Goal: Transaction & Acquisition: Purchase product/service

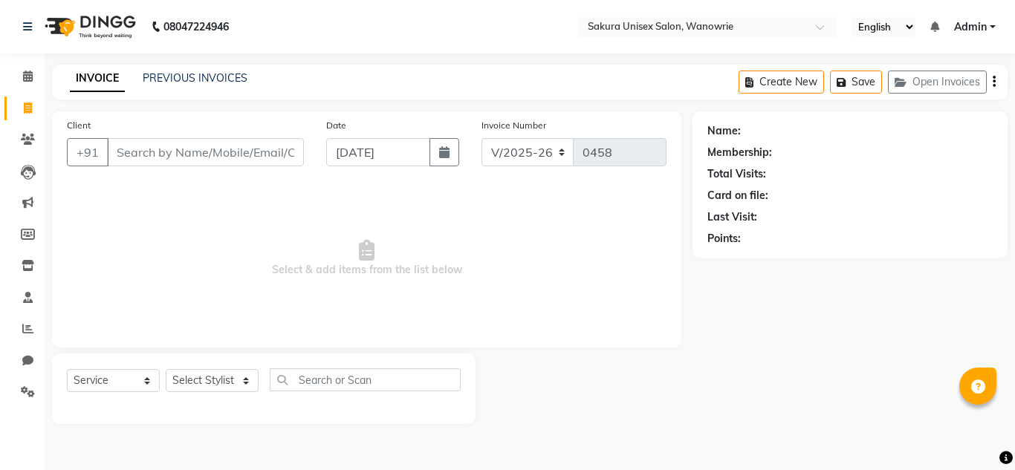
select select "7662"
select select "service"
click at [241, 157] on input "Client" at bounding box center [205, 152] width 197 height 28
click at [194, 71] on div "PREVIOUS INVOICES" at bounding box center [195, 79] width 105 height 16
click at [195, 77] on link "PREVIOUS INVOICES" at bounding box center [195, 77] width 105 height 13
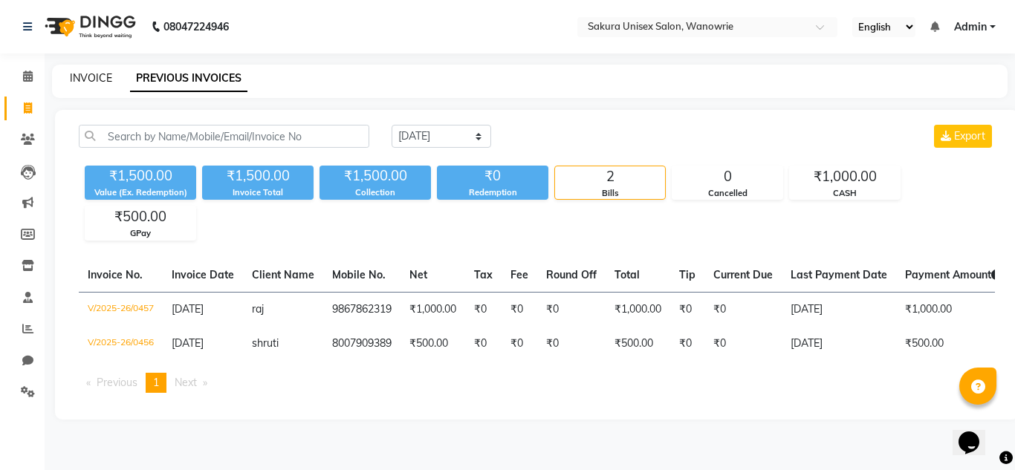
click at [84, 72] on link "INVOICE" at bounding box center [91, 77] width 42 height 13
select select "7662"
select select "service"
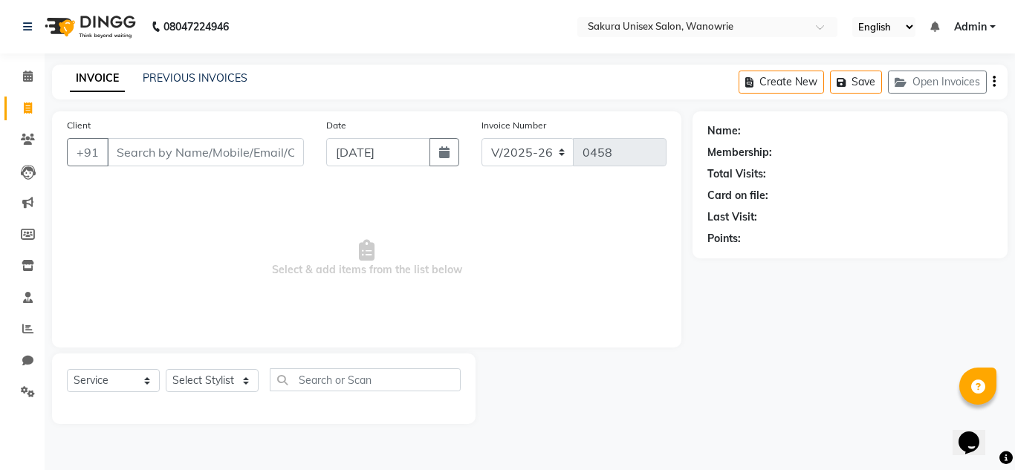
click at [476, 224] on span "Select & add items from the list below" at bounding box center [366, 258] width 599 height 149
click at [667, 204] on div "Client +91 Date [DATE] Invoice Number V/2025 V/[PHONE_NUMBER] Select & add item…" at bounding box center [366, 229] width 629 height 236
drag, startPoint x: 683, startPoint y: 221, endPoint x: 679, endPoint y: 213, distance: 8.3
click at [679, 213] on div "Client +91 Date [DATE] Invoice Number V/2025 V/[PHONE_NUMBER] Select & add item…" at bounding box center [366, 229] width 629 height 236
click at [404, 237] on span "Select & add items from the list below" at bounding box center [366, 258] width 599 height 149
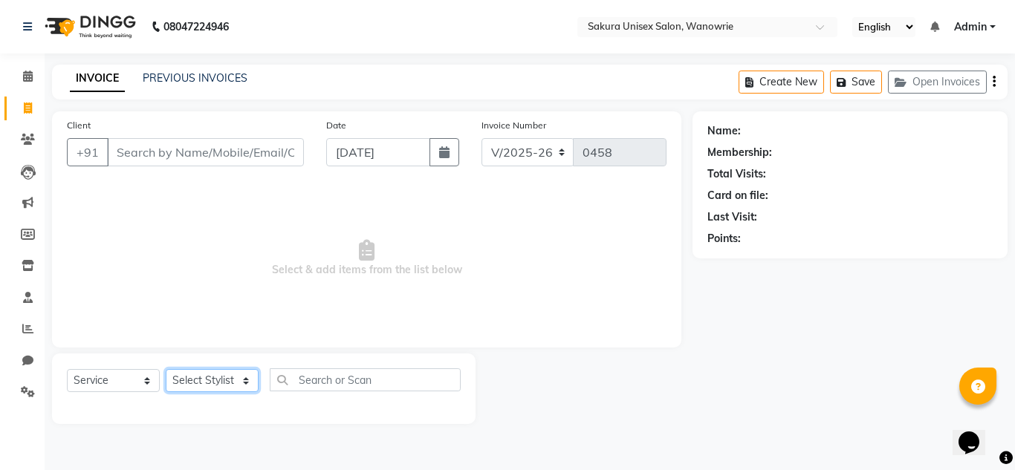
click at [208, 386] on select "Select Stylist [PERSON_NAME] [PERSON_NAME] krishi [PERSON_NAME] sachin" at bounding box center [212, 380] width 93 height 23
click at [319, 337] on div "Client +91 Date [DATE] Invoice Number V/2025 V/[PHONE_NUMBER] Select & add item…" at bounding box center [366, 229] width 629 height 236
click at [874, 325] on div "Name: Membership: Total Visits: Card on file: Last Visit: Points:" at bounding box center [855, 267] width 326 height 313
click at [876, 239] on div "Points:" at bounding box center [849, 239] width 285 height 16
click at [842, 296] on div "Name: Membership: Total Visits: Card on file: Last Visit: Points:" at bounding box center [855, 267] width 326 height 313
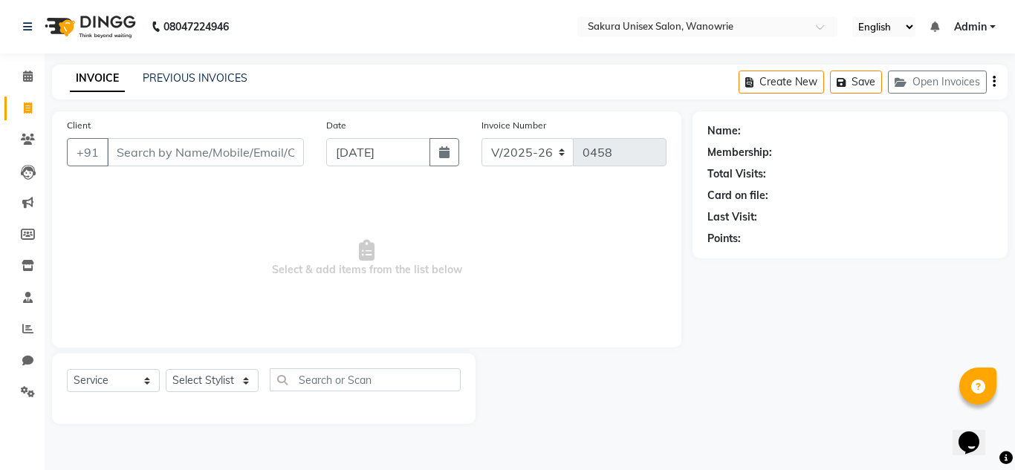
click at [839, 276] on div "Name: Membership: Total Visits: Card on file: Last Visit: Points:" at bounding box center [855, 267] width 326 height 313
click at [157, 152] on input "Client" at bounding box center [205, 152] width 197 height 28
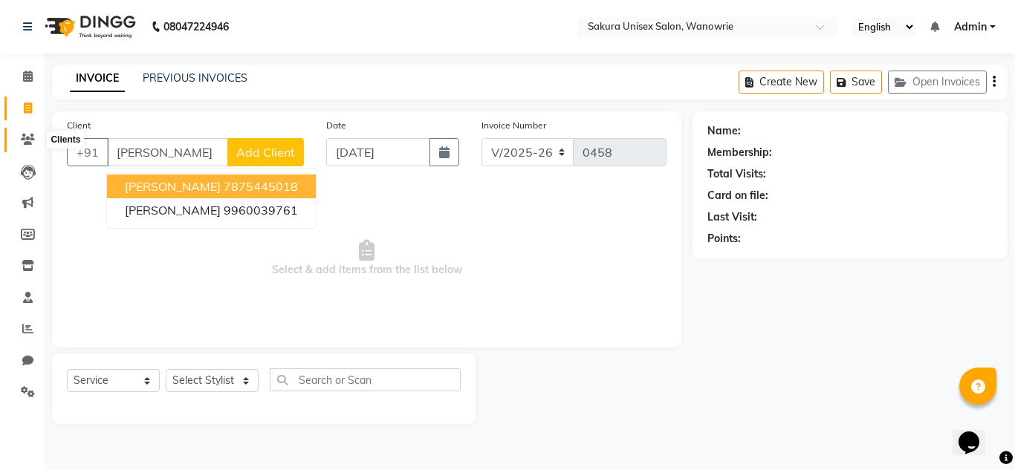
drag, startPoint x: 34, startPoint y: 143, endPoint x: 636, endPoint y: 99, distance: 603.3
click at [34, 143] on icon at bounding box center [28, 139] width 14 height 11
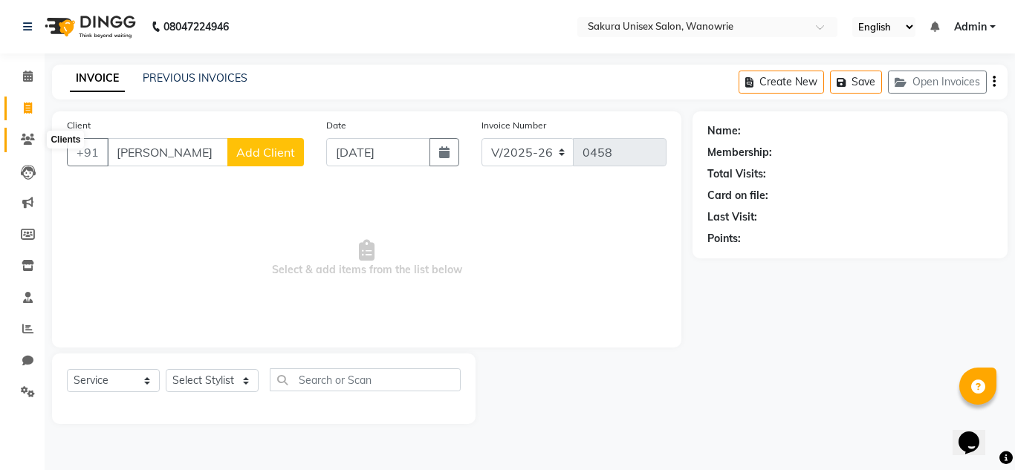
click at [24, 134] on icon at bounding box center [28, 139] width 14 height 11
click at [167, 160] on input "[PERSON_NAME]" at bounding box center [167, 152] width 121 height 28
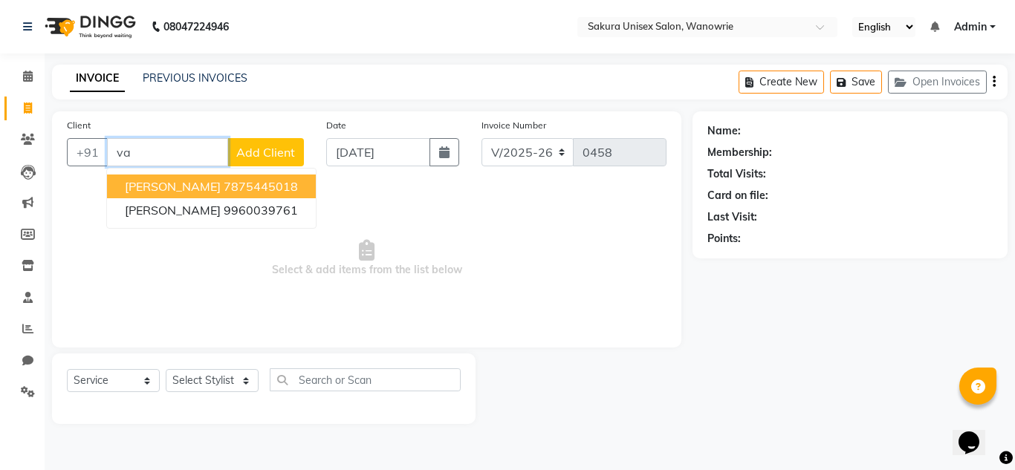
type input "v"
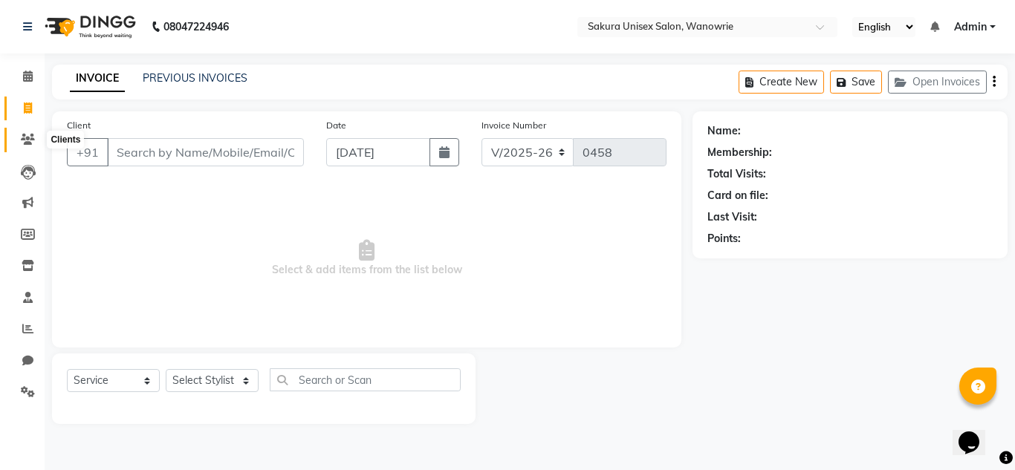
click at [26, 140] on icon at bounding box center [28, 139] width 14 height 11
click at [33, 169] on icon at bounding box center [28, 172] width 15 height 15
click at [507, 246] on span "Select & add items from the list below" at bounding box center [366, 258] width 599 height 149
click at [29, 75] on icon at bounding box center [28, 76] width 10 height 11
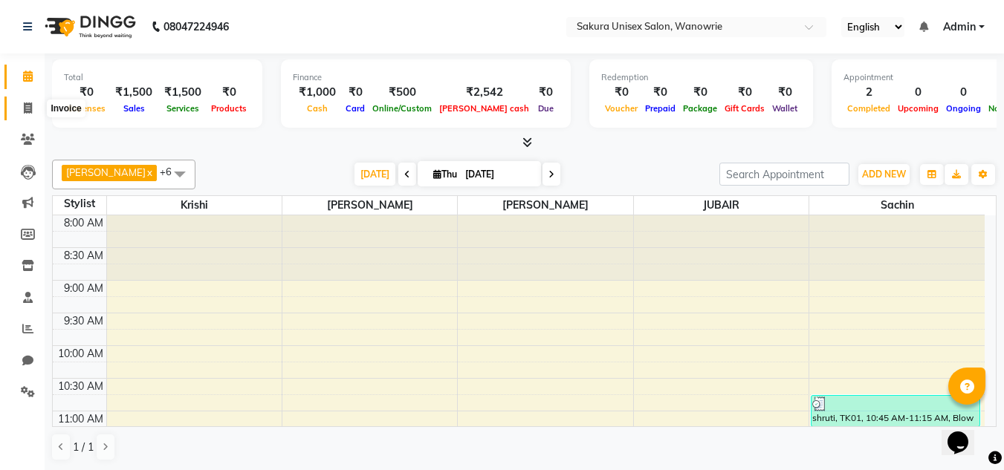
click at [20, 106] on span at bounding box center [28, 108] width 26 height 17
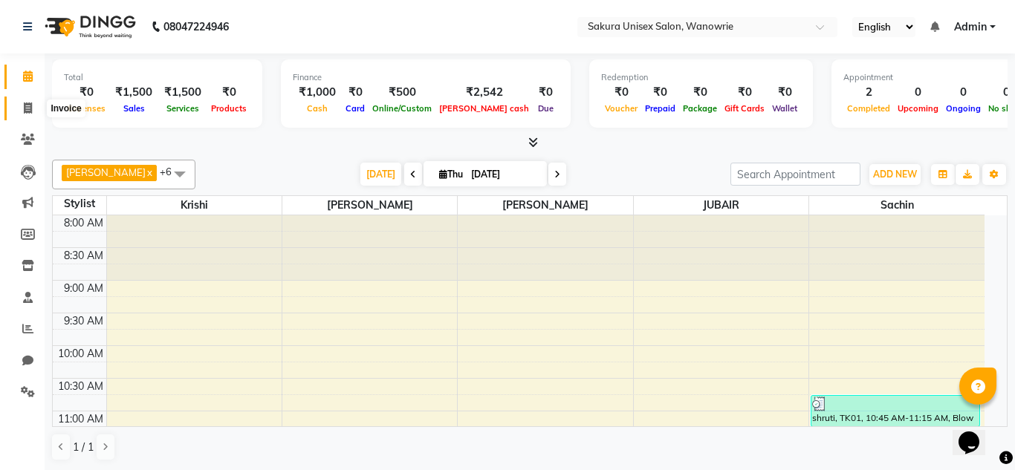
select select "7662"
select select "service"
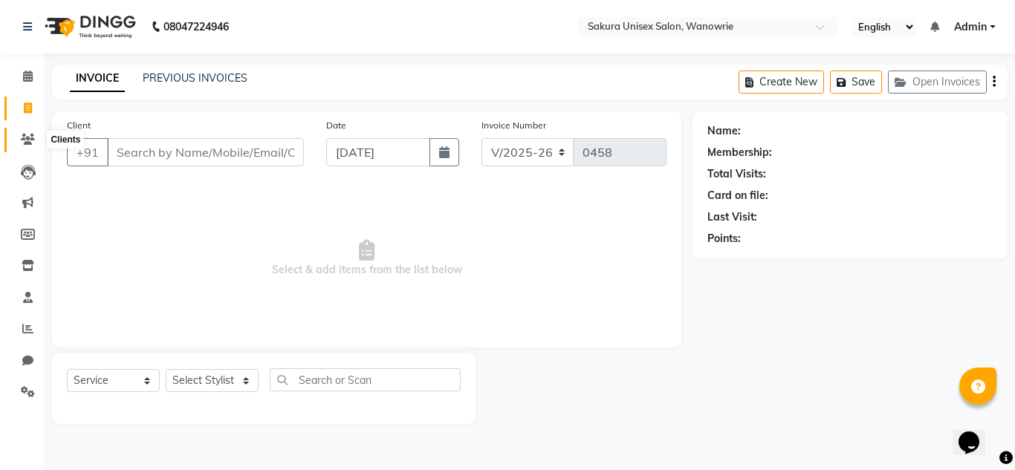
click at [38, 137] on span at bounding box center [28, 139] width 26 height 17
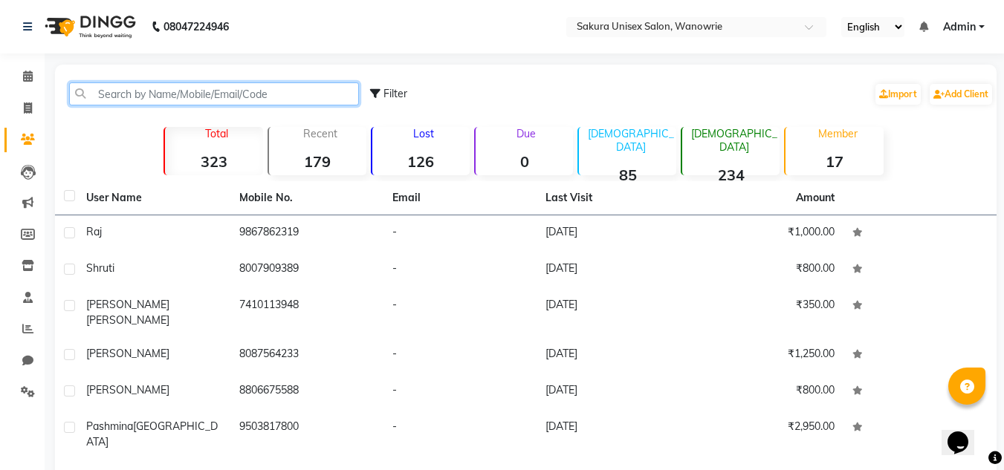
click at [250, 91] on input "text" at bounding box center [214, 93] width 290 height 23
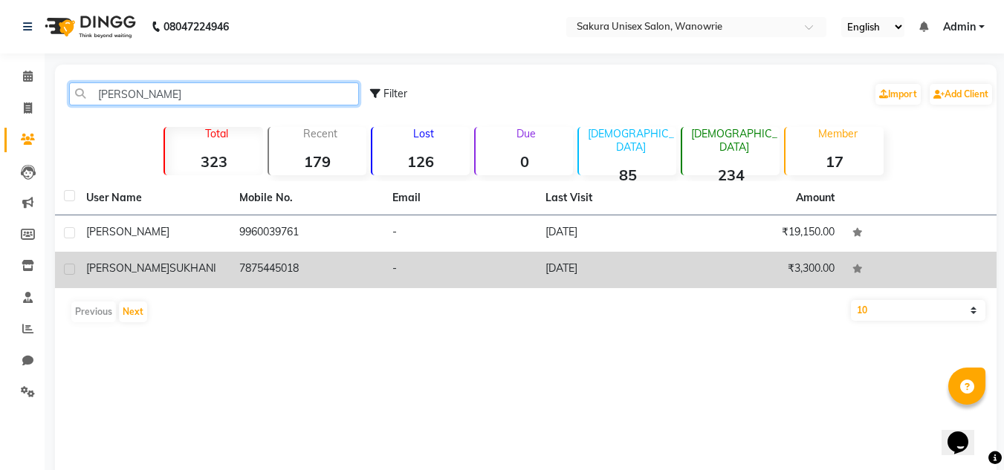
type input "[PERSON_NAME]"
click at [323, 258] on td "7875445018" at bounding box center [306, 270] width 153 height 36
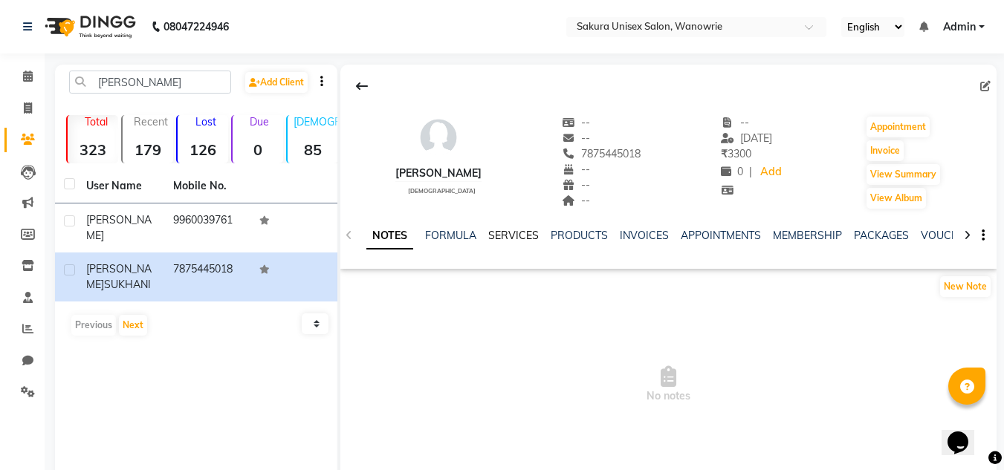
click at [498, 236] on link "SERVICES" at bounding box center [513, 235] width 51 height 13
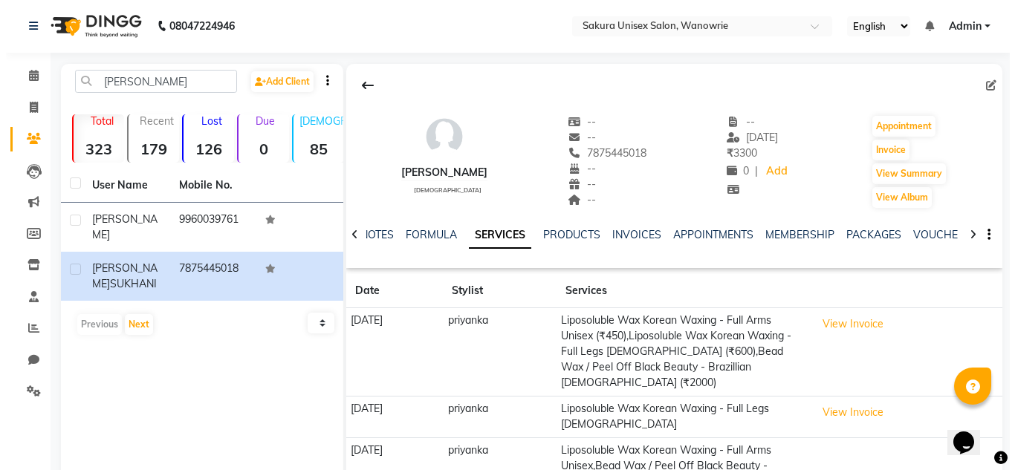
scroll to position [75, 0]
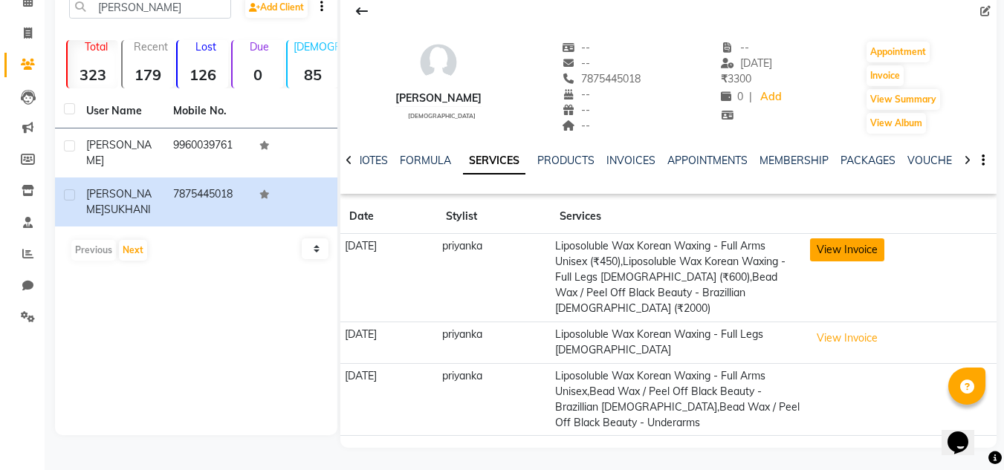
click at [853, 251] on button "View Invoice" at bounding box center [847, 249] width 74 height 23
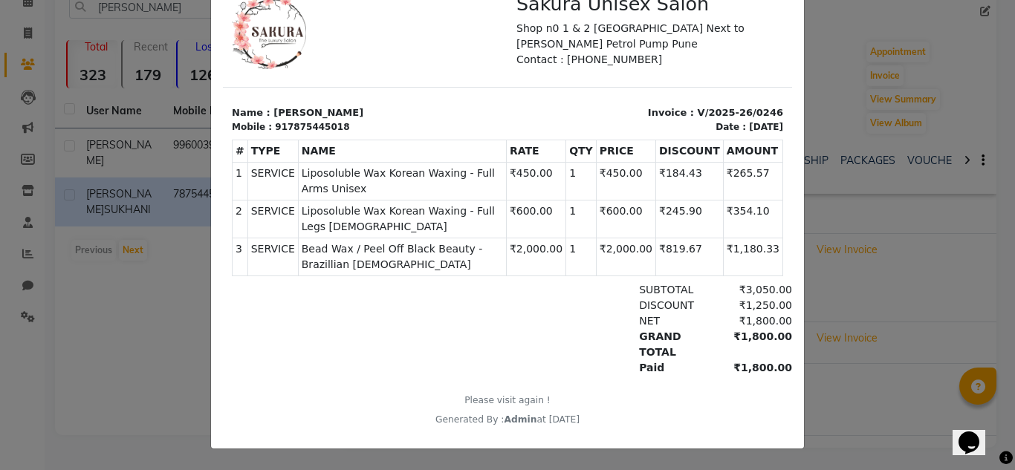
scroll to position [126, 0]
click at [109, 298] on ngb-modal-window "INVOICE View Invoice Close" at bounding box center [507, 235] width 1015 height 470
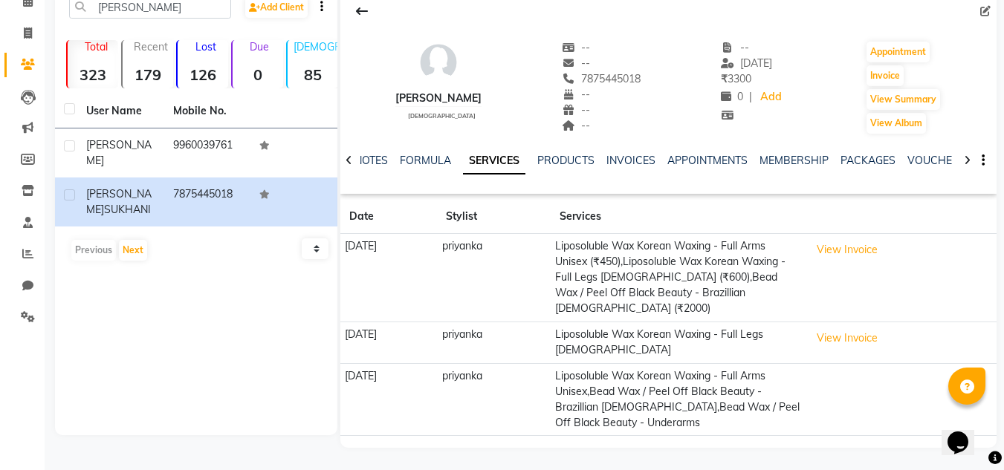
click at [550, 286] on td "priyanka" at bounding box center [494, 278] width 114 height 88
click at [850, 241] on button "View Invoice" at bounding box center [847, 249] width 74 height 23
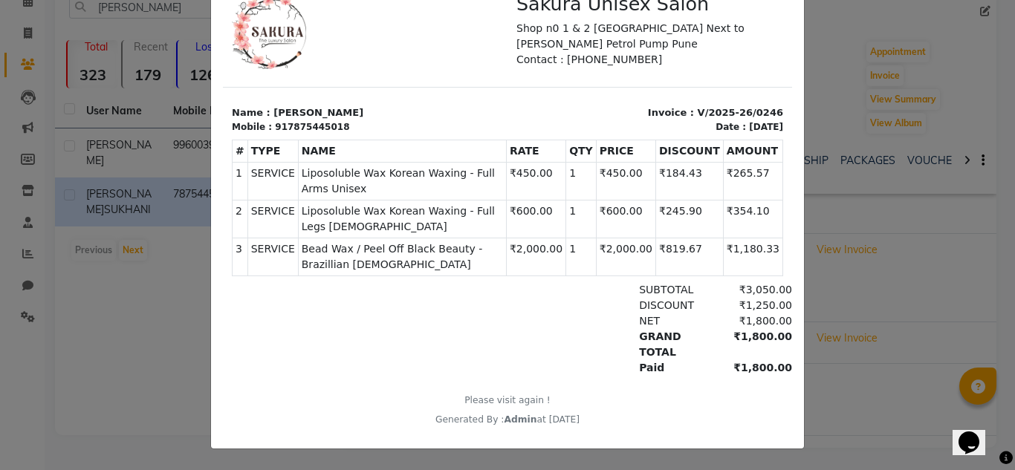
drag, startPoint x: 310, startPoint y: 400, endPoint x: 613, endPoint y: 425, distance: 303.3
click at [613, 425] on div at bounding box center [507, 206] width 569 height 462
click at [533, 361] on div "Paid ₹1,800.00" at bounding box center [599, 368] width 386 height 16
click at [844, 320] on ngb-modal-window "INVOICE View Invoice Close" at bounding box center [507, 235] width 1015 height 470
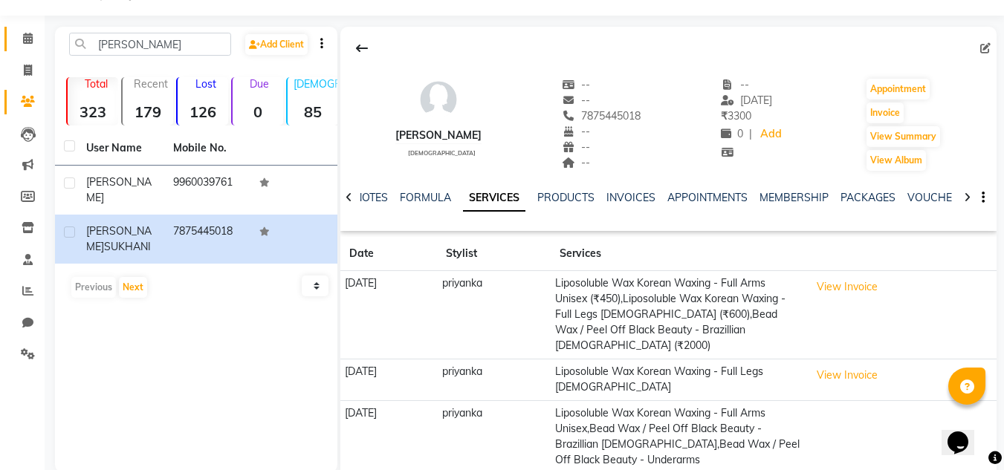
scroll to position [1, 0]
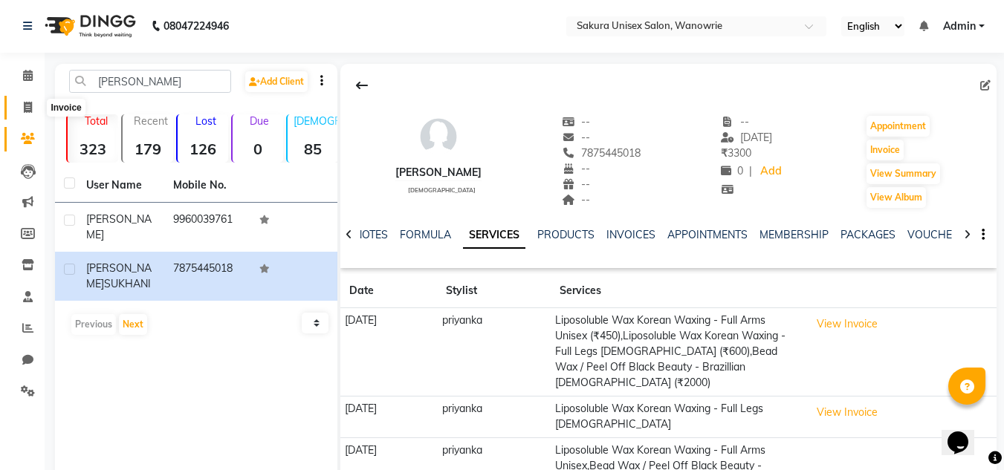
click at [26, 108] on icon at bounding box center [28, 107] width 8 height 11
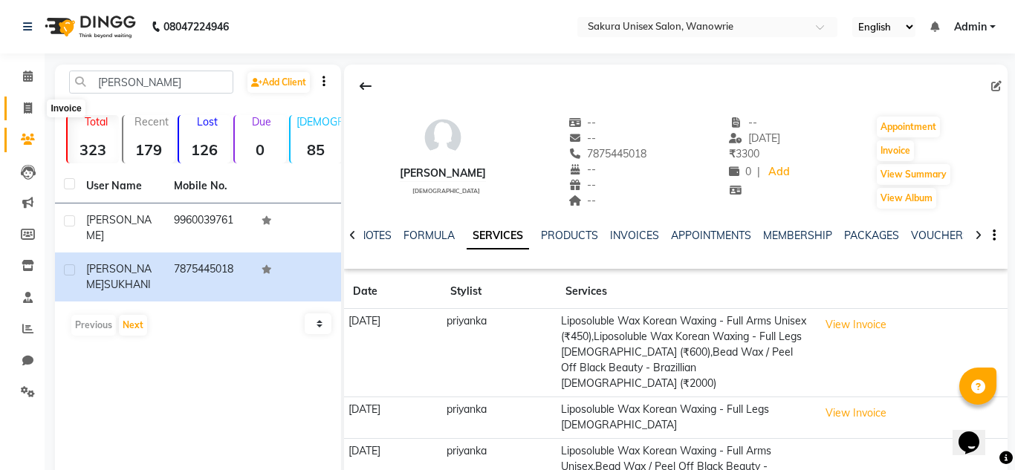
select select "7662"
select select "service"
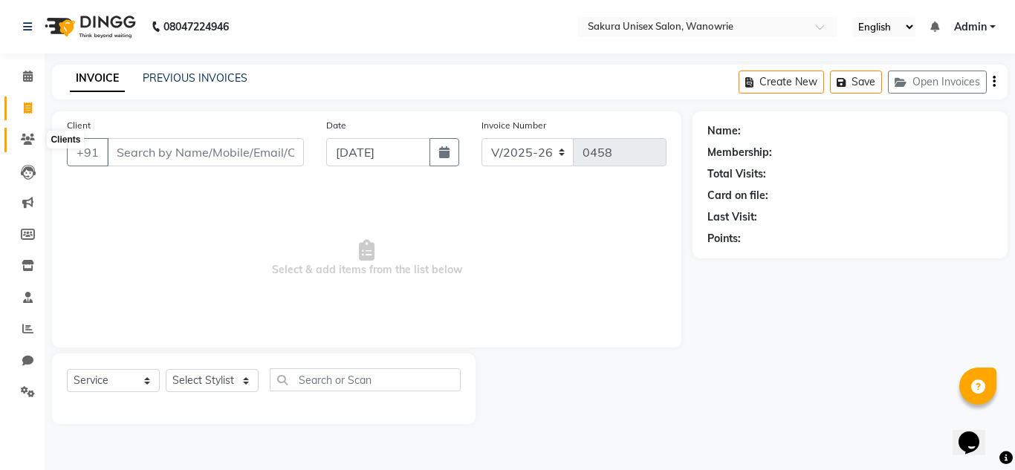
click at [26, 133] on span at bounding box center [28, 139] width 26 height 17
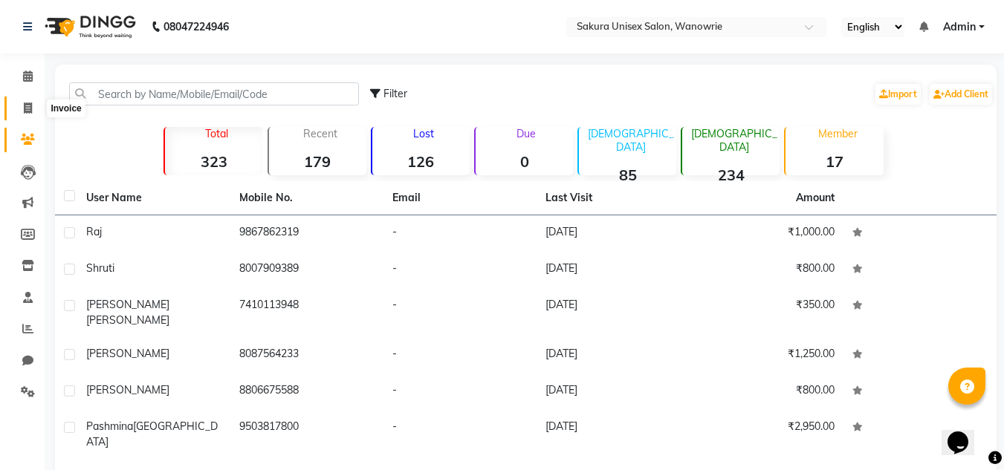
click at [33, 108] on span at bounding box center [28, 108] width 26 height 17
select select "7662"
select select "service"
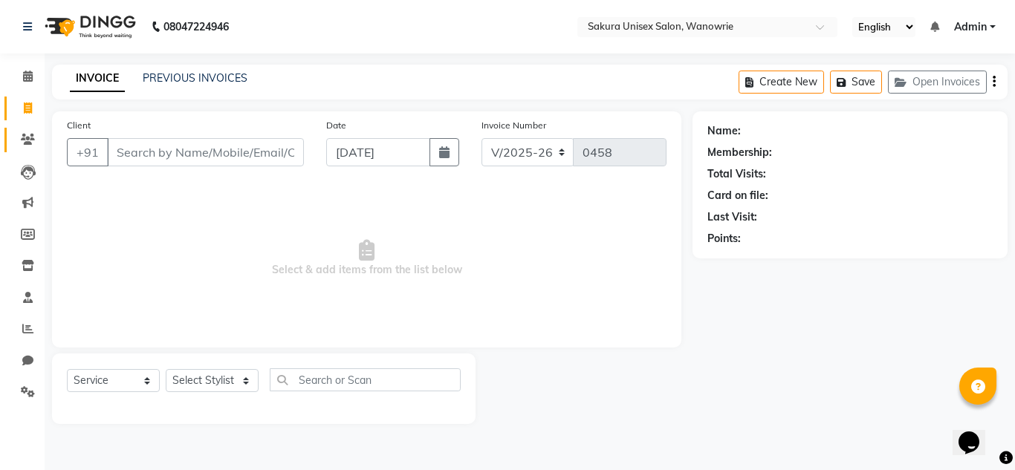
click at [30, 131] on link "Clients" at bounding box center [22, 140] width 36 height 25
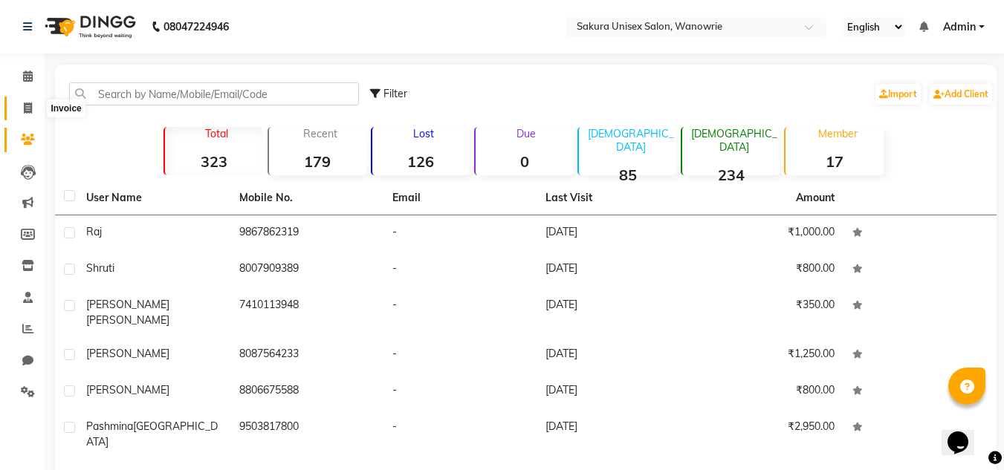
click at [34, 109] on span at bounding box center [28, 108] width 26 height 17
select select "7662"
select select "service"
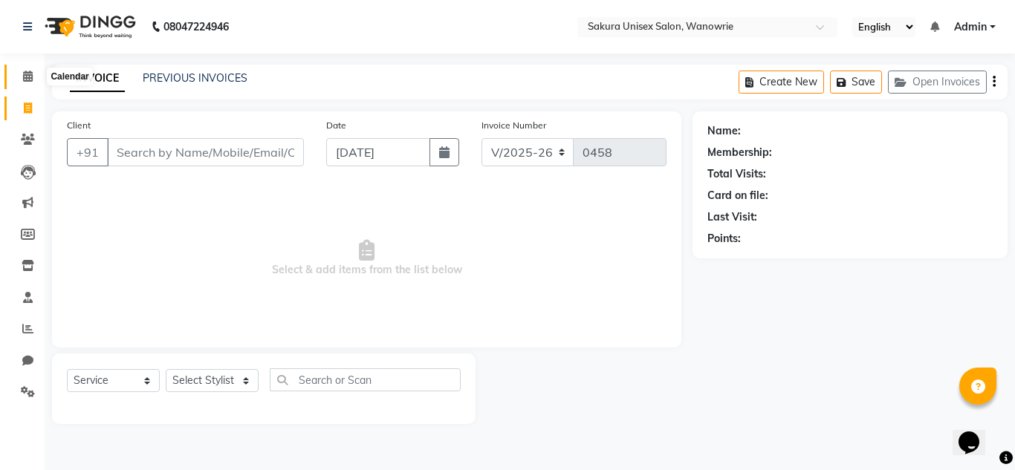
click at [37, 84] on span at bounding box center [28, 76] width 26 height 17
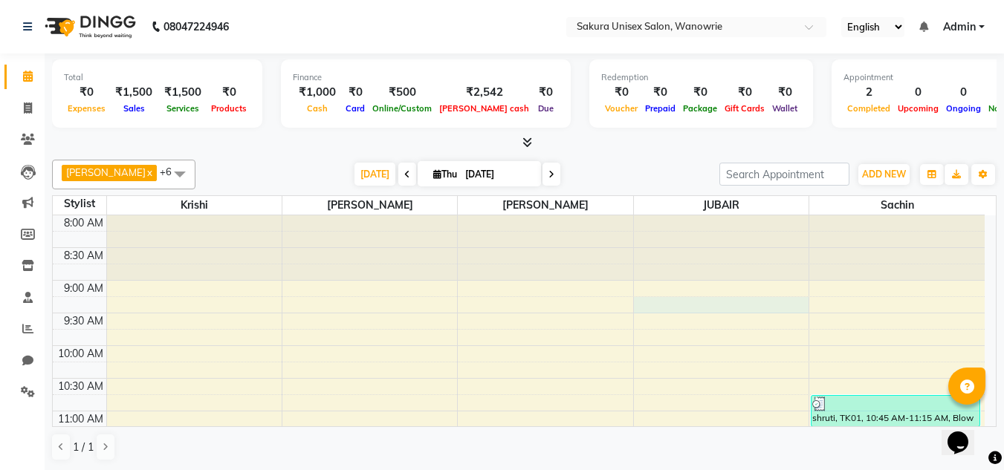
drag, startPoint x: 689, startPoint y: 307, endPoint x: 635, endPoint y: 303, distance: 53.6
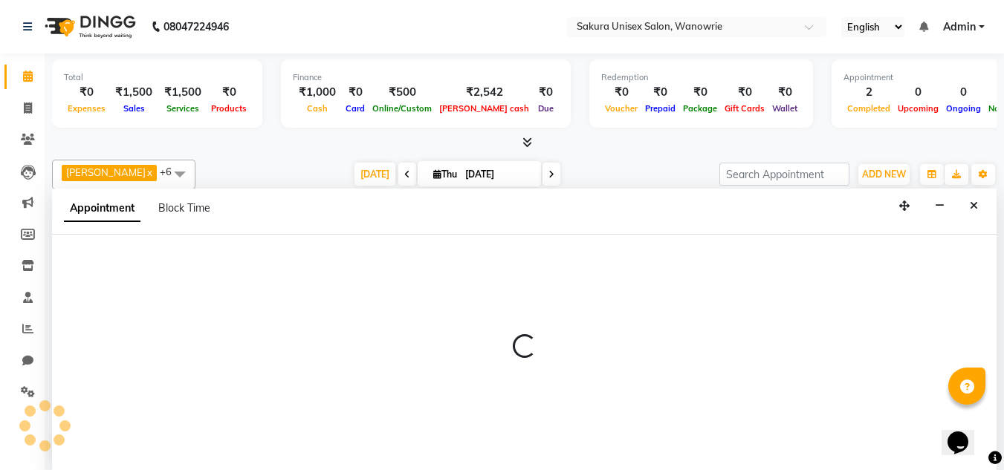
scroll to position [1, 0]
select select "87317"
select select "555"
select select "tentative"
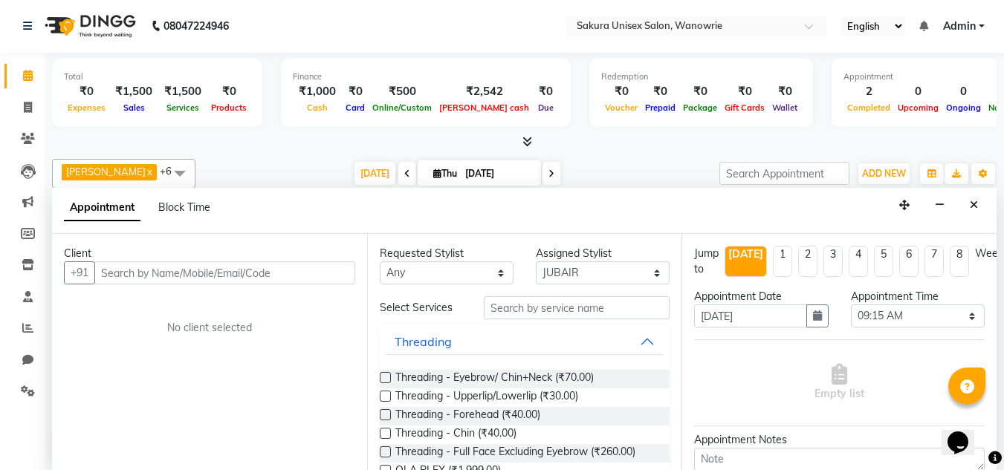
select select "service"
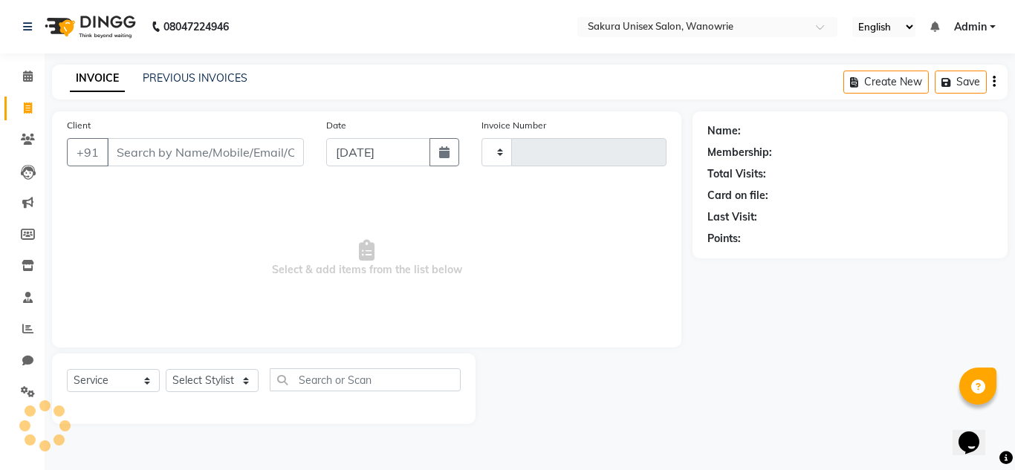
type input "0458"
select select "7662"
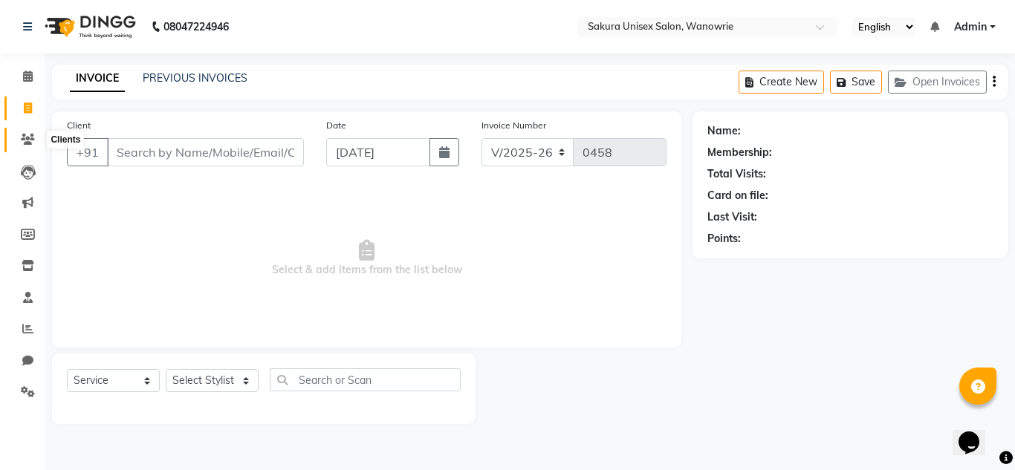
click at [32, 134] on span at bounding box center [28, 139] width 26 height 17
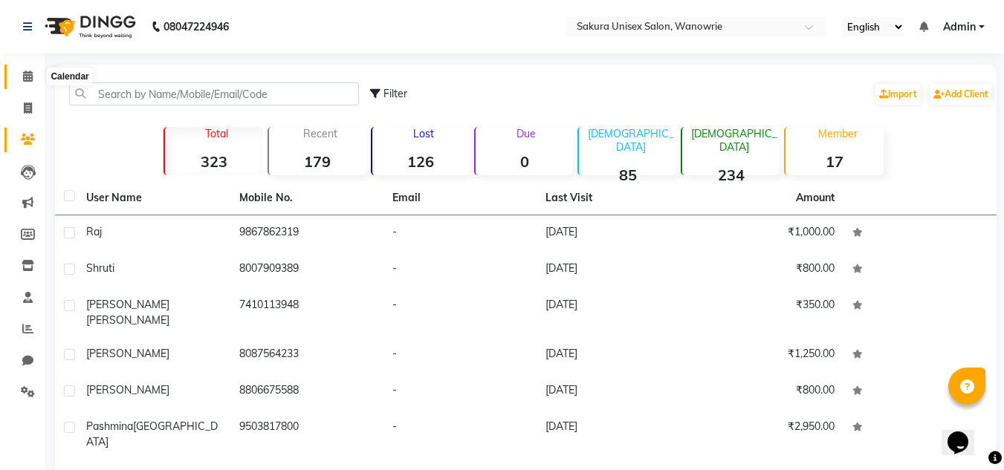
click at [36, 71] on span at bounding box center [28, 76] width 26 height 17
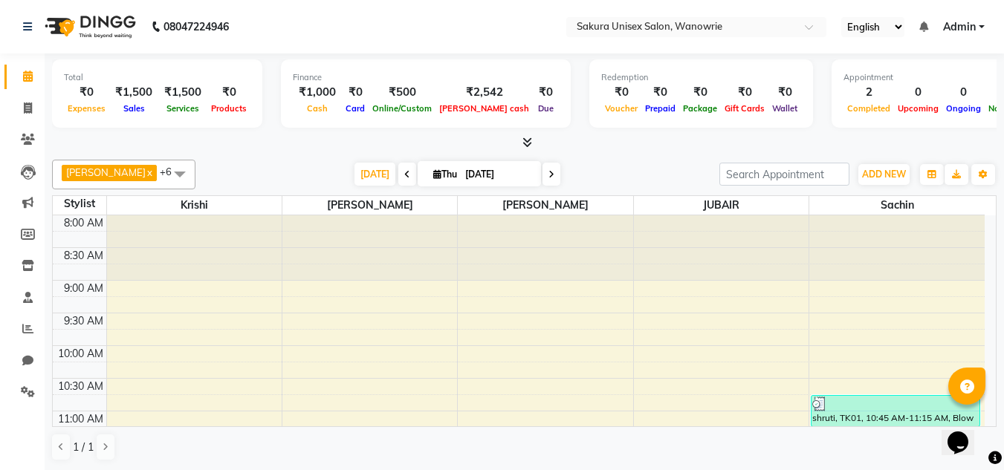
click at [532, 152] on div "Total ₹0 Expenses ₹1,500 Sales ₹1,500 Services ₹0 Products Finance ₹1,000 Cash …" at bounding box center [524, 261] width 959 height 417
click at [548, 178] on icon at bounding box center [551, 174] width 6 height 9
type input "[DATE]"
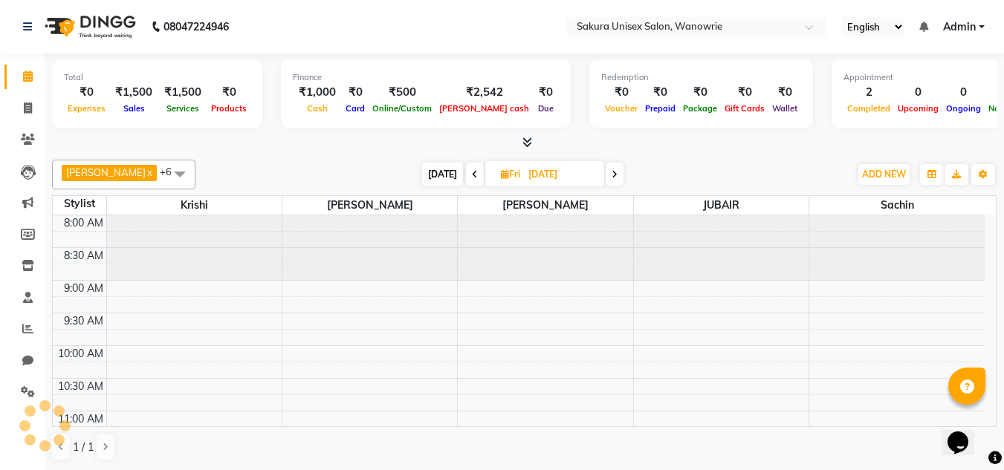
scroll to position [654, 0]
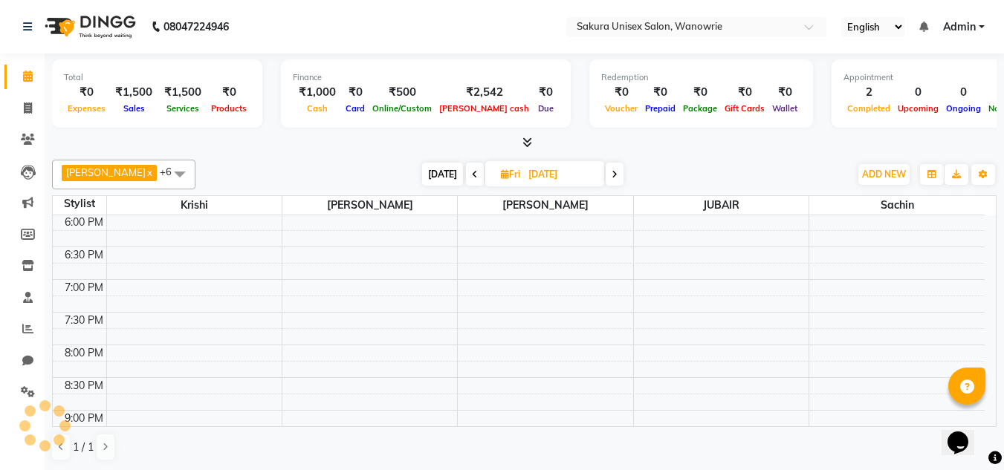
click at [533, 178] on input "[DATE]" at bounding box center [561, 174] width 74 height 22
select select "9"
select select "2025"
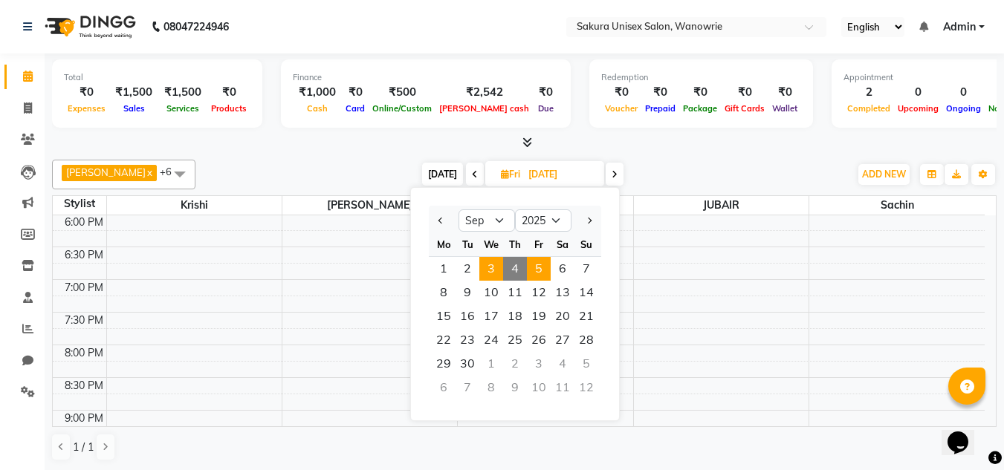
click at [492, 266] on span "3" at bounding box center [491, 269] width 24 height 24
type input "[DATE]"
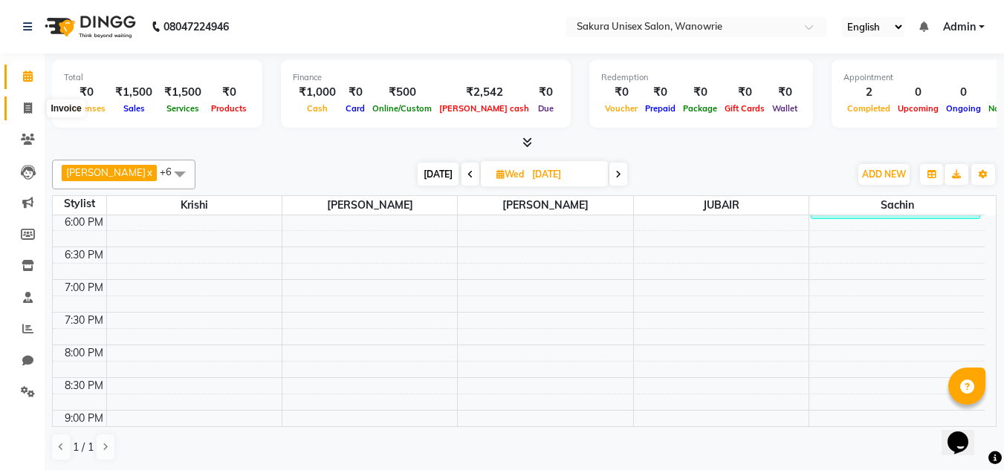
click at [16, 106] on span at bounding box center [28, 108] width 26 height 17
select select "service"
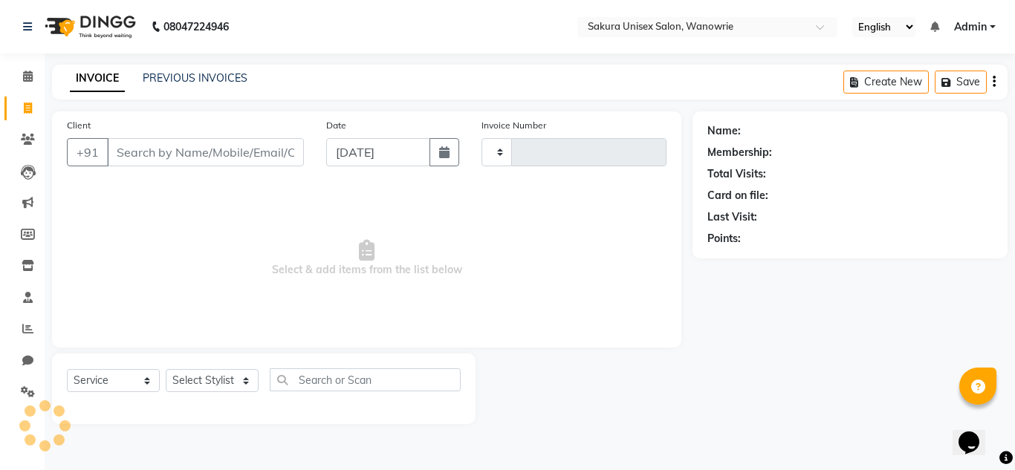
type input "0458"
select select "7662"
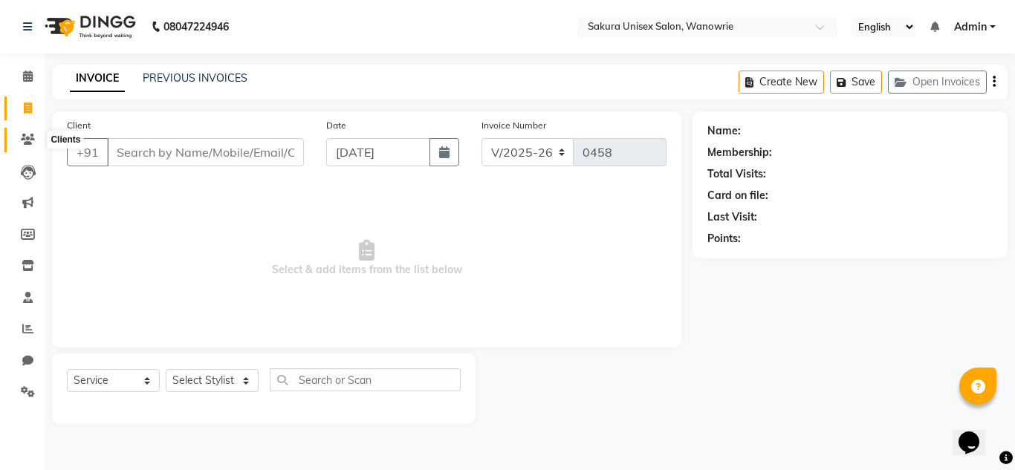
click at [33, 143] on icon at bounding box center [28, 139] width 14 height 11
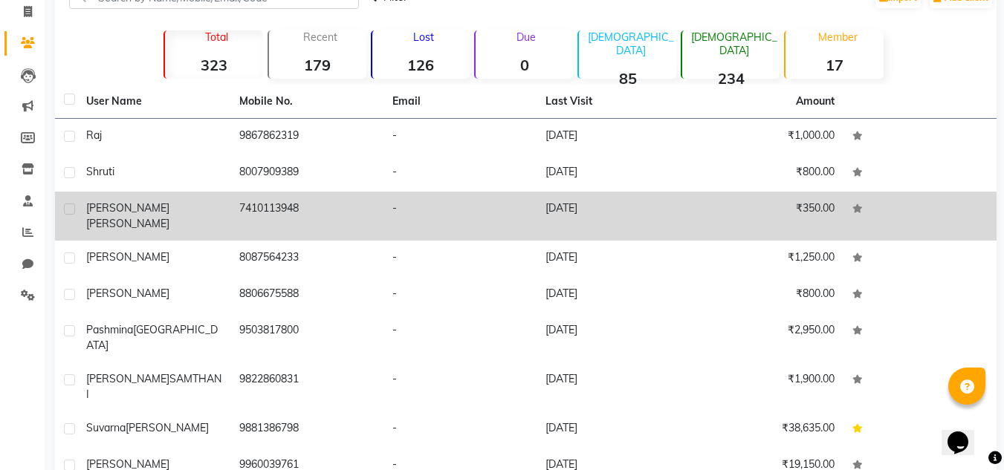
scroll to position [25, 0]
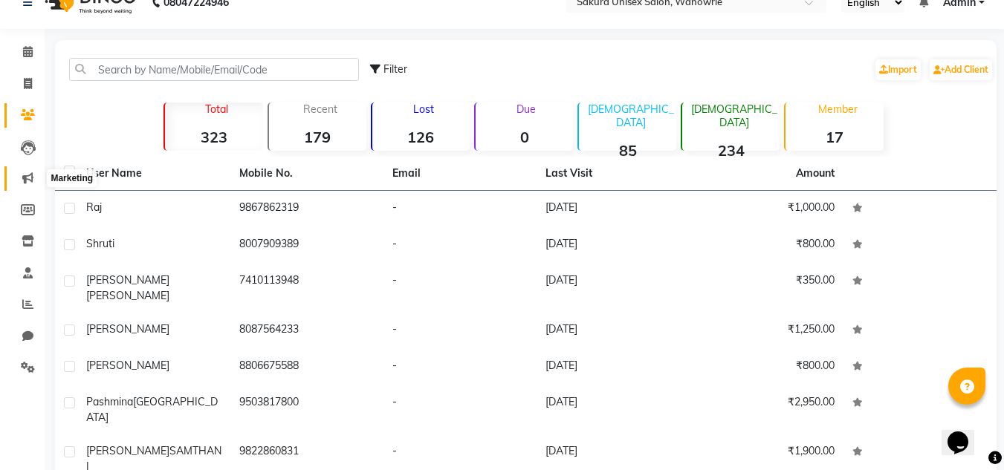
click at [27, 182] on icon at bounding box center [27, 177] width 11 height 11
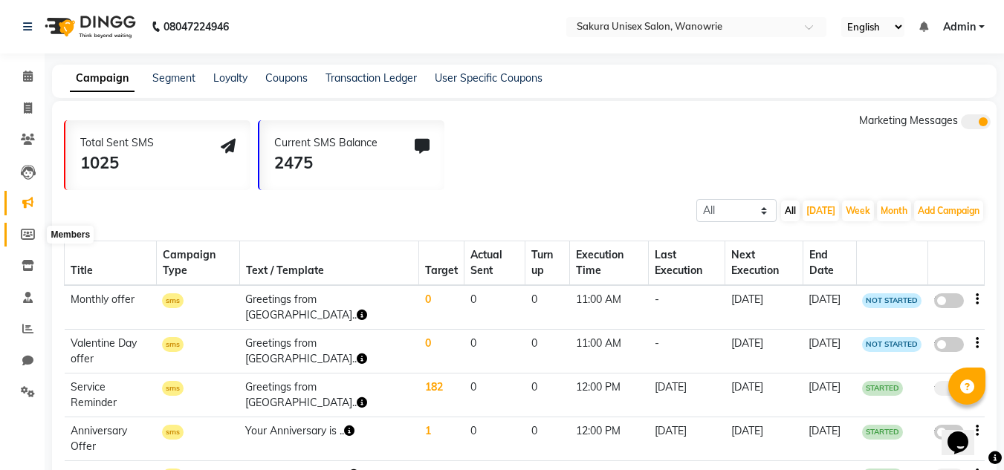
click at [27, 236] on icon at bounding box center [28, 234] width 14 height 11
select select
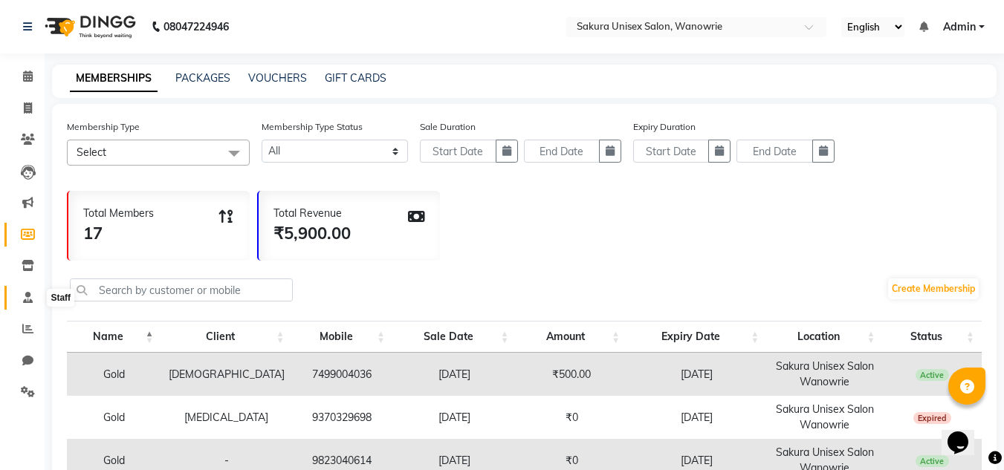
click at [28, 299] on icon at bounding box center [28, 297] width 10 height 11
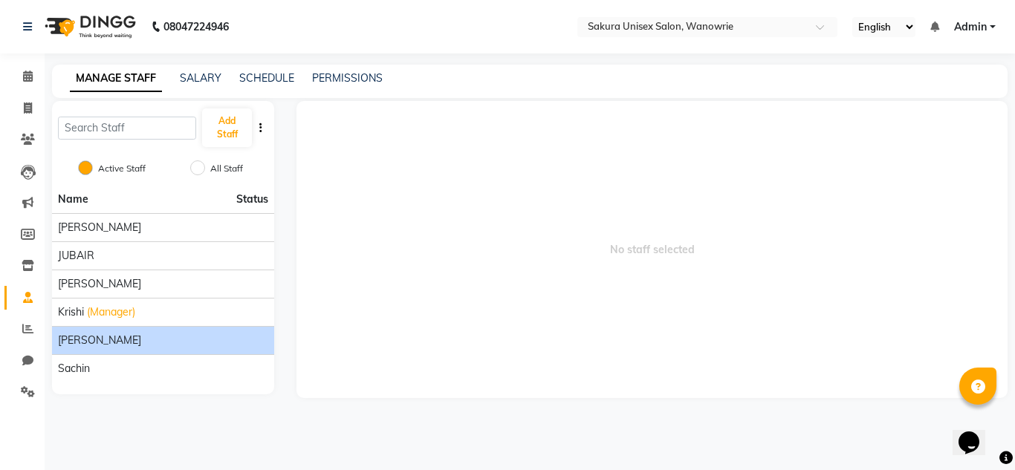
click at [101, 348] on div "[PERSON_NAME]" at bounding box center [163, 341] width 210 height 16
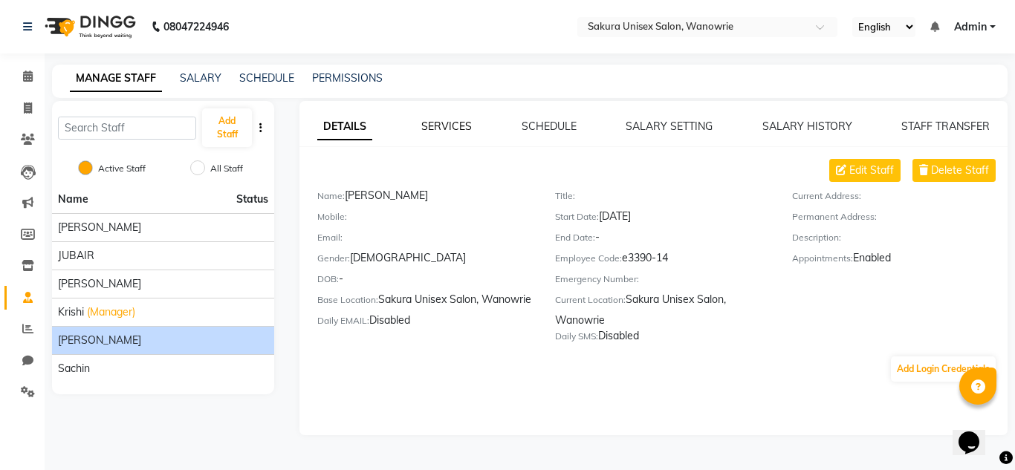
click at [450, 131] on link "SERVICES" at bounding box center [446, 126] width 51 height 13
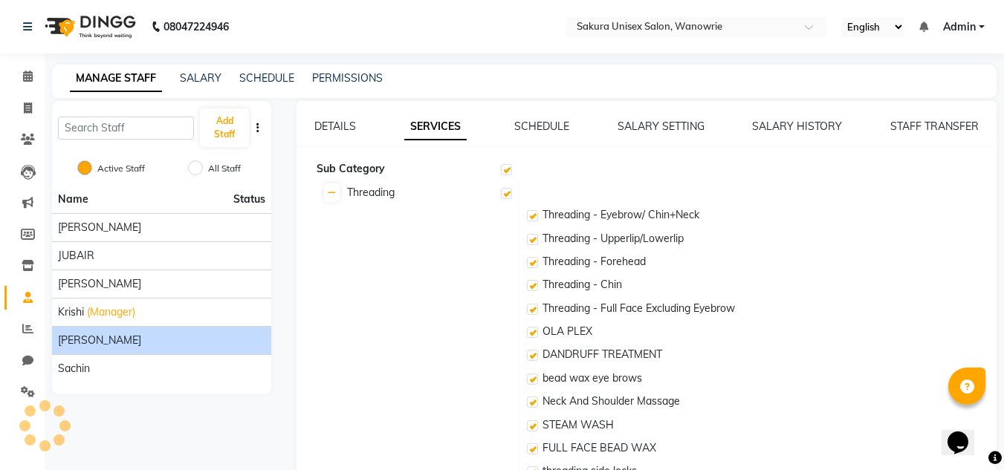
checkbox input "true"
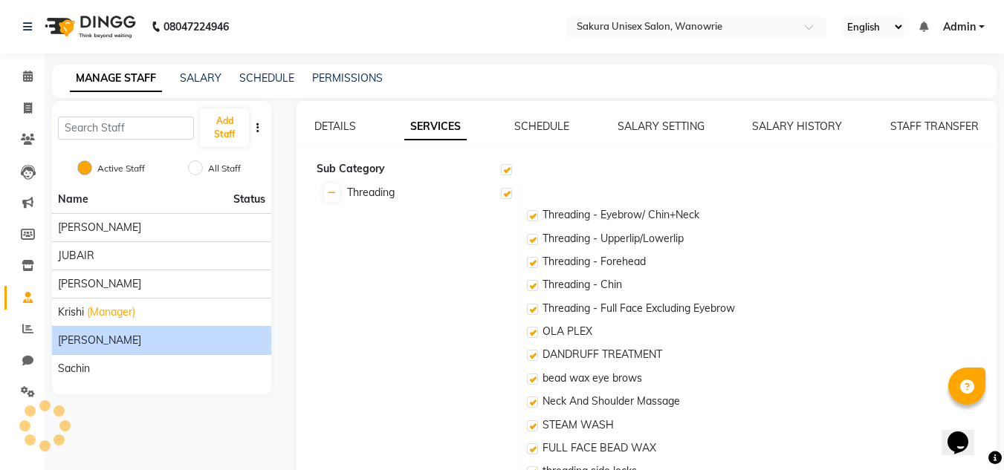
checkbox input "true"
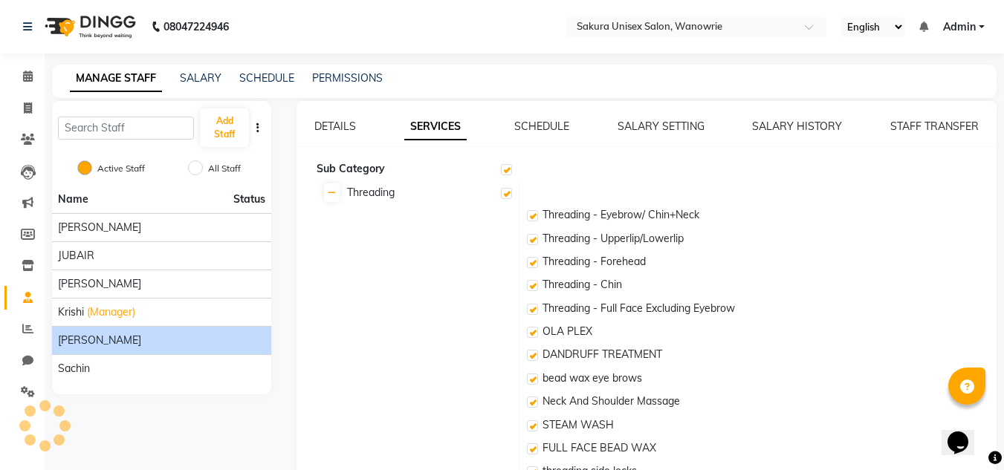
checkbox input "true"
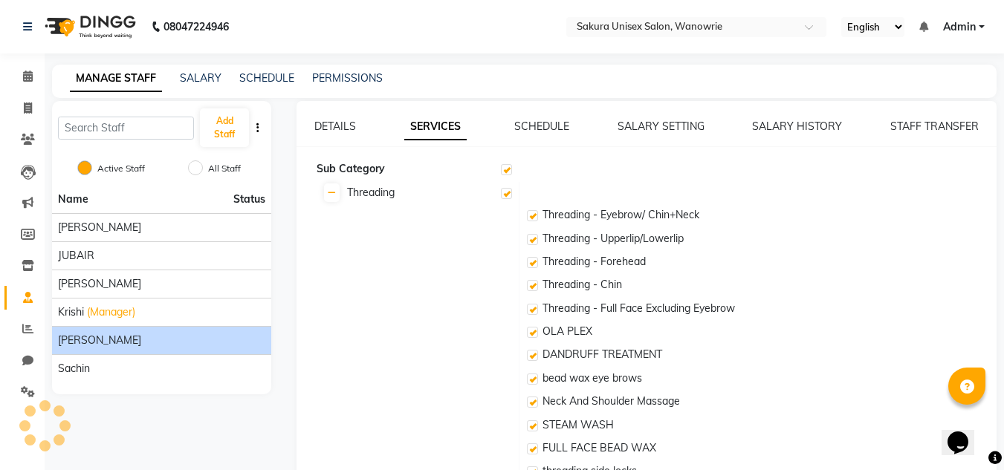
checkbox input "true"
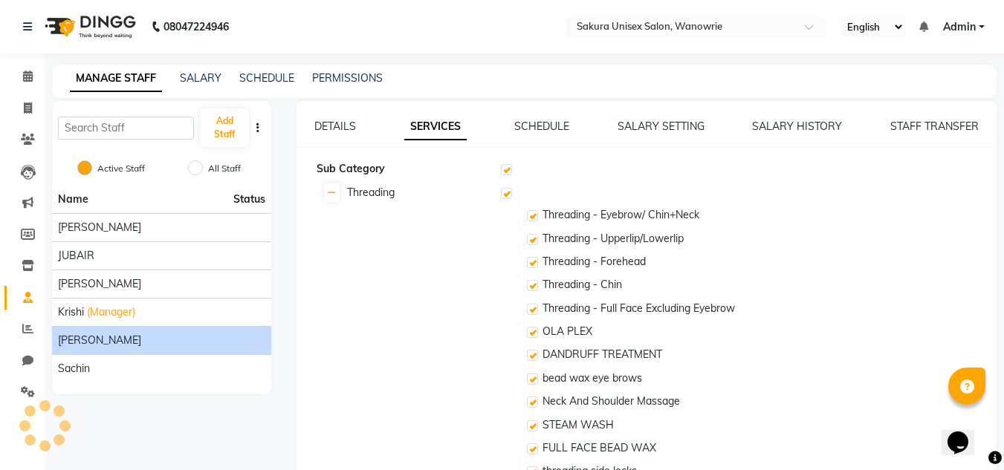
checkbox input "true"
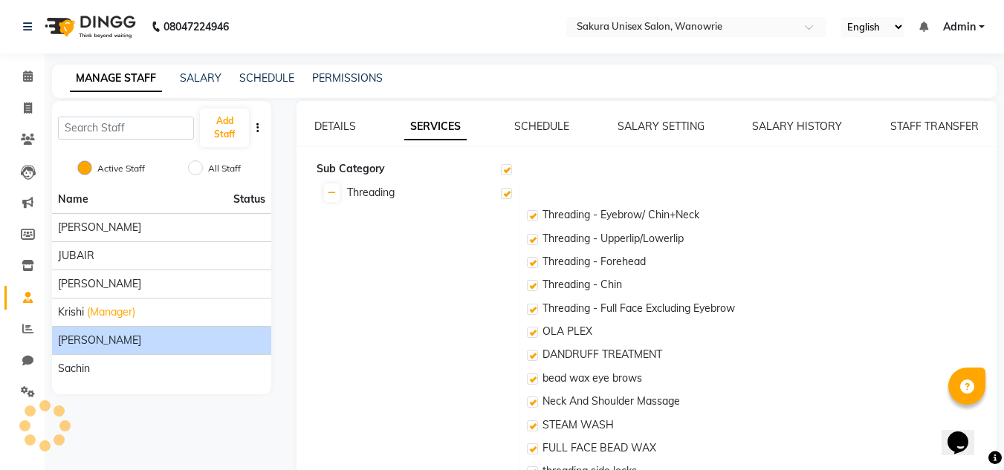
checkbox input "true"
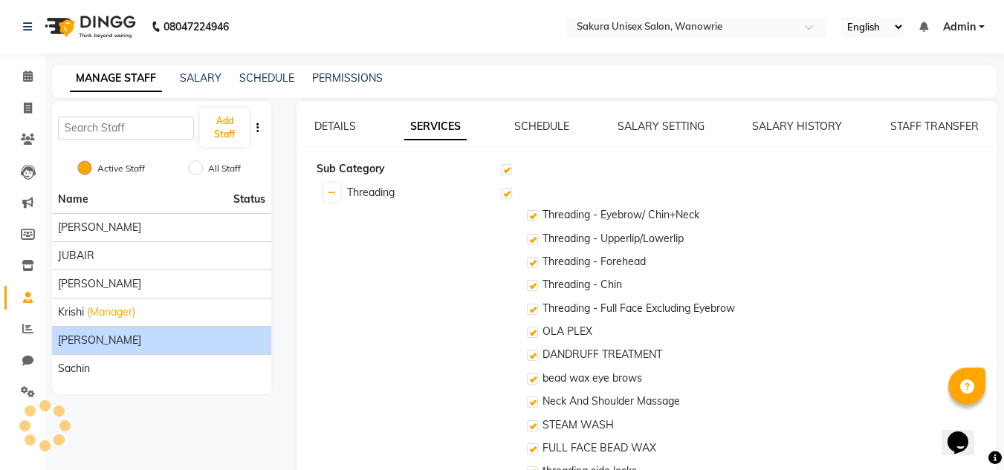
checkbox input "true"
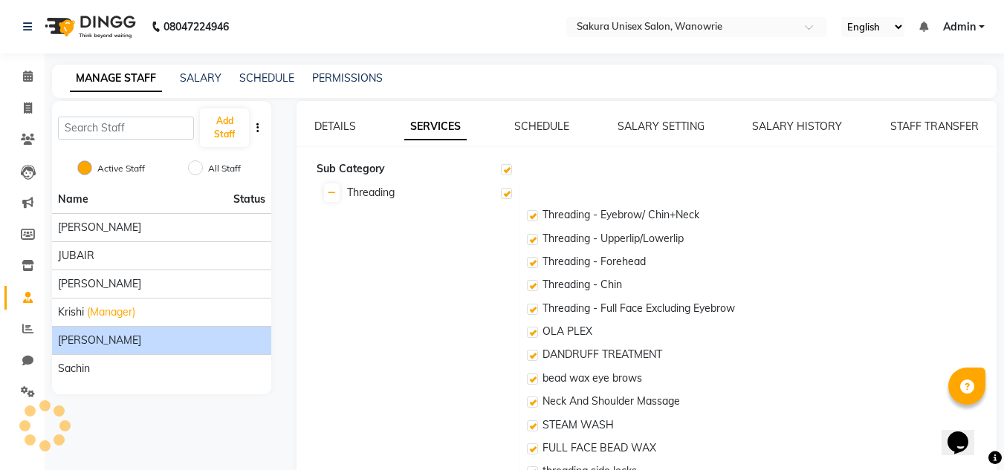
checkbox input "true"
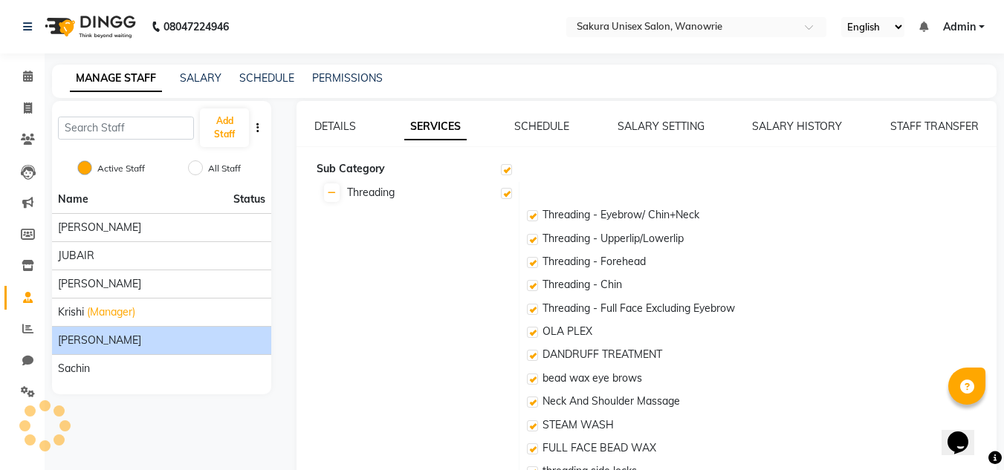
checkbox input "true"
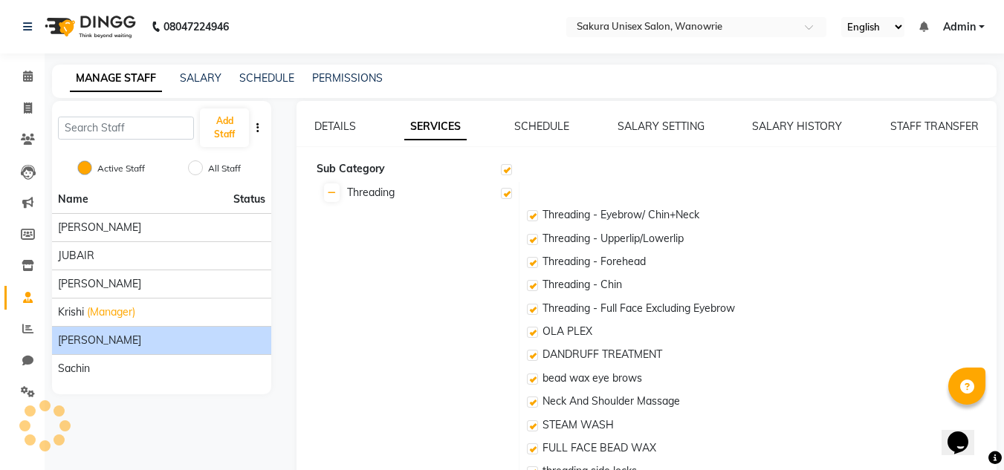
checkbox input "true"
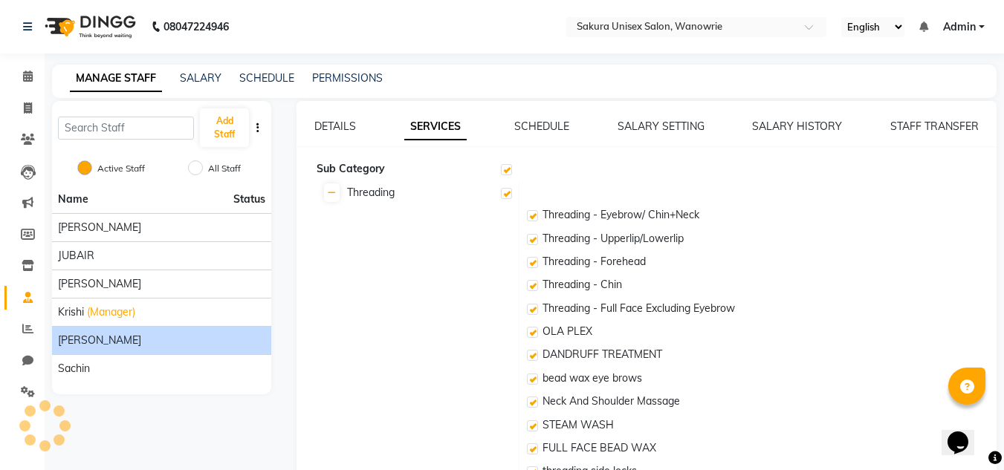
checkbox input "true"
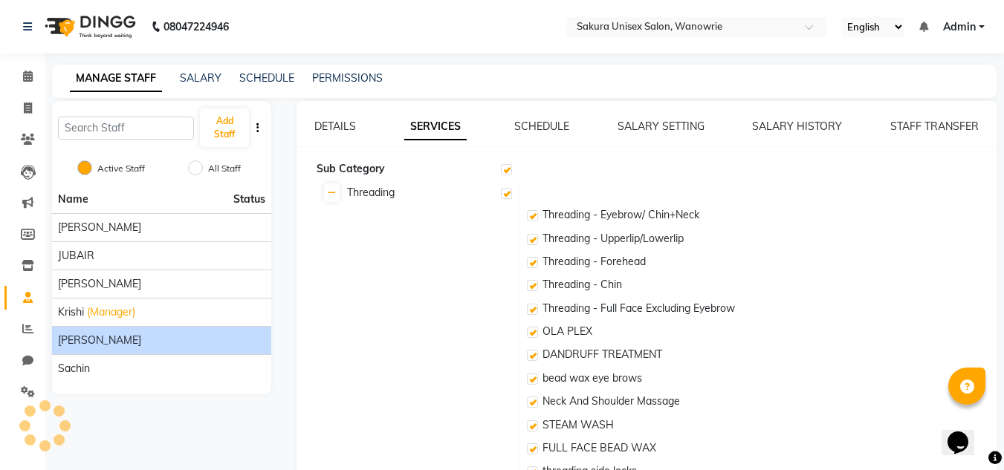
checkbox input "true"
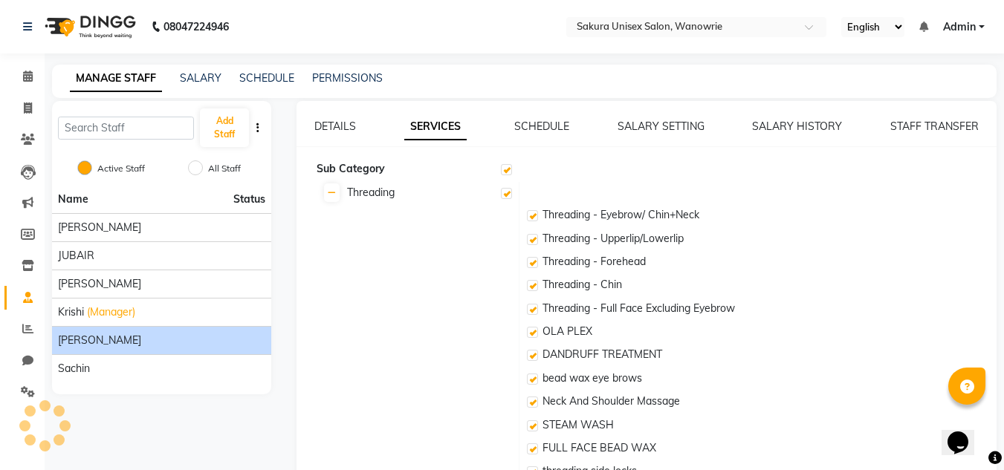
checkbox input "true"
click at [323, 121] on link "DETAILS" at bounding box center [335, 126] width 42 height 13
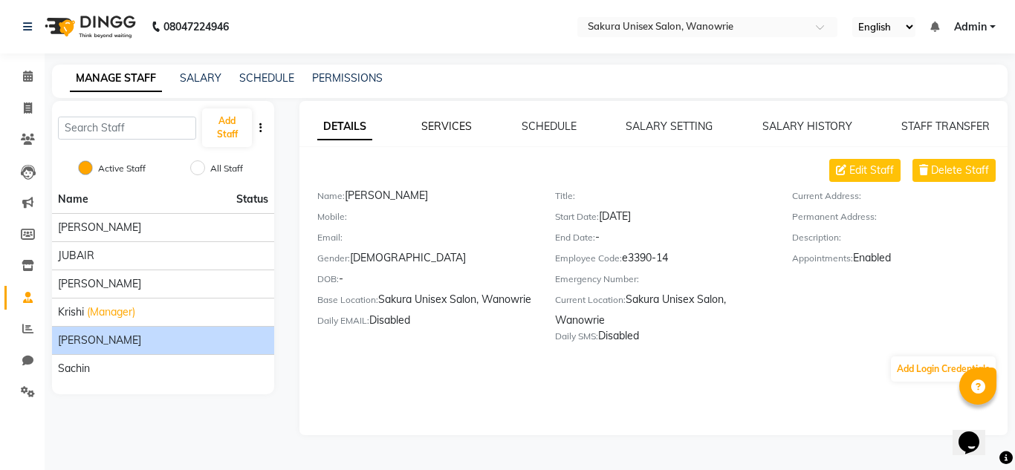
click at [432, 123] on link "SERVICES" at bounding box center [446, 126] width 51 height 13
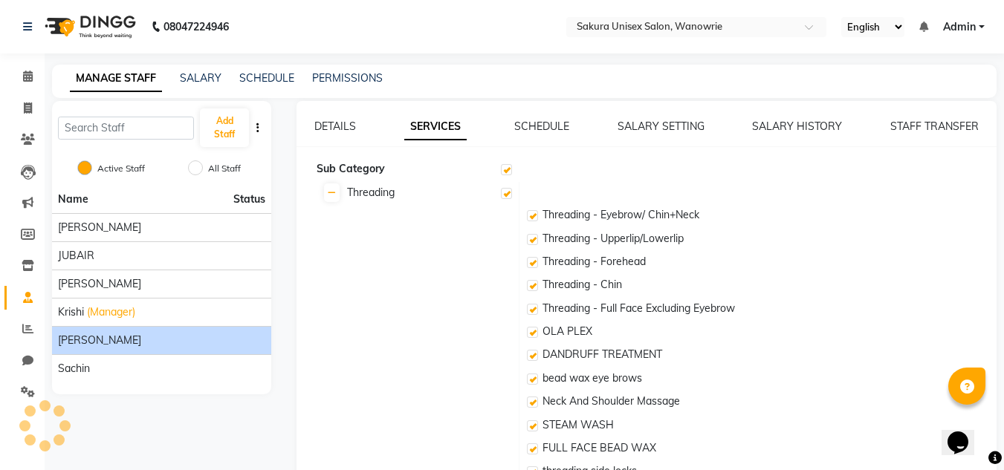
checkbox input "true"
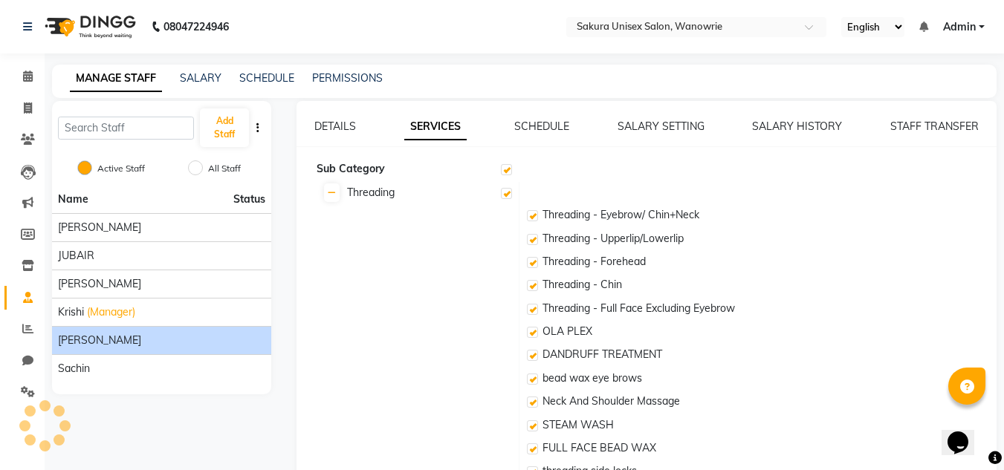
checkbox input "true"
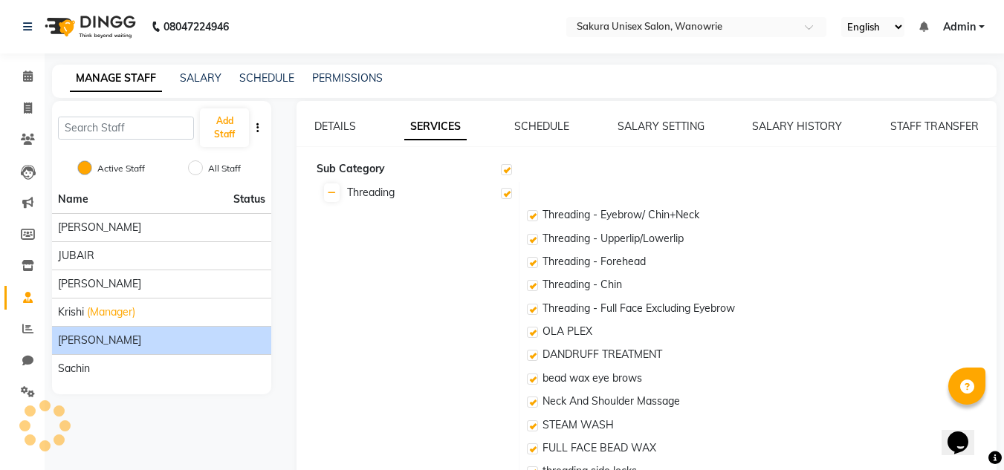
checkbox input "true"
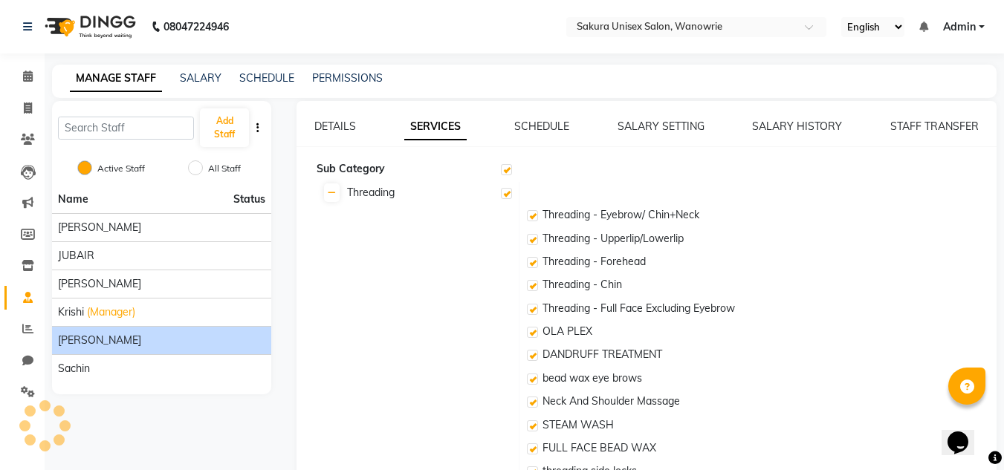
checkbox input "true"
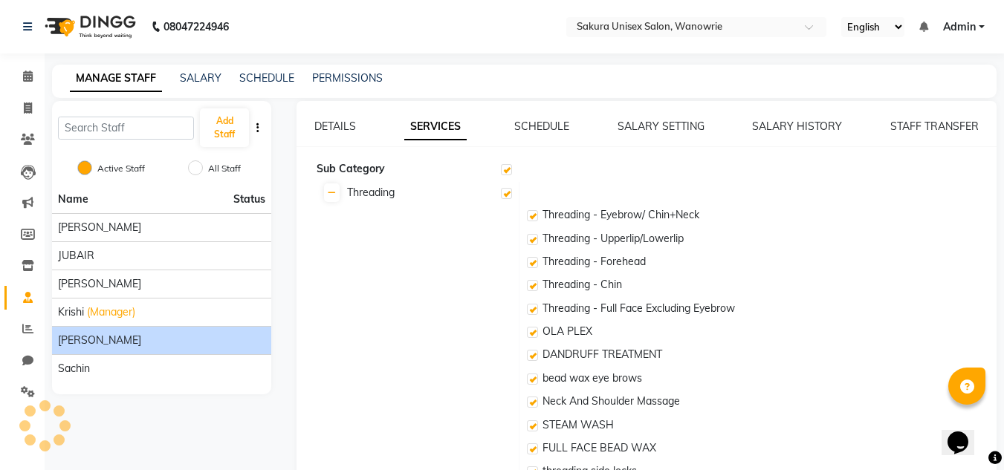
checkbox input "true"
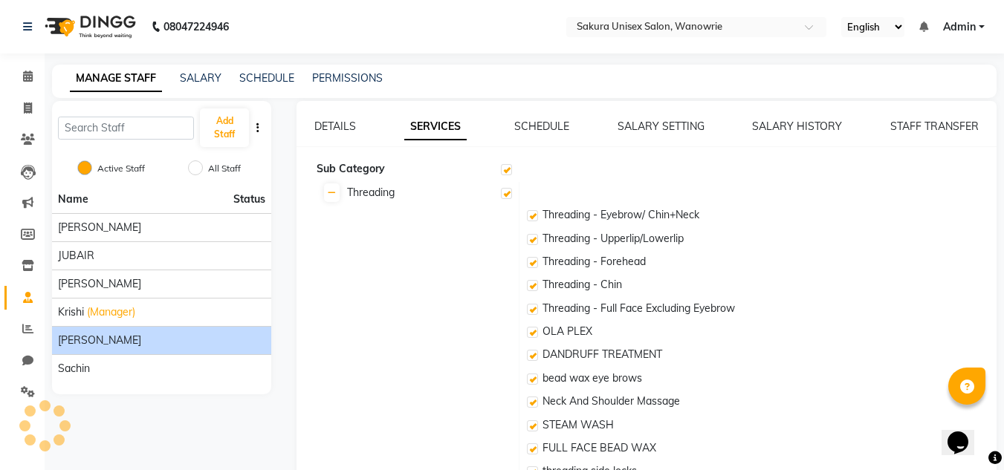
checkbox input "true"
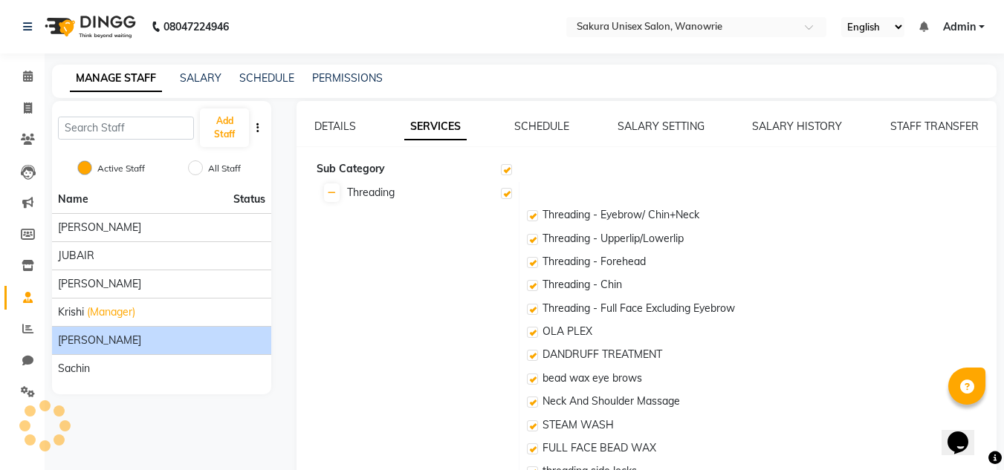
checkbox input "true"
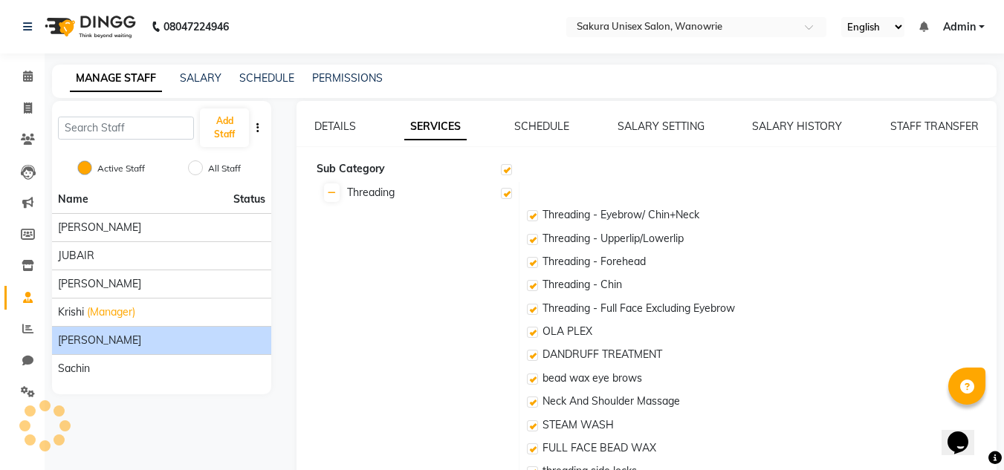
checkbox input "true"
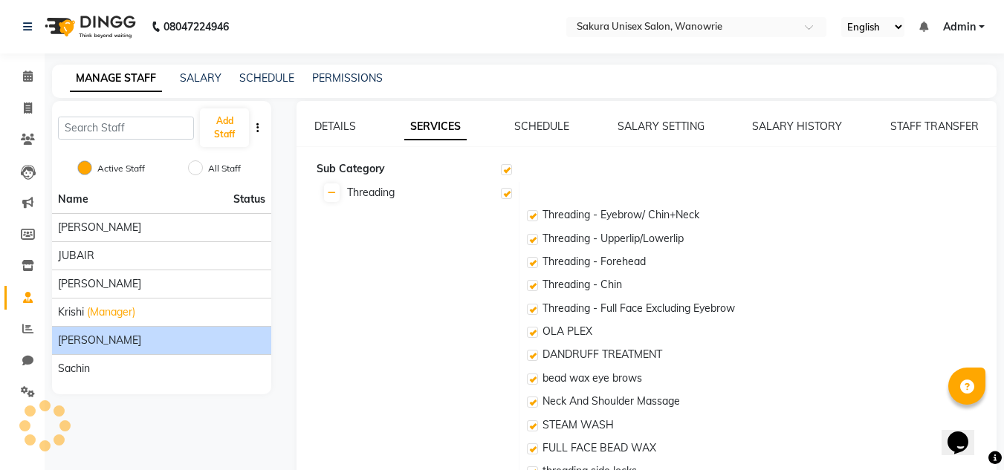
checkbox input "true"
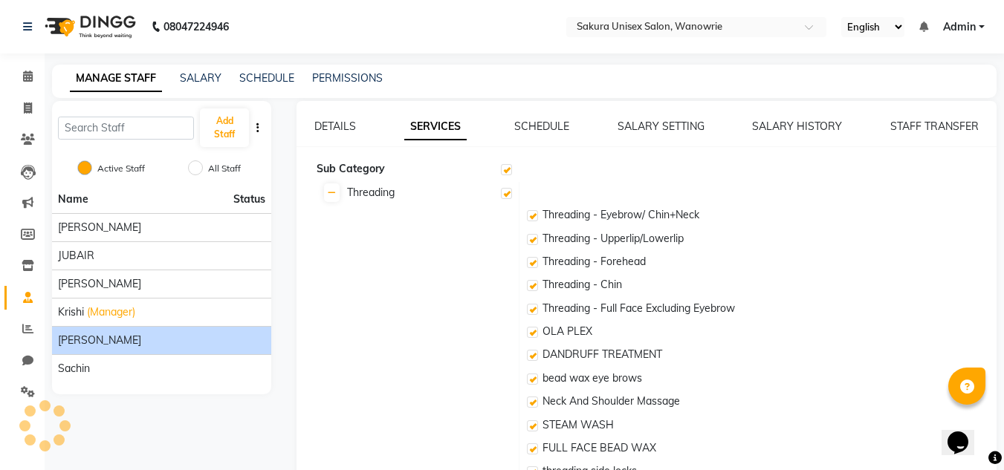
checkbox input "true"
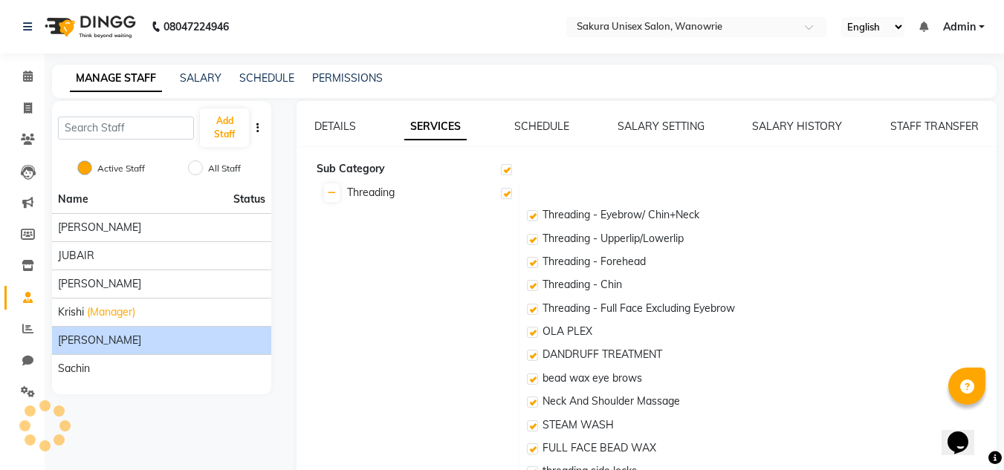
checkbox input "true"
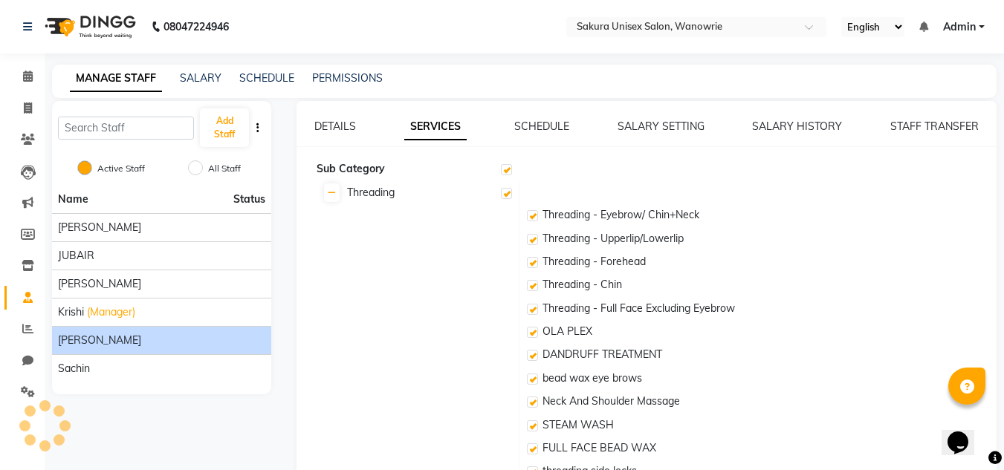
checkbox input "true"
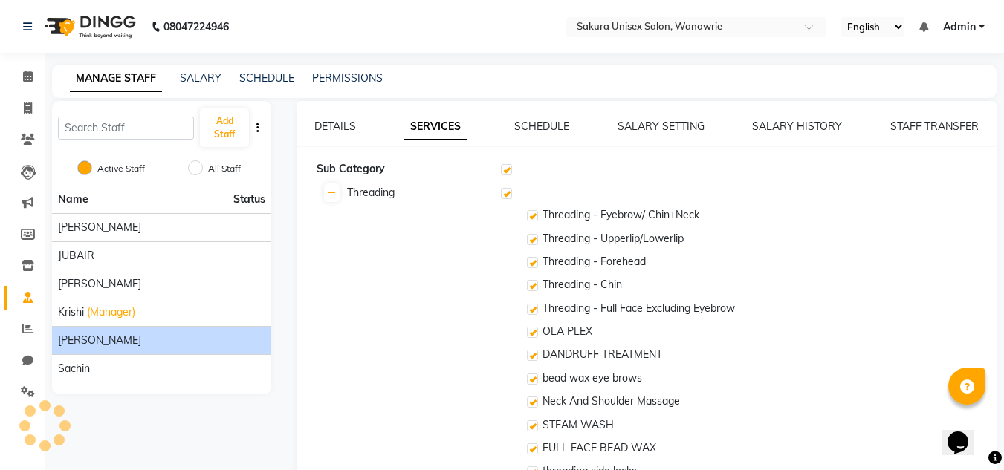
checkbox input "true"
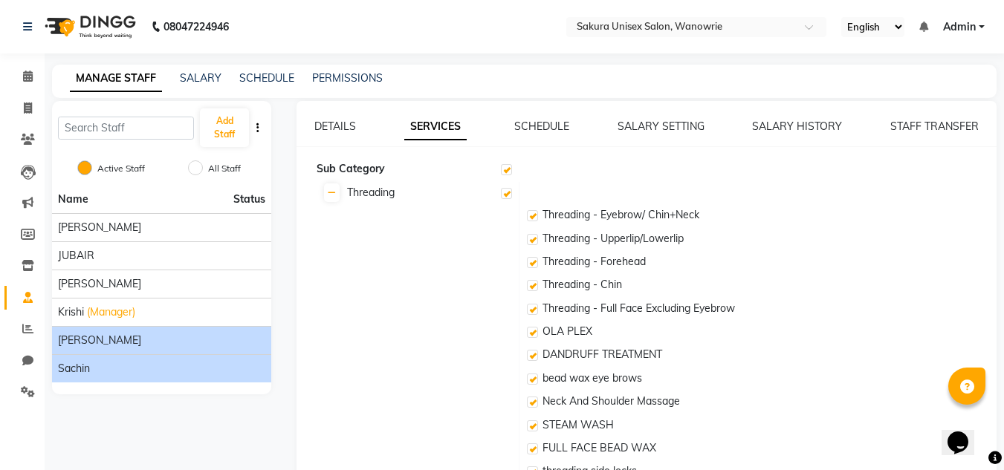
click at [76, 359] on li "sachin" at bounding box center [161, 368] width 219 height 28
click at [191, 372] on div "sachin" at bounding box center [161, 369] width 207 height 16
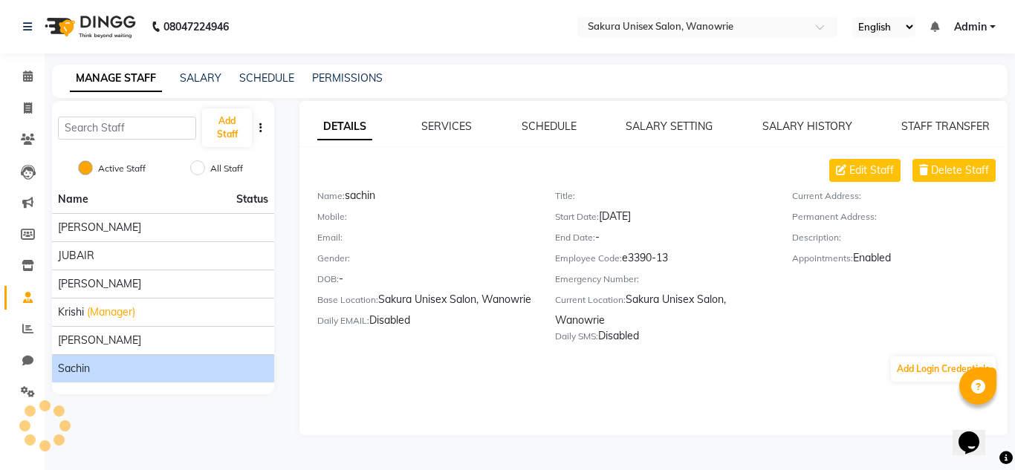
click at [429, 113] on div "DETAILS SERVICES SCHEDULE SALARY SETTING SALARY HISTORY STAFF TRANSFER Edit Sta…" at bounding box center [653, 268] width 708 height 334
click at [430, 124] on link "SERVICES" at bounding box center [446, 126] width 51 height 13
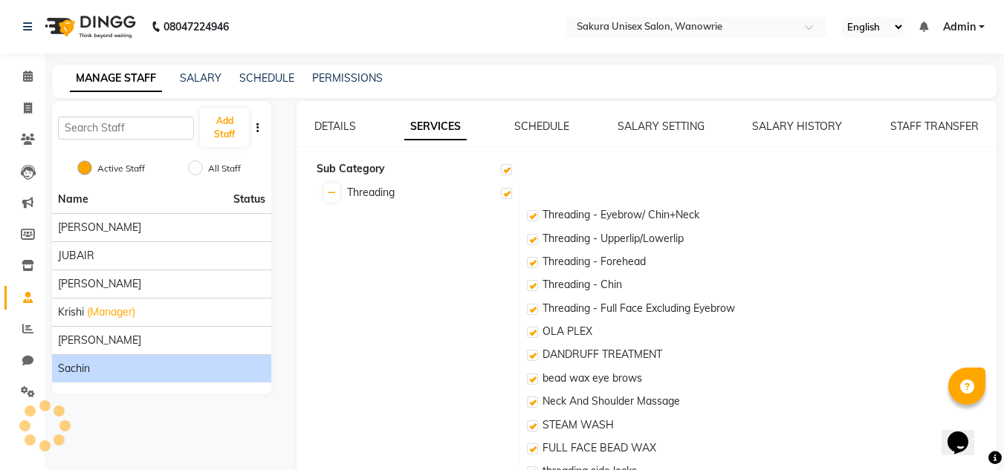
checkbox input "true"
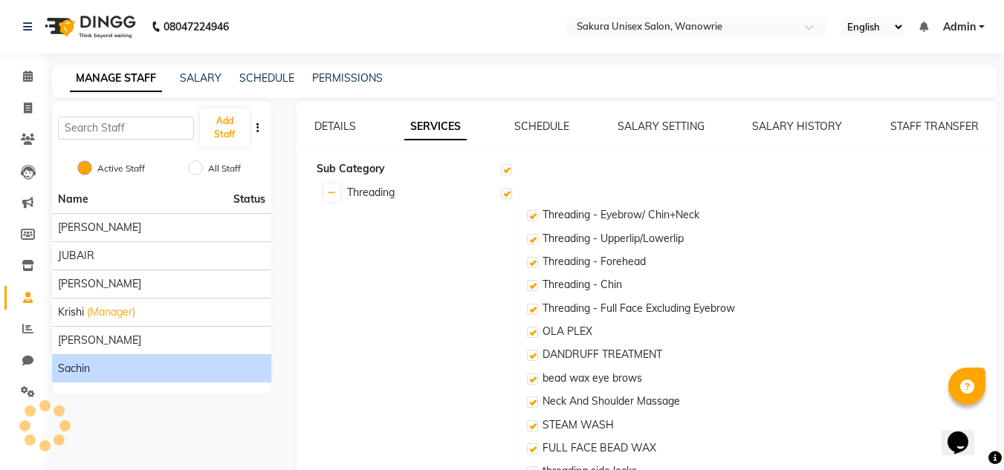
checkbox input "true"
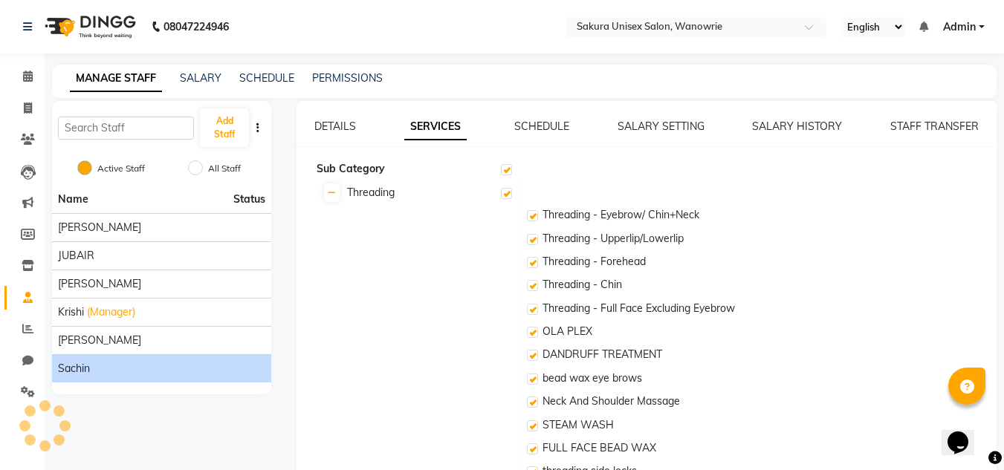
checkbox input "true"
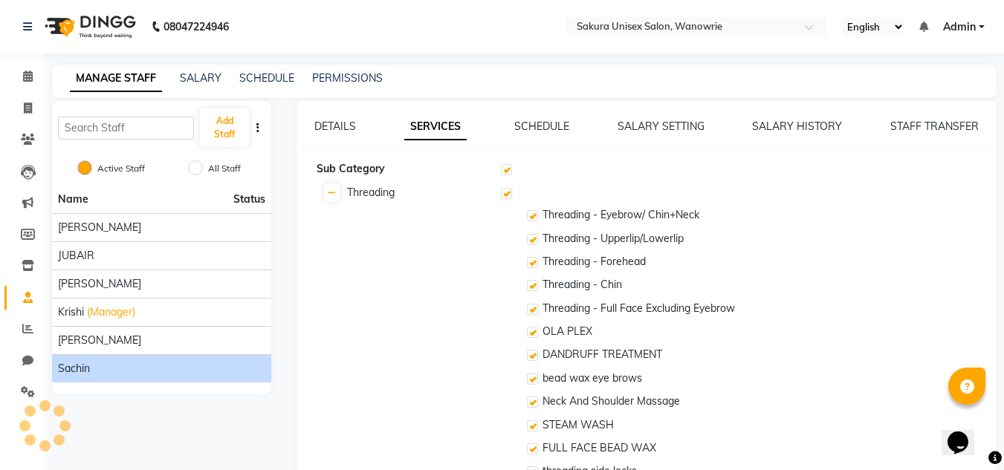
checkbox input "true"
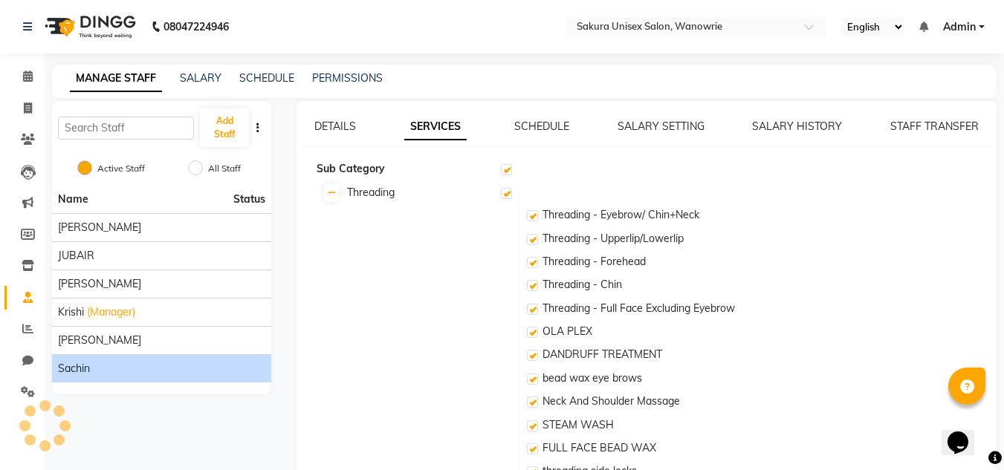
checkbox input "true"
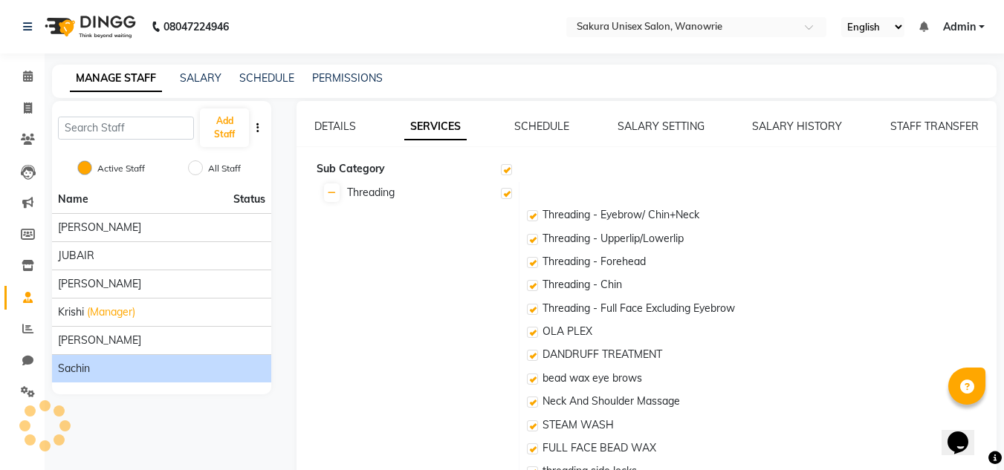
checkbox input "true"
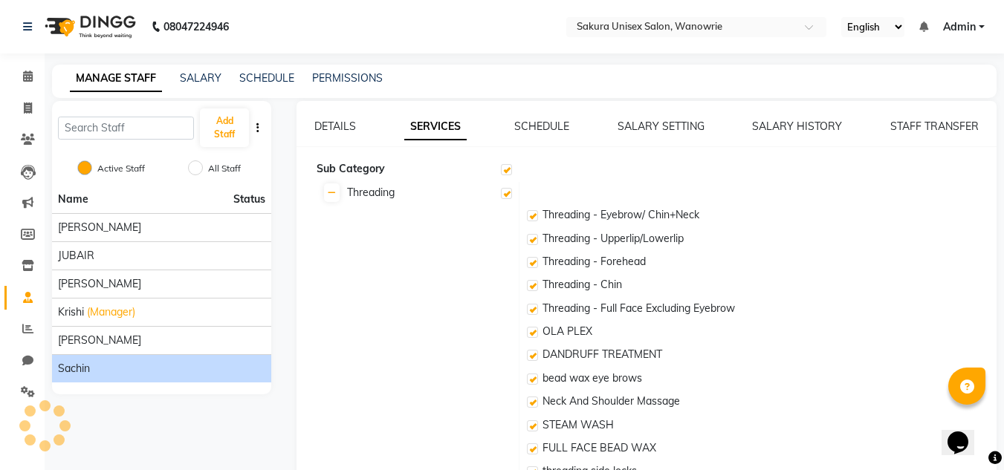
checkbox input "true"
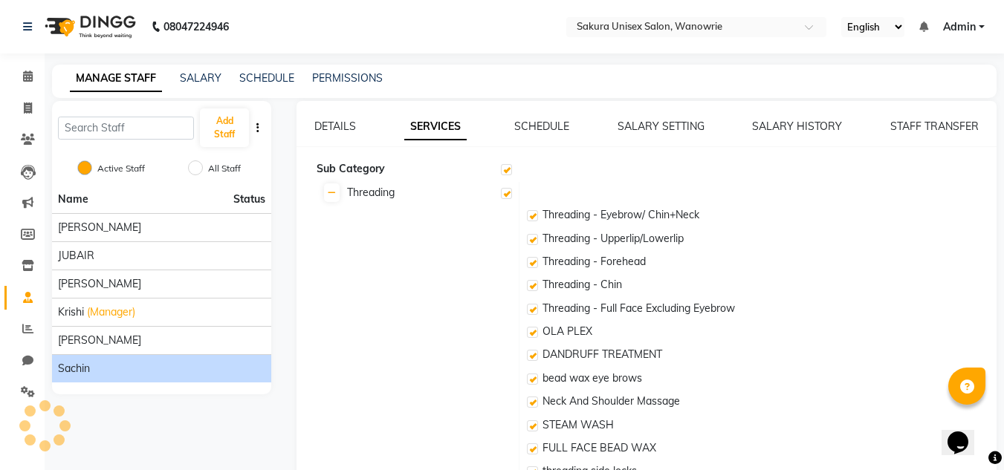
checkbox input "true"
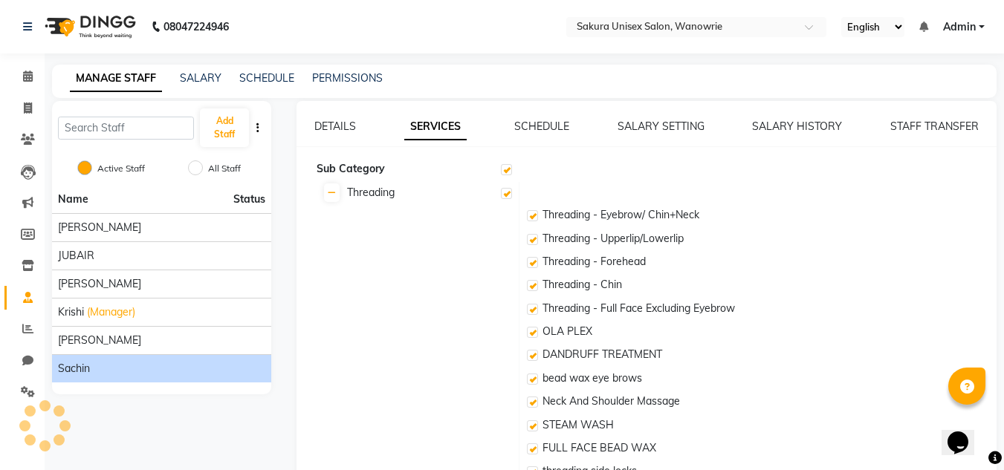
checkbox input "true"
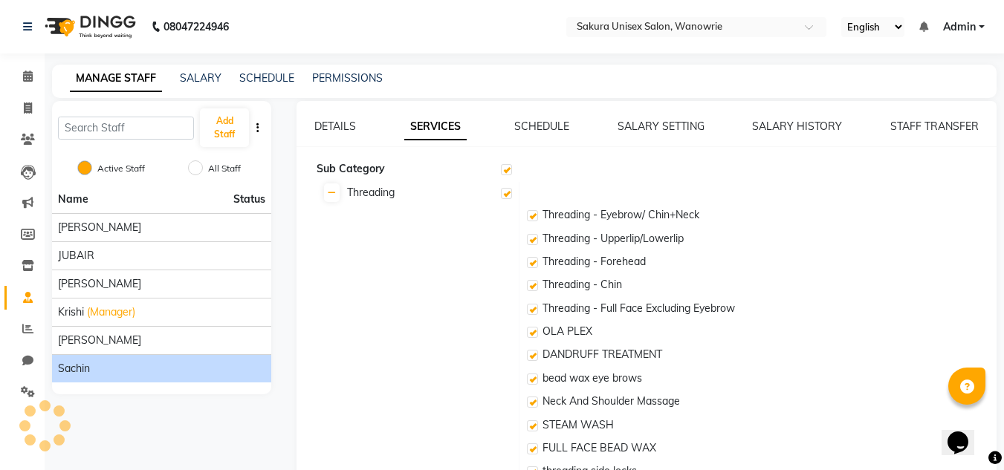
checkbox input "true"
click at [630, 121] on link "SALARY SETTING" at bounding box center [660, 126] width 87 height 13
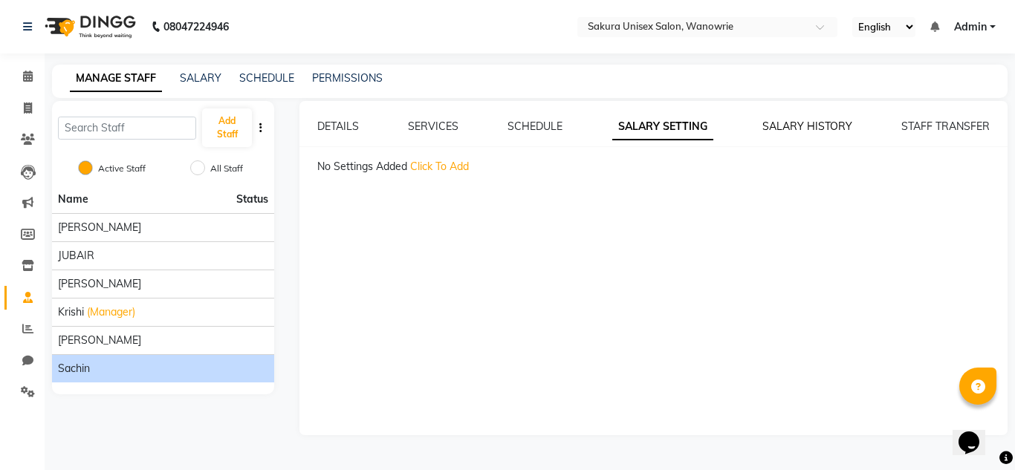
click at [796, 120] on div "DETAILS SERVICES SCHEDULE SALARY SETTING SALARY HISTORY STAFF TRANSFER No Setti…" at bounding box center [653, 268] width 708 height 334
click at [796, 126] on link "SALARY HISTORY" at bounding box center [807, 126] width 90 height 13
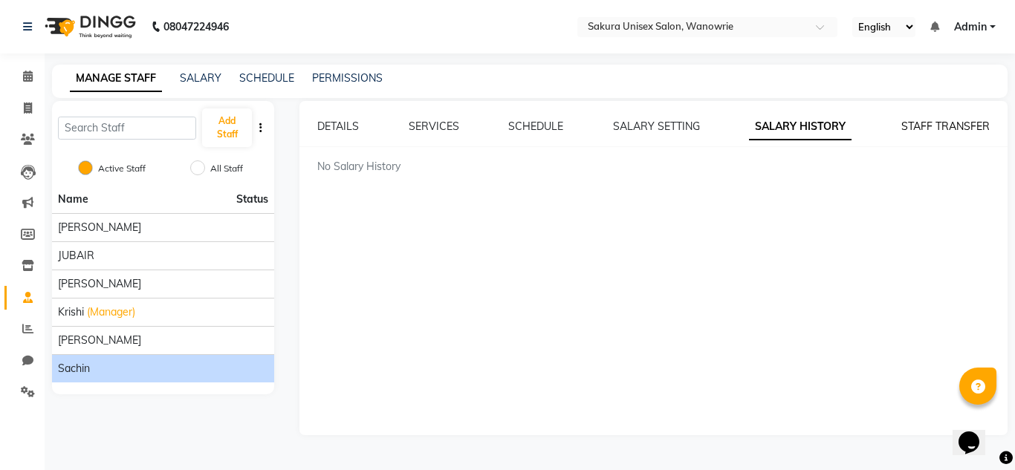
click at [949, 129] on link "STAFF TRANSFER" at bounding box center [945, 126] width 88 height 13
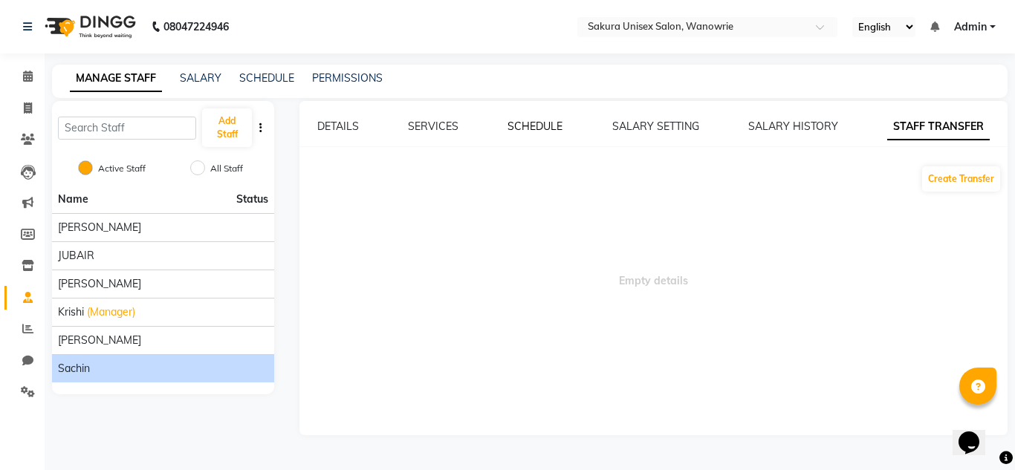
click at [547, 127] on link "SCHEDULE" at bounding box center [534, 126] width 55 height 13
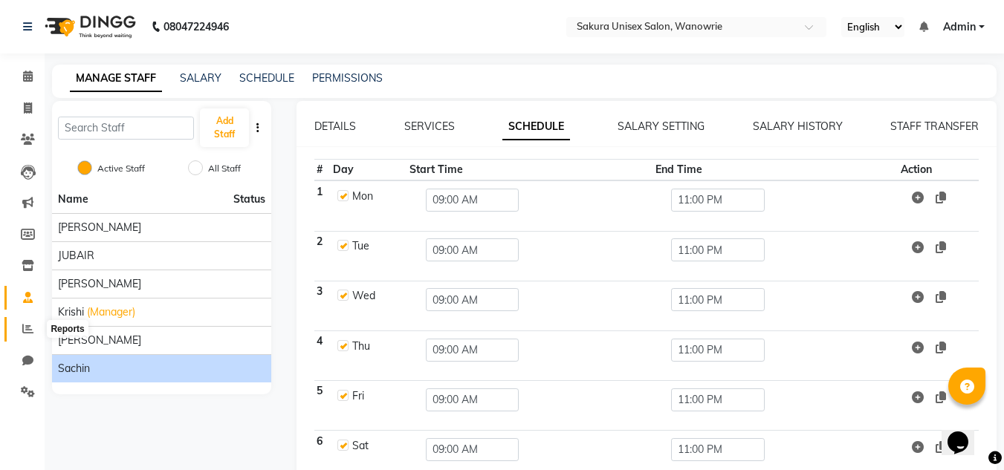
click at [22, 322] on span at bounding box center [28, 329] width 26 height 17
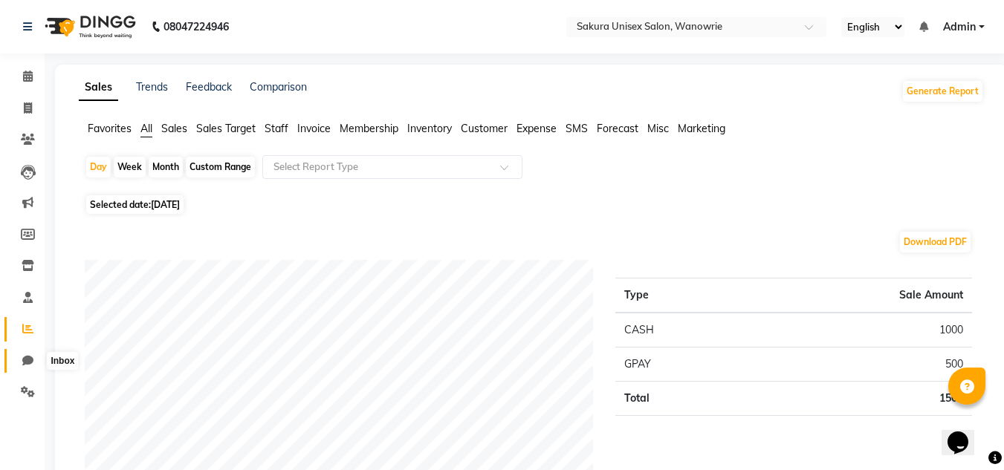
click at [27, 355] on icon at bounding box center [27, 360] width 11 height 11
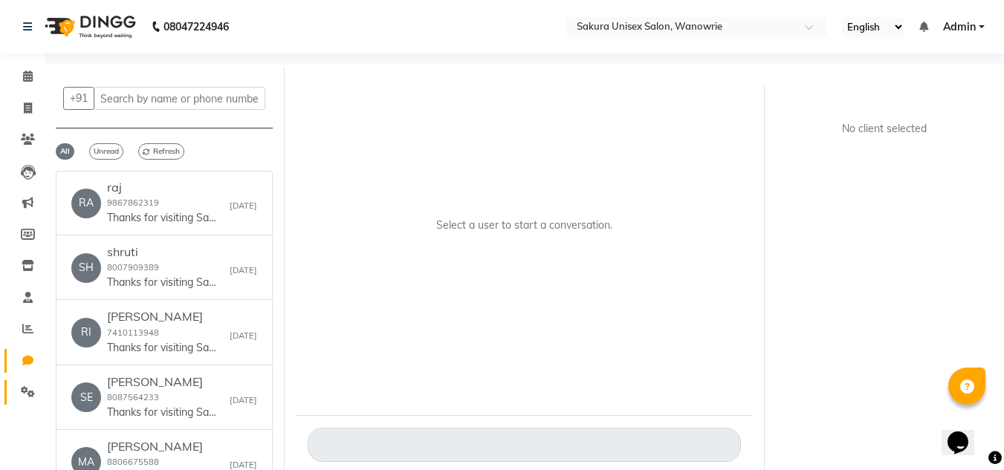
click at [27, 383] on link "Settings" at bounding box center [22, 392] width 36 height 25
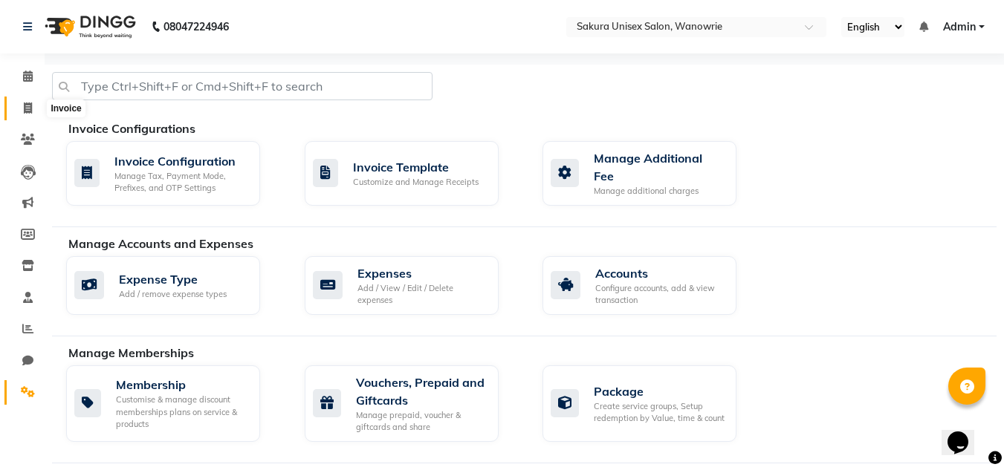
click at [35, 108] on span at bounding box center [28, 108] width 26 height 17
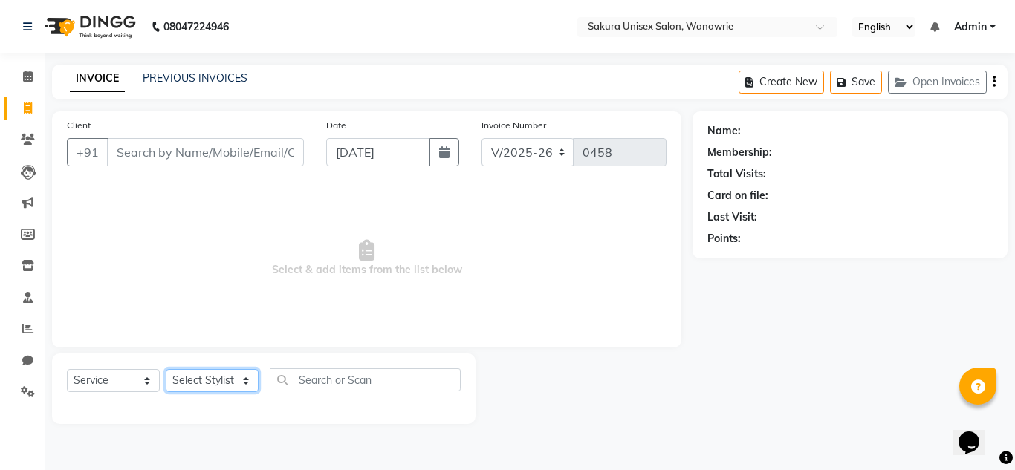
click at [230, 369] on select "Select Stylist [PERSON_NAME] [PERSON_NAME] krishi [PERSON_NAME] sachin" at bounding box center [212, 380] width 93 height 23
click at [336, 327] on span "Select & add items from the list below" at bounding box center [366, 258] width 599 height 149
click at [22, 63] on li "Calendar" at bounding box center [22, 77] width 45 height 32
click at [27, 74] on icon at bounding box center [28, 76] width 10 height 11
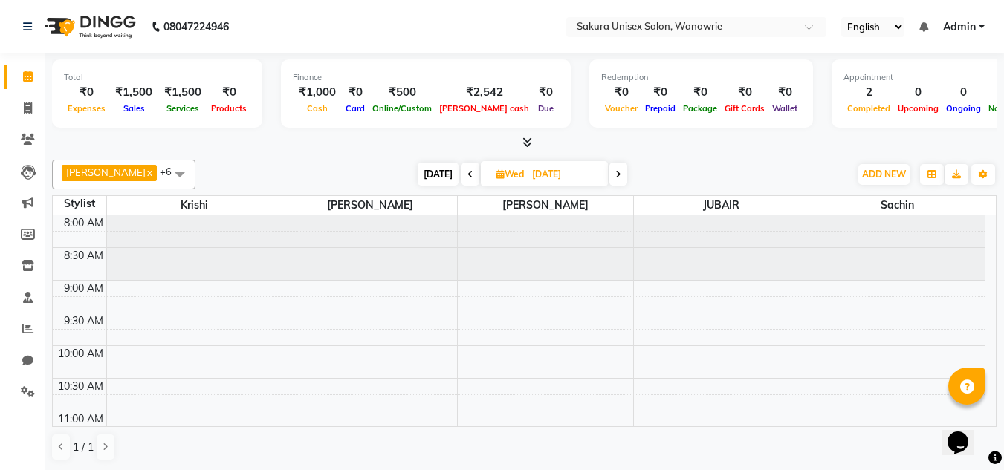
scroll to position [1, 0]
click at [165, 172] on span at bounding box center [180, 173] width 30 height 28
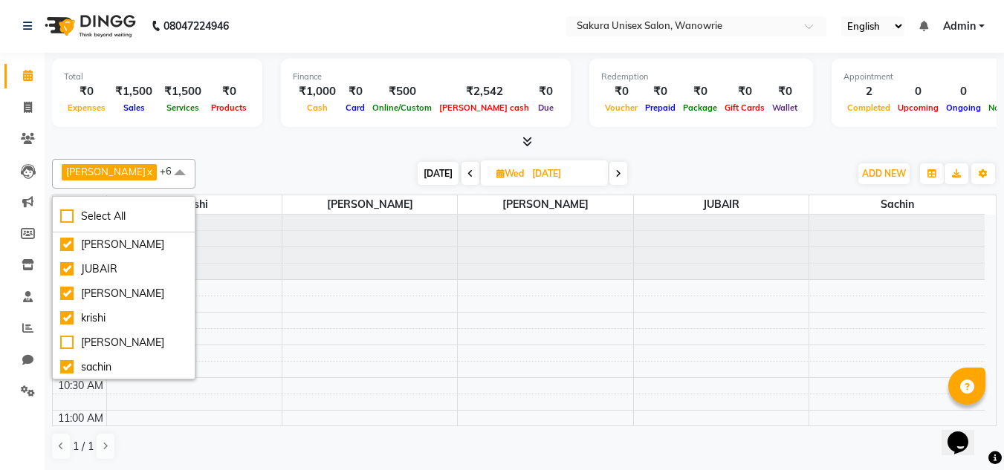
click at [232, 136] on div at bounding box center [524, 142] width 944 height 16
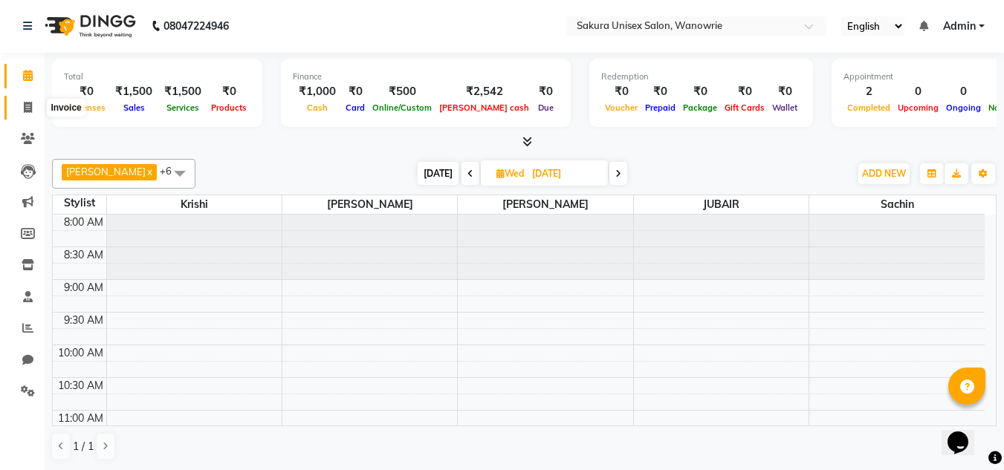
click at [30, 112] on icon at bounding box center [28, 107] width 8 height 11
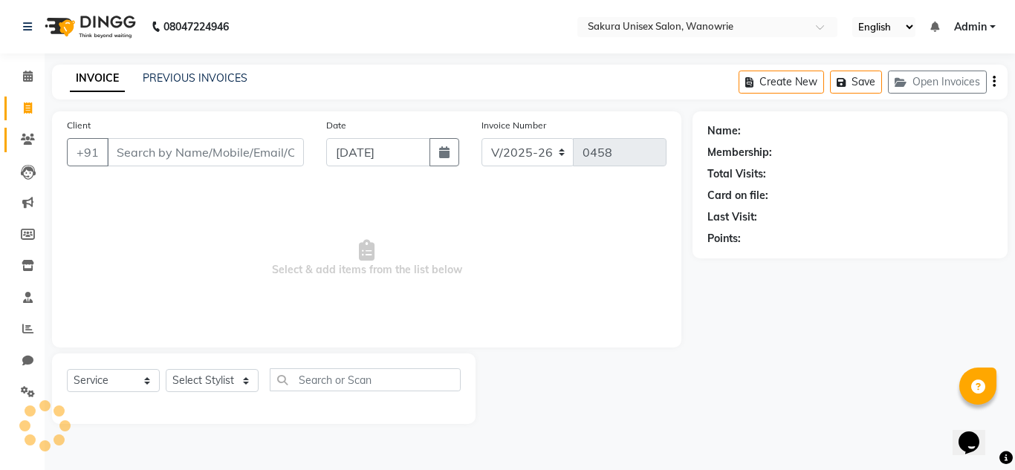
click at [29, 129] on link "Clients" at bounding box center [22, 140] width 36 height 25
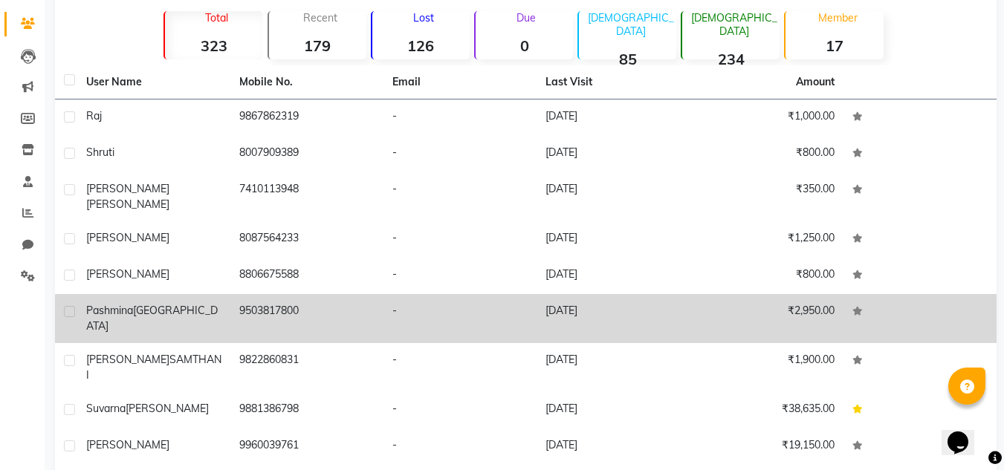
scroll to position [99, 0]
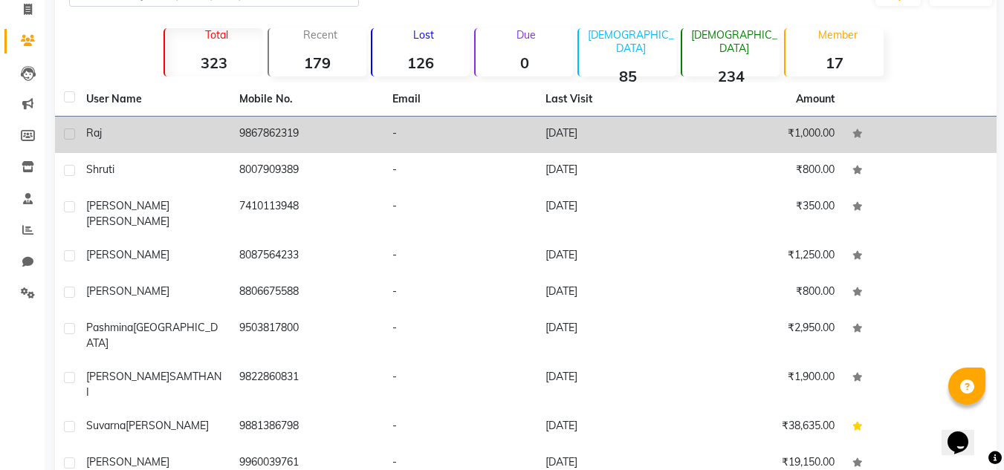
click at [167, 141] on td "raj" at bounding box center [153, 135] width 153 height 36
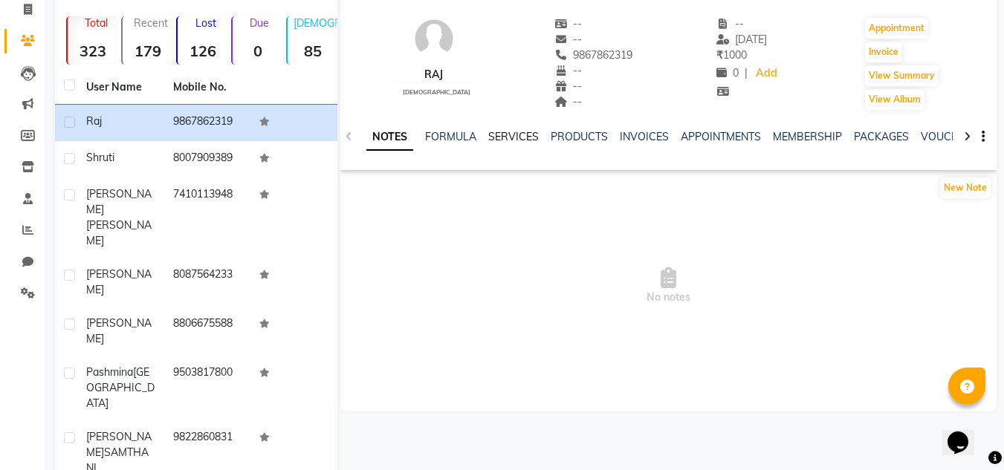
click at [508, 132] on link "SERVICES" at bounding box center [513, 136] width 51 height 13
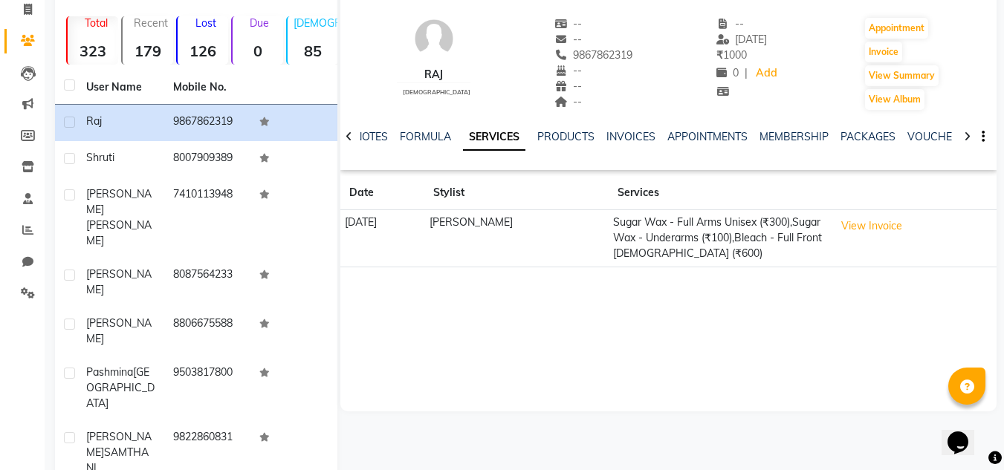
click at [494, 224] on td "[PERSON_NAME]" at bounding box center [516, 238] width 184 height 57
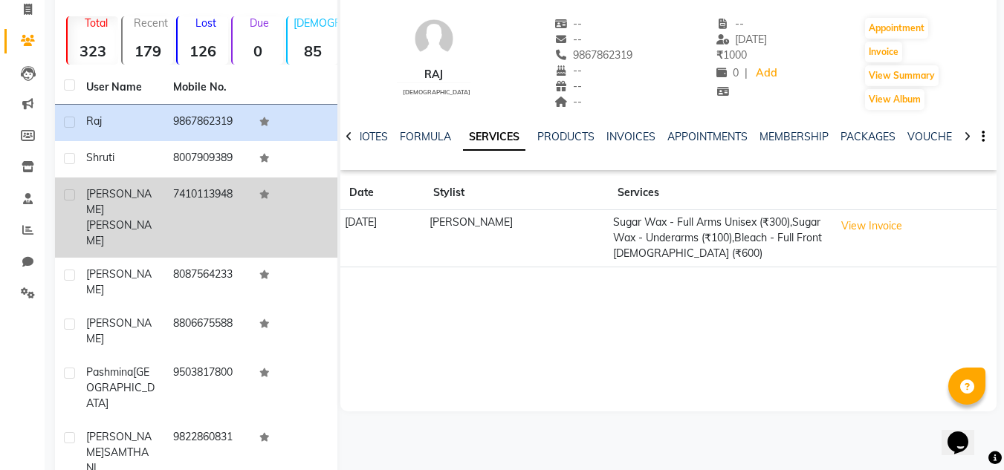
click at [178, 191] on td "7410113948" at bounding box center [207, 218] width 87 height 80
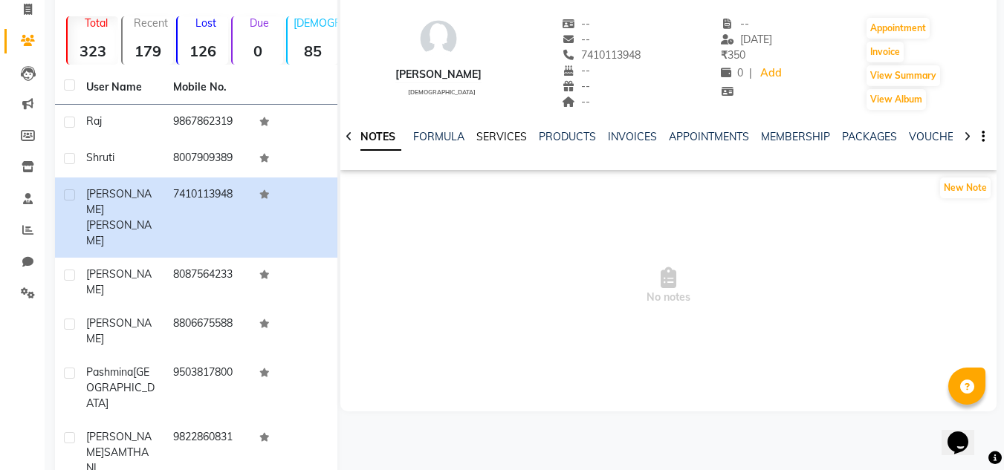
click at [506, 137] on link "SERVICES" at bounding box center [501, 136] width 51 height 13
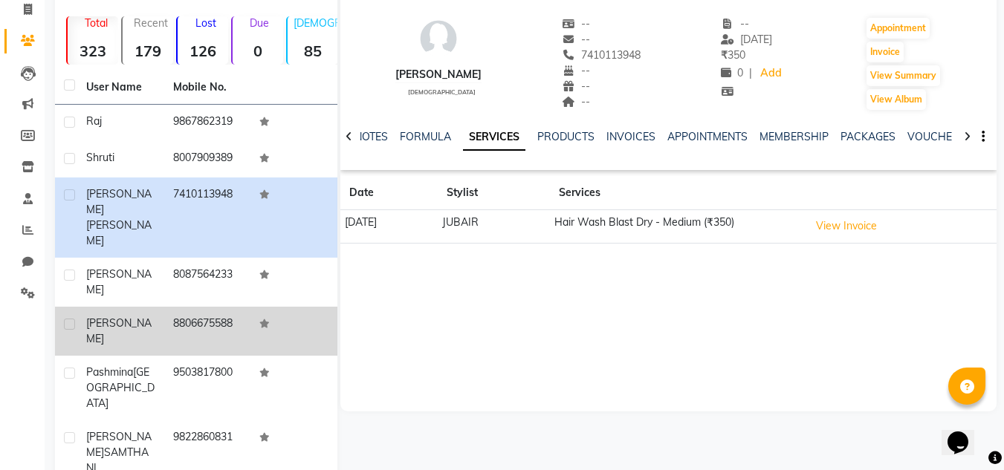
click at [256, 307] on td at bounding box center [293, 331] width 87 height 49
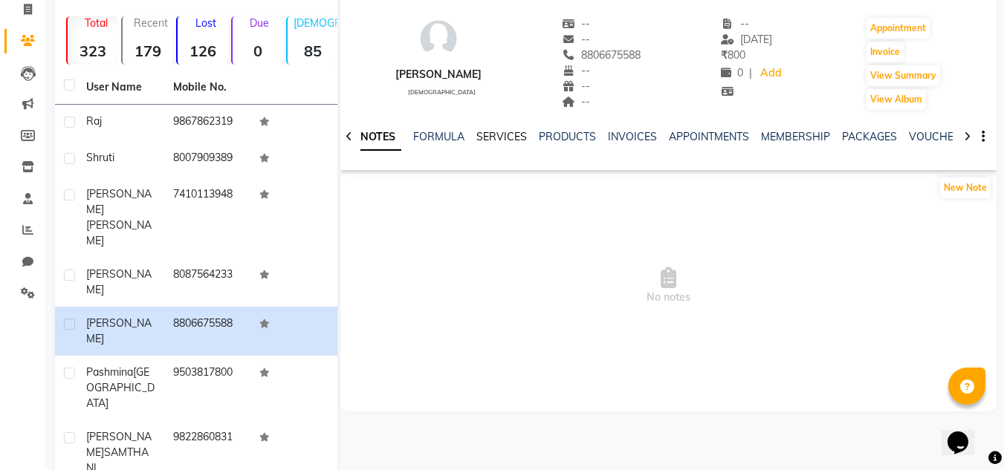
click at [478, 137] on link "SERVICES" at bounding box center [501, 136] width 51 height 13
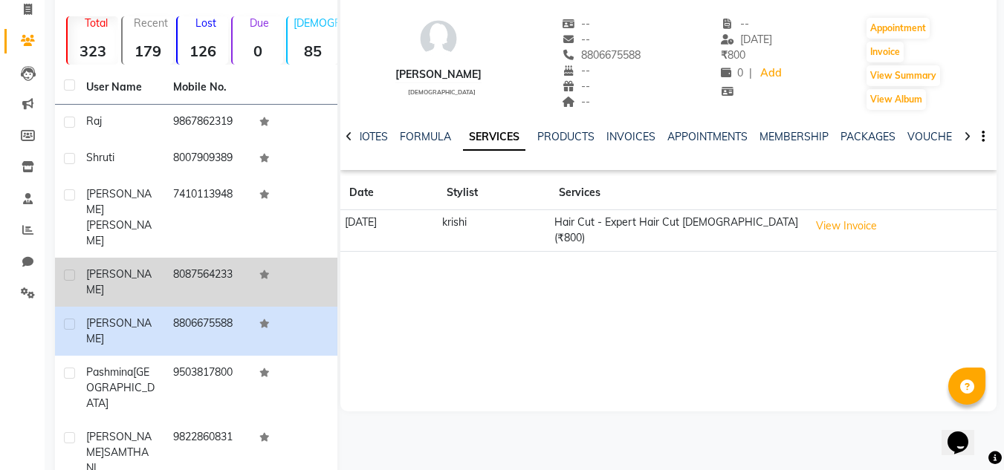
click at [319, 258] on td at bounding box center [293, 282] width 87 height 49
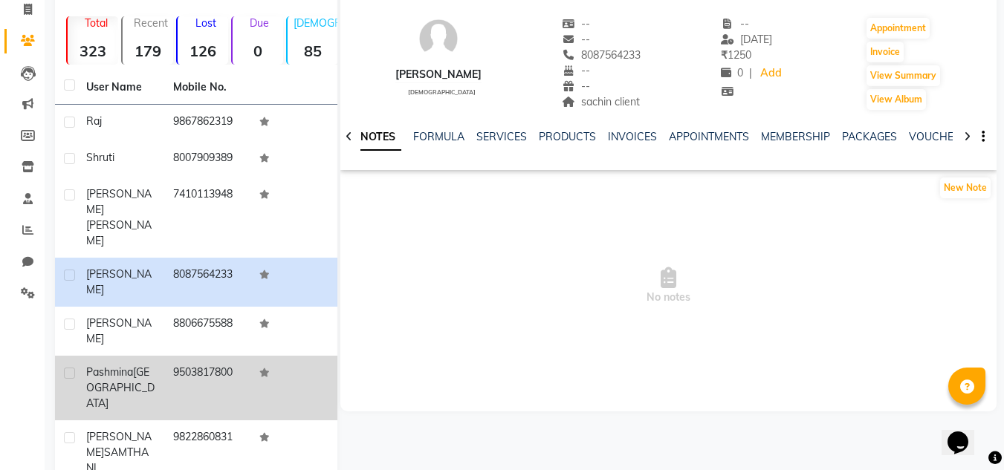
click at [290, 356] on td at bounding box center [293, 388] width 87 height 65
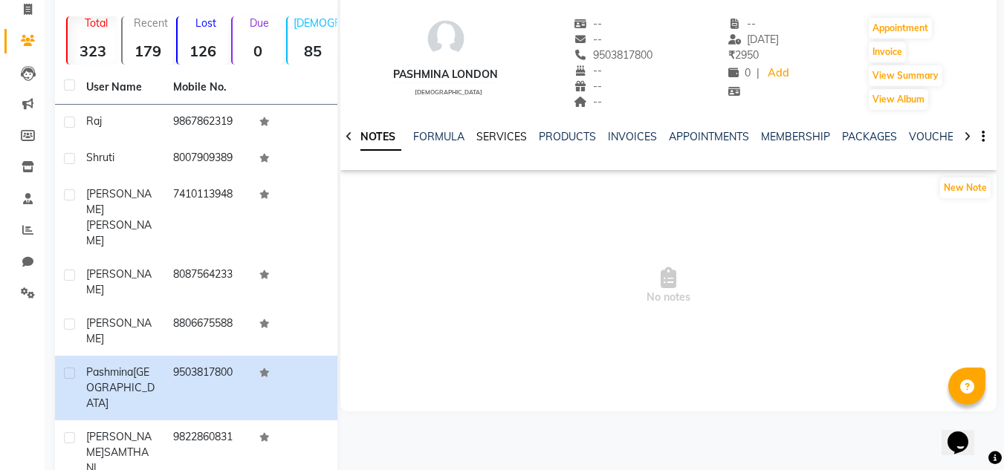
click at [493, 130] on link "SERVICES" at bounding box center [501, 136] width 51 height 13
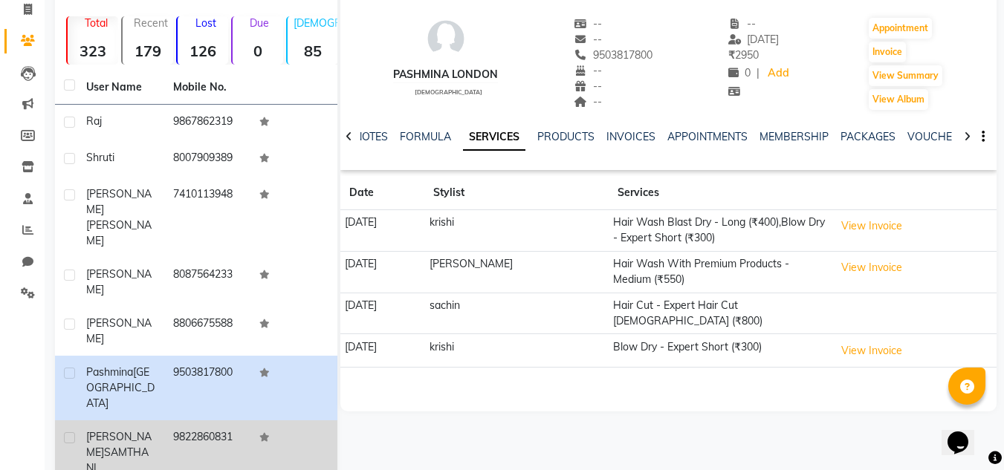
click at [204, 420] on td "9822860831" at bounding box center [207, 452] width 87 height 65
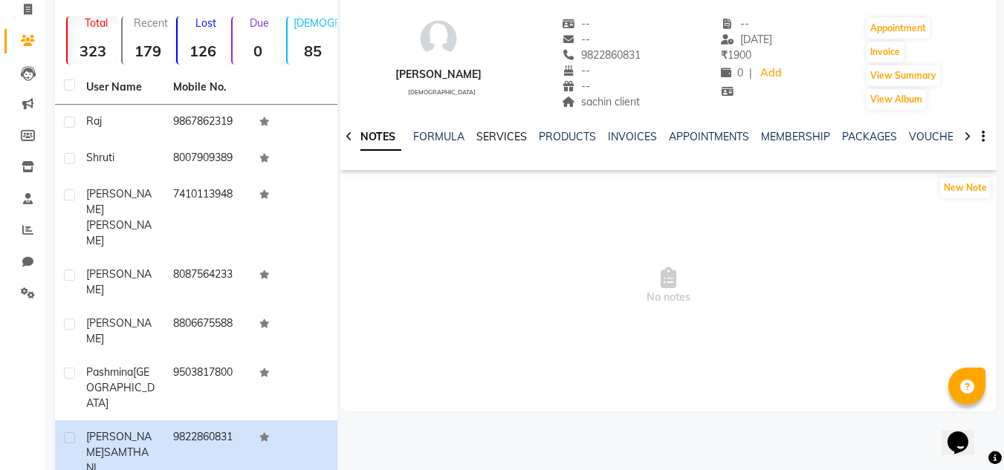
click at [504, 136] on link "SERVICES" at bounding box center [501, 136] width 51 height 13
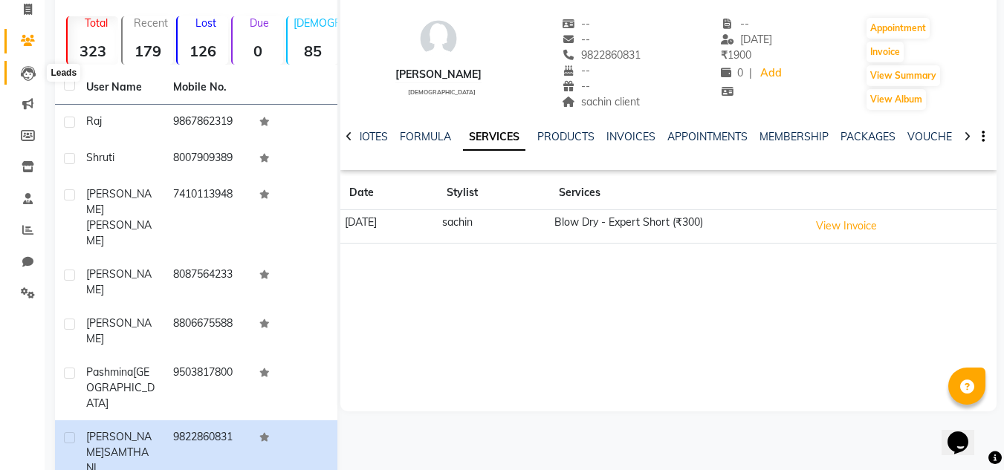
click at [24, 75] on icon at bounding box center [28, 73] width 15 height 15
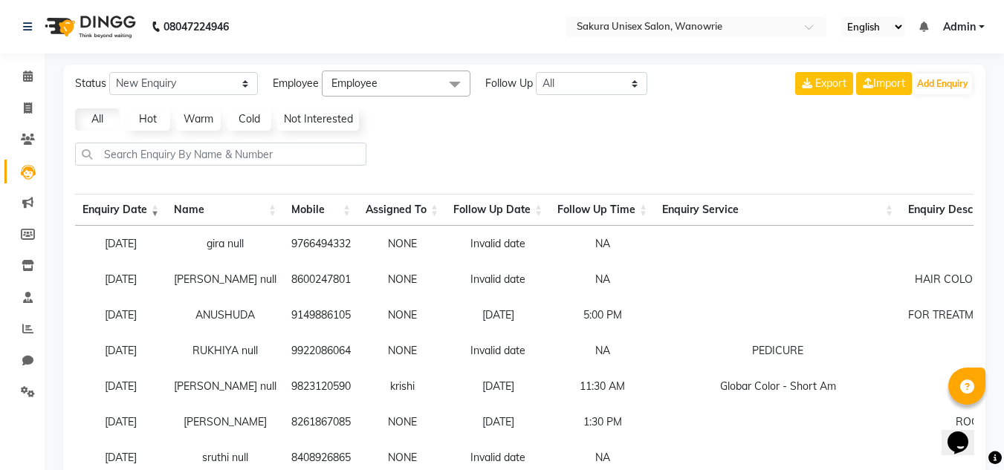
scroll to position [74, 0]
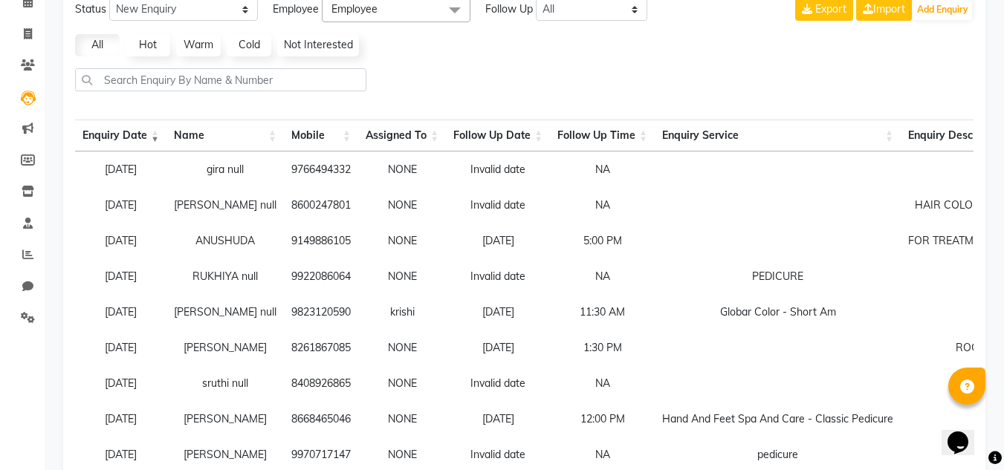
click at [393, 137] on th "Assigned To" at bounding box center [402, 136] width 88 height 32
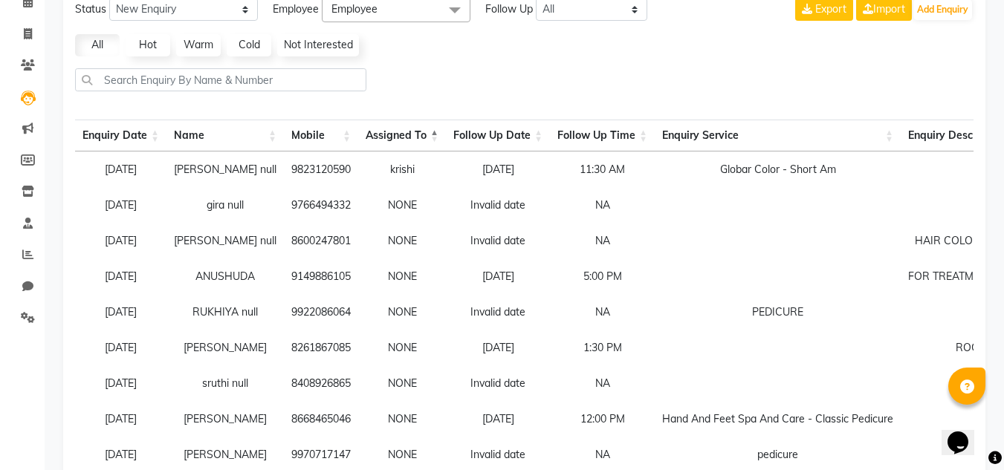
click at [393, 137] on th "Assigned To" at bounding box center [402, 136] width 88 height 32
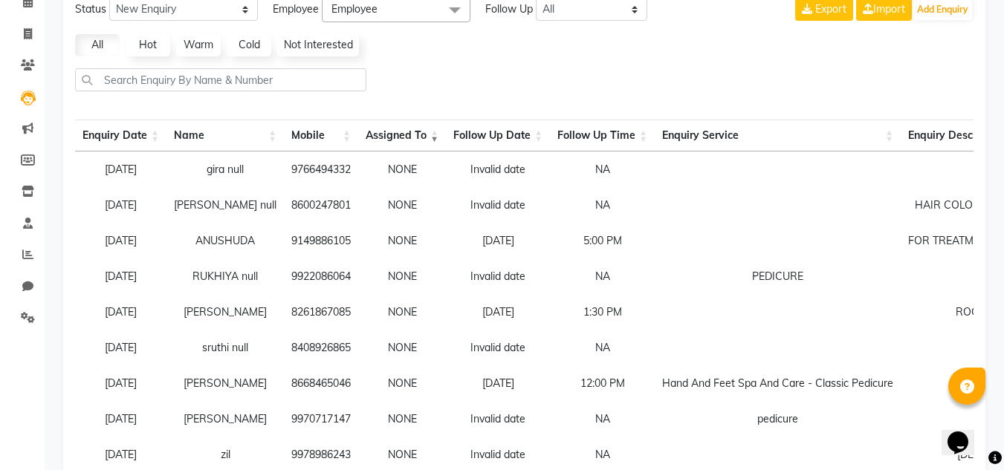
click at [393, 137] on th "Assigned To" at bounding box center [402, 136] width 88 height 32
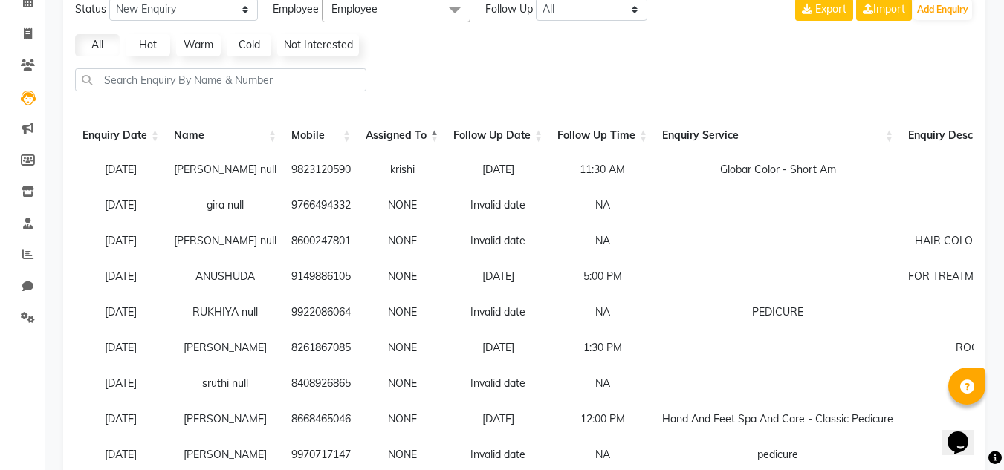
click at [393, 137] on th "Assigned To" at bounding box center [402, 136] width 88 height 32
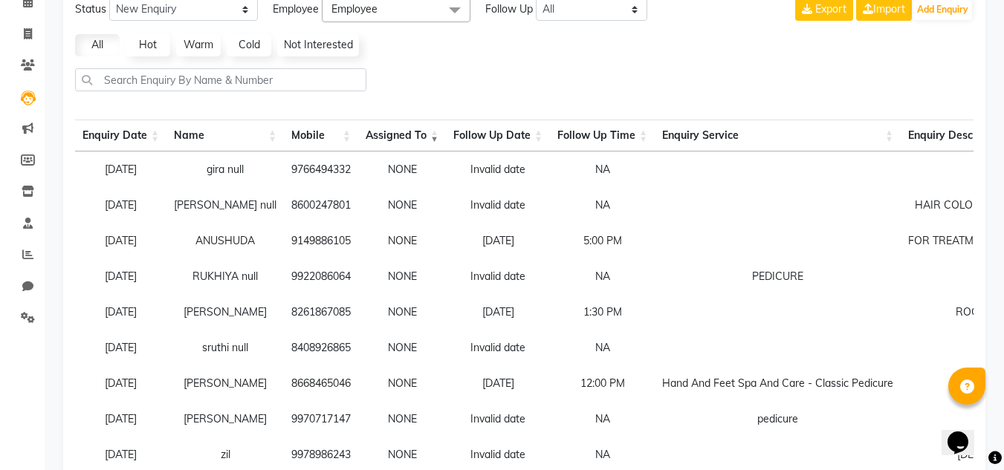
click at [393, 137] on th "Assigned To" at bounding box center [402, 136] width 88 height 32
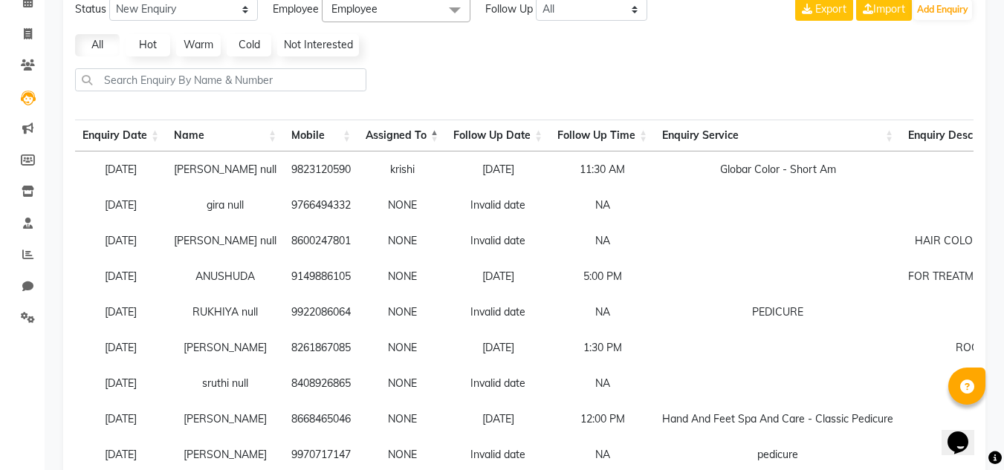
click at [393, 138] on th "Assigned To" at bounding box center [402, 136] width 88 height 32
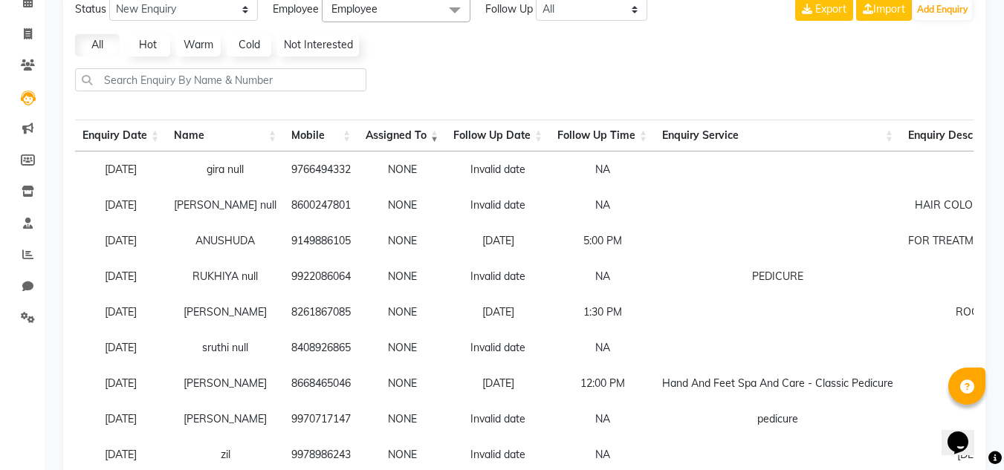
click at [380, 173] on td "NONE" at bounding box center [402, 170] width 88 height 36
click at [374, 169] on td "NONE" at bounding box center [402, 170] width 88 height 36
click at [380, 166] on td "NONE" at bounding box center [402, 170] width 88 height 36
click at [380, 169] on td "NONE" at bounding box center [402, 170] width 88 height 36
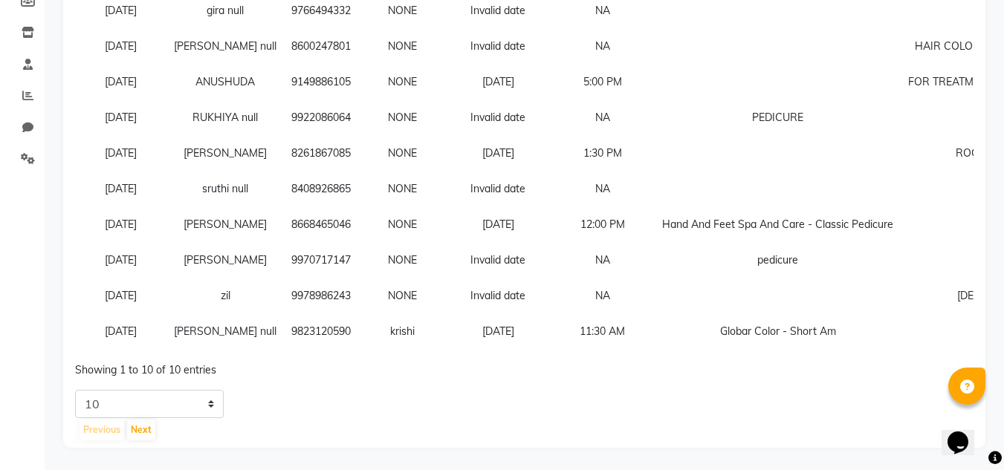
scroll to position [0, 0]
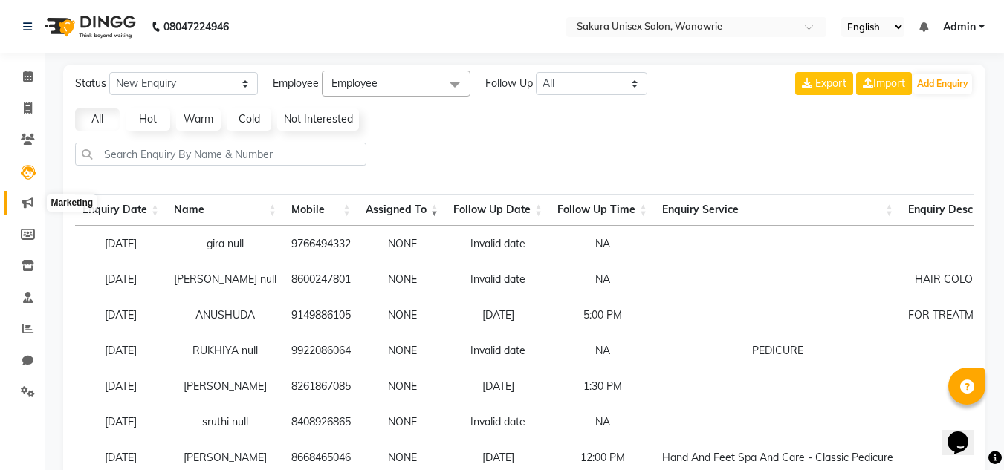
click at [21, 208] on span at bounding box center [28, 203] width 26 height 17
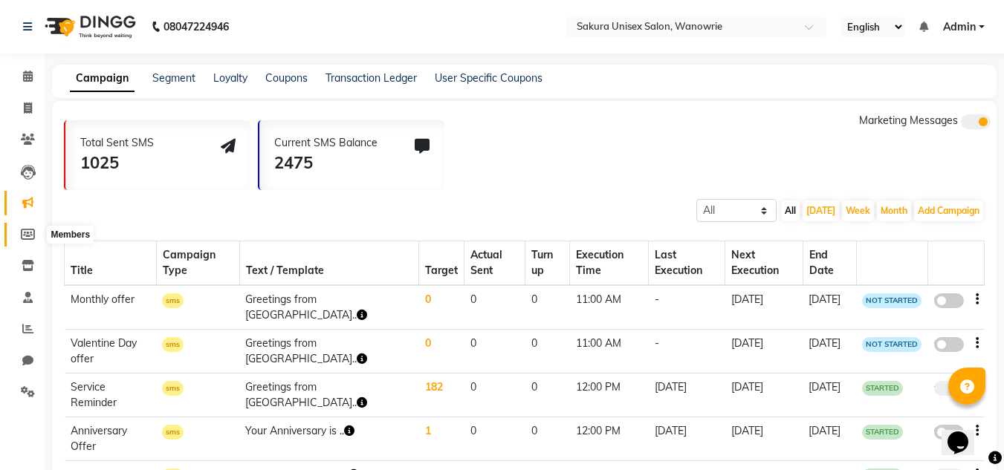
click at [28, 238] on icon at bounding box center [28, 234] width 14 height 11
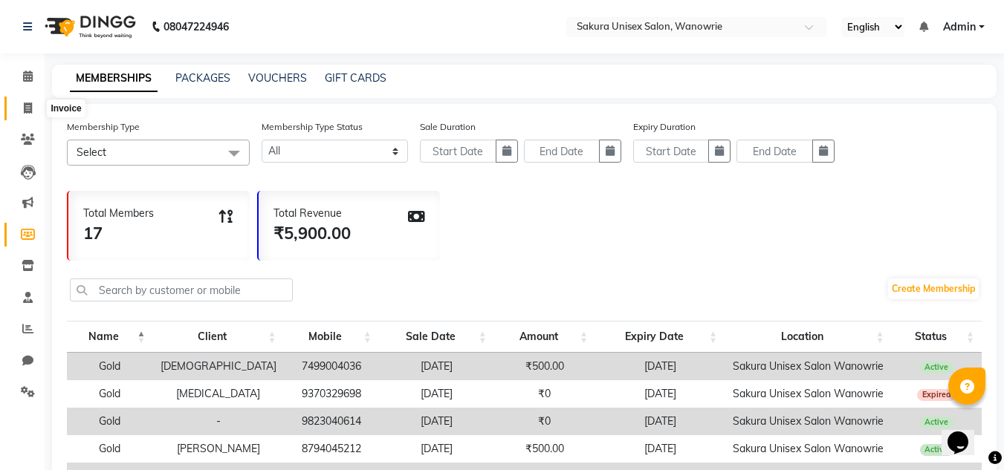
click at [27, 100] on span at bounding box center [28, 108] width 26 height 17
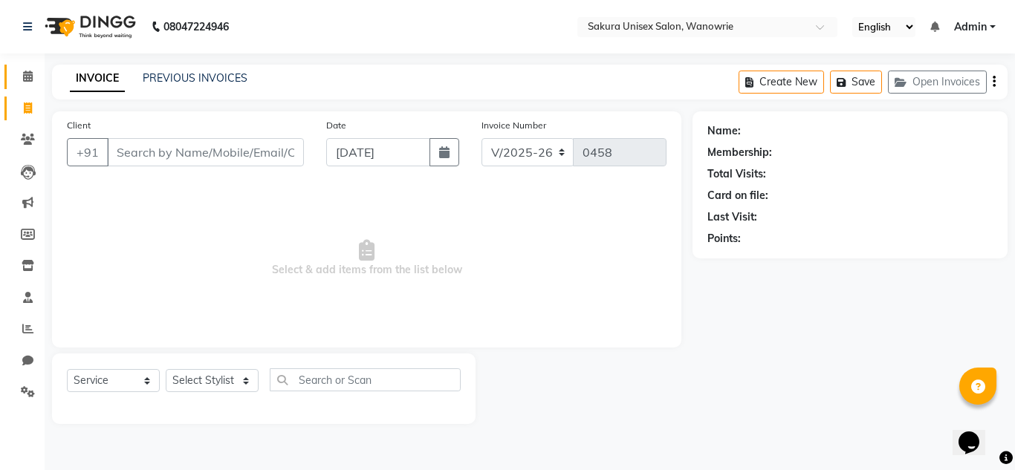
click at [36, 88] on link "Calendar" at bounding box center [22, 77] width 36 height 25
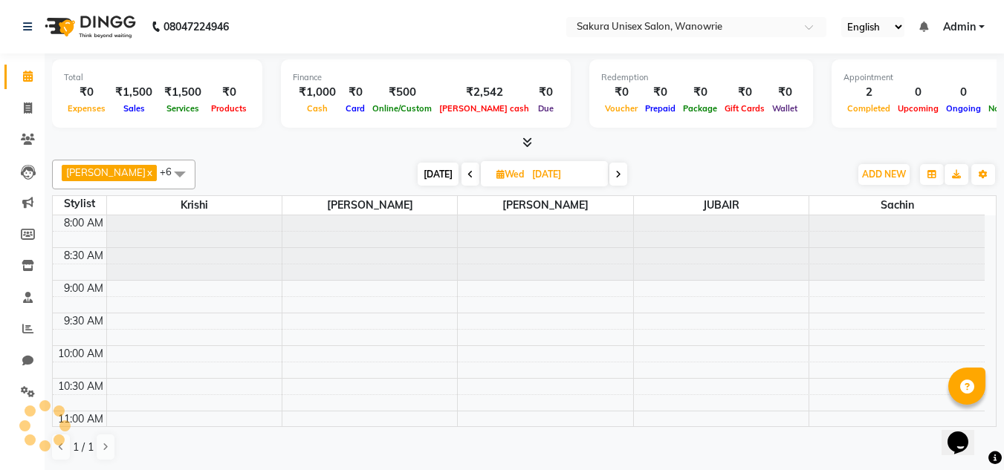
scroll to position [654, 0]
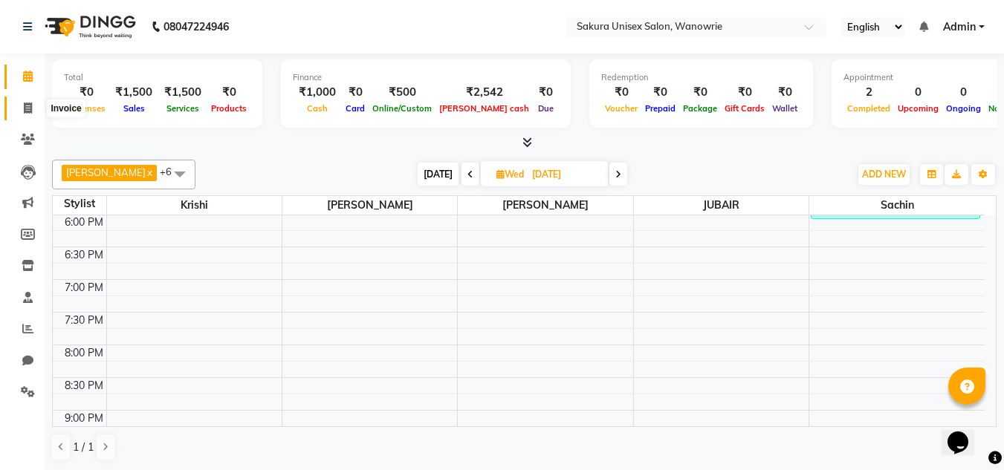
click at [27, 113] on icon at bounding box center [28, 108] width 8 height 11
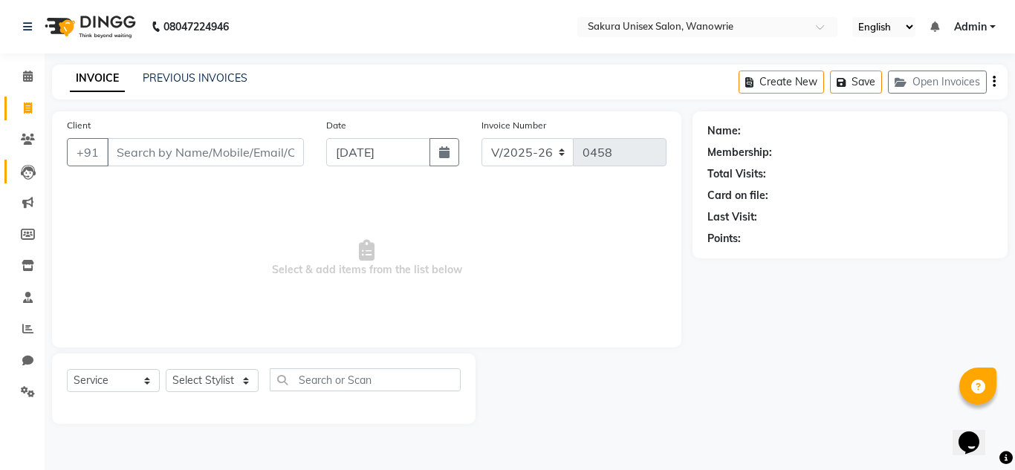
click at [29, 180] on link "Leads" at bounding box center [22, 172] width 36 height 25
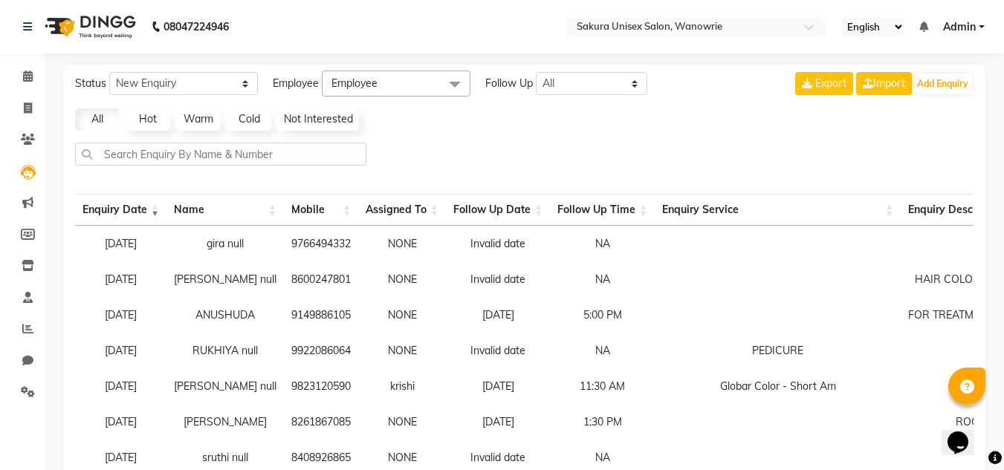
click at [29, 187] on li "Marketing" at bounding box center [22, 203] width 45 height 32
click at [28, 199] on icon at bounding box center [27, 202] width 11 height 11
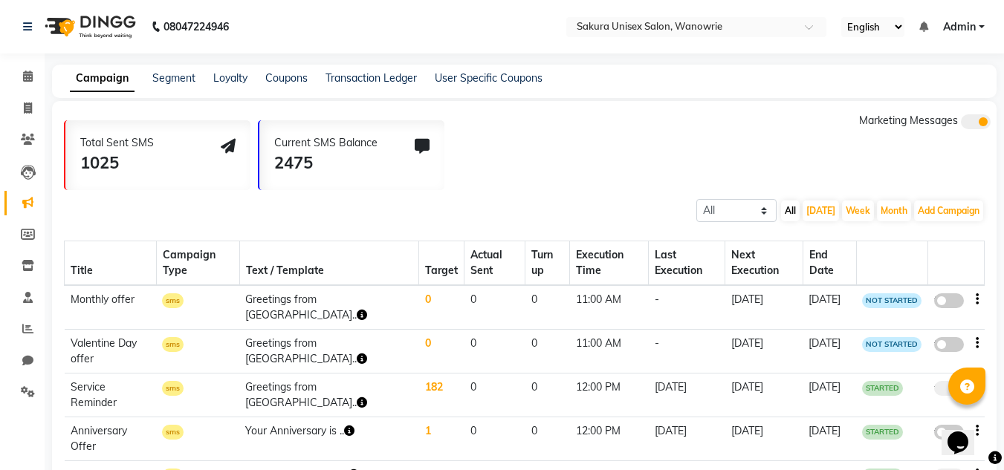
scroll to position [102, 0]
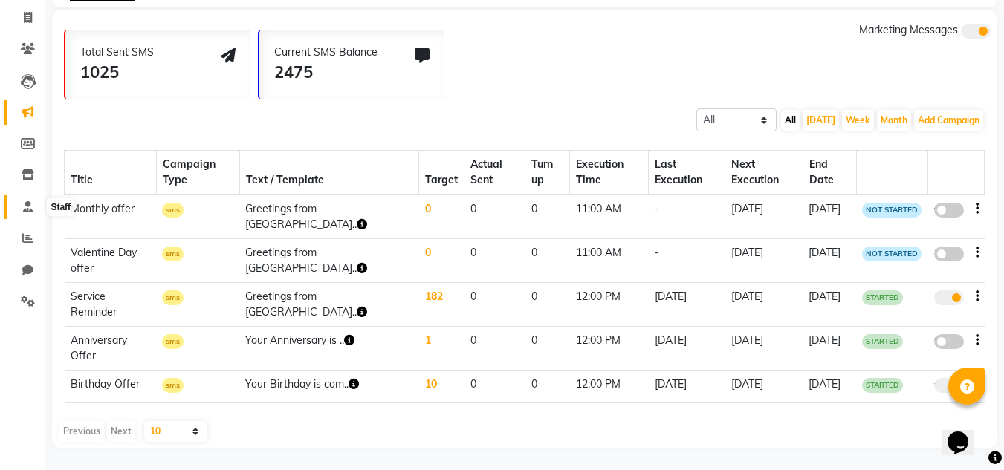
click at [19, 199] on span at bounding box center [28, 207] width 26 height 17
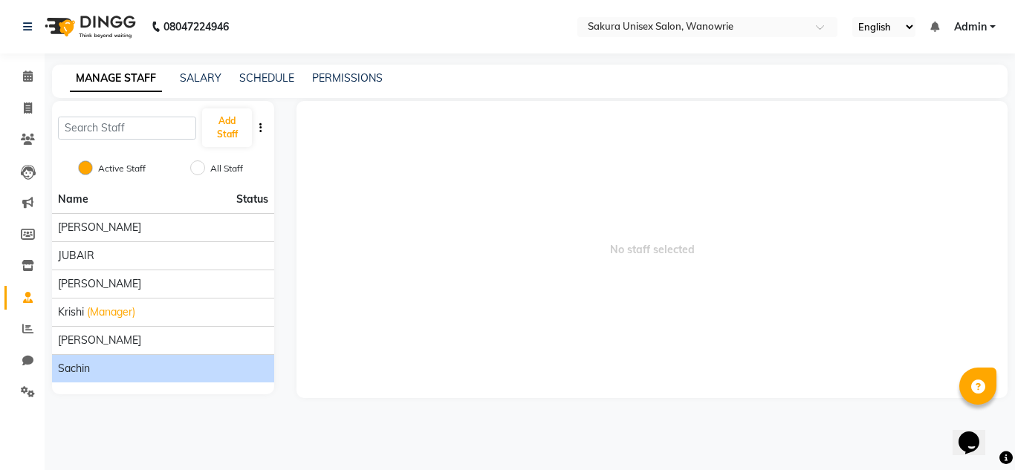
click at [131, 358] on li "sachin" at bounding box center [163, 368] width 222 height 28
click at [123, 372] on div "sachin" at bounding box center [163, 369] width 210 height 16
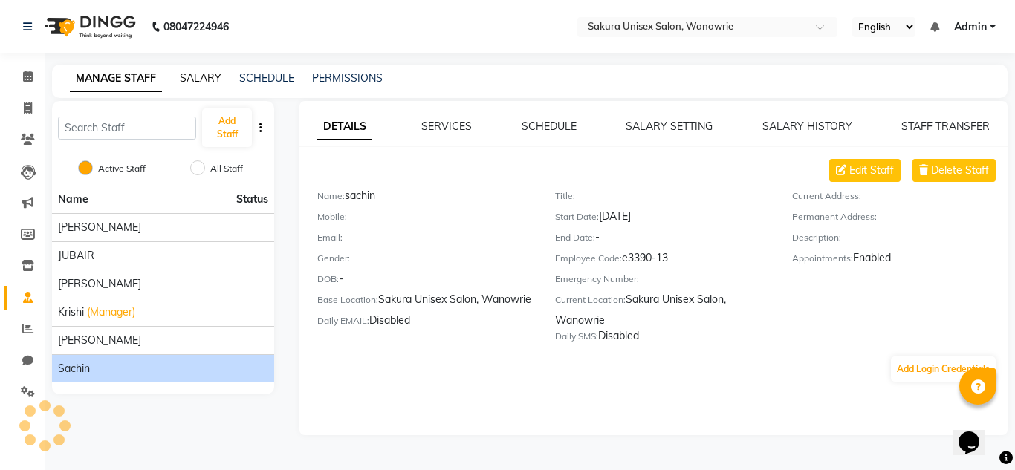
click at [217, 75] on link "SALARY" at bounding box center [201, 77] width 42 height 13
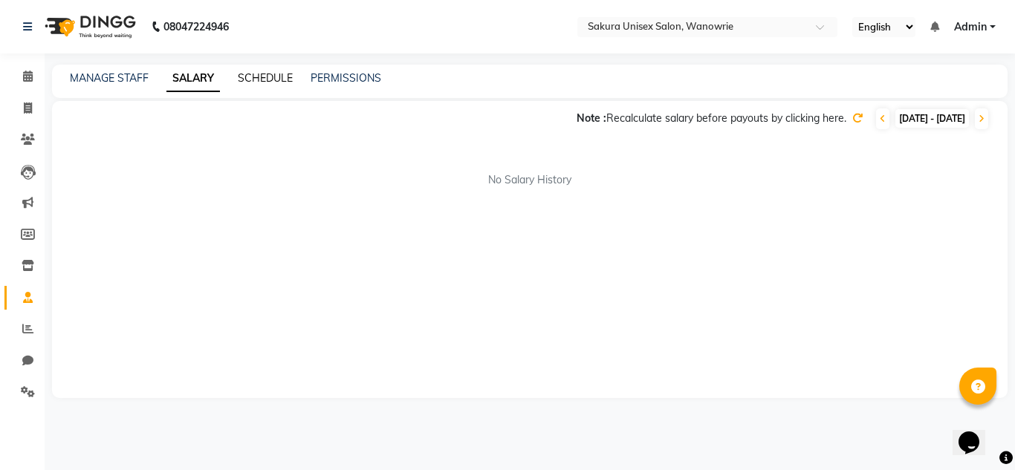
click at [270, 77] on link "SCHEDULE" at bounding box center [265, 77] width 55 height 13
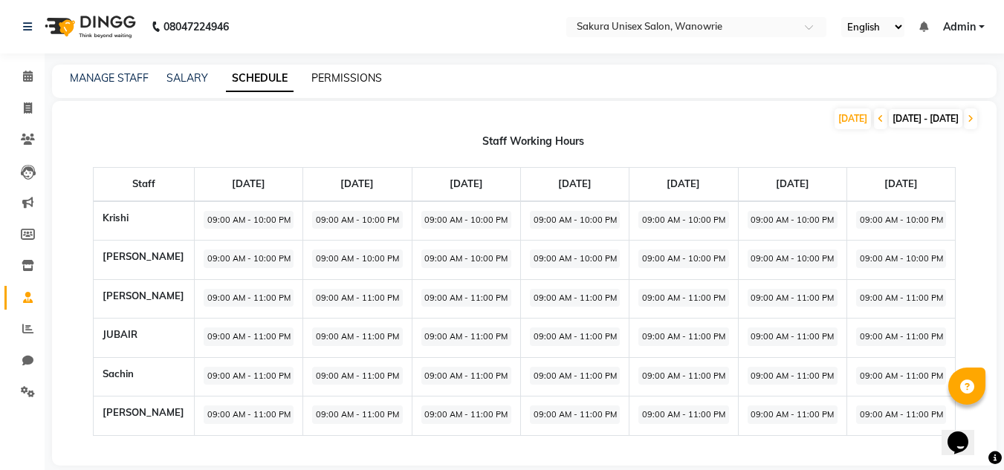
click at [377, 73] on link "PERMISSIONS" at bounding box center [346, 77] width 71 height 13
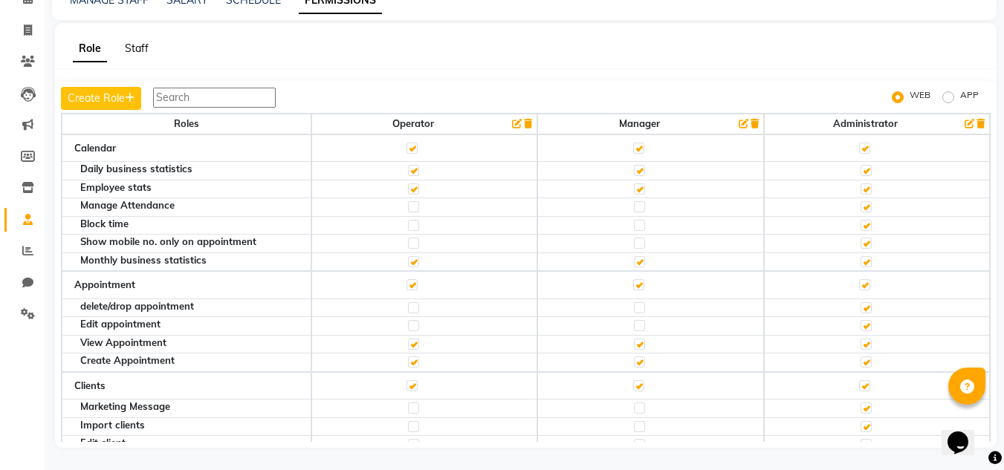
click at [136, 48] on link "Staff" at bounding box center [137, 48] width 24 height 13
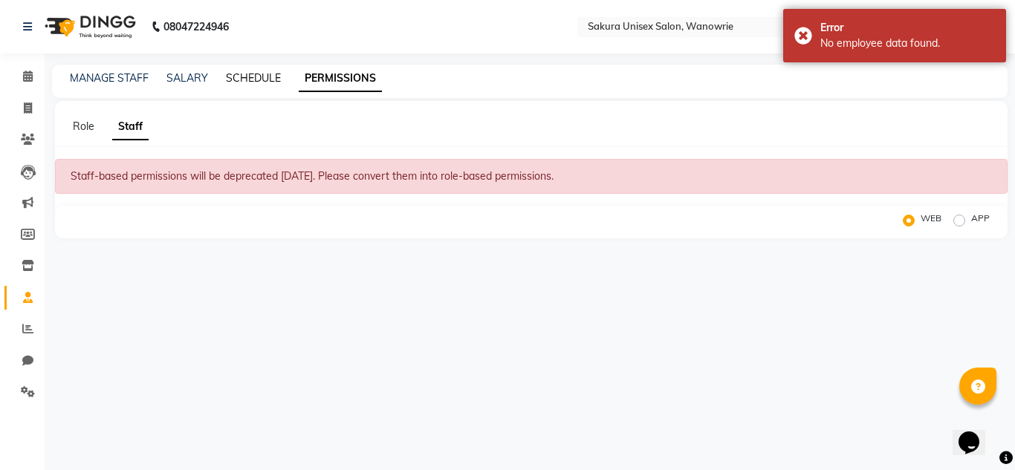
click at [251, 72] on link "SCHEDULE" at bounding box center [253, 77] width 55 height 13
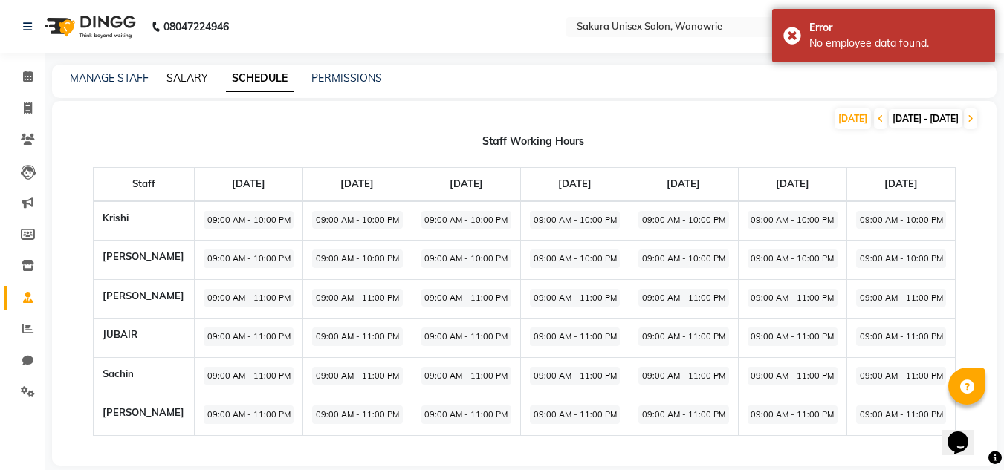
click at [195, 72] on link "SALARY" at bounding box center [187, 77] width 42 height 13
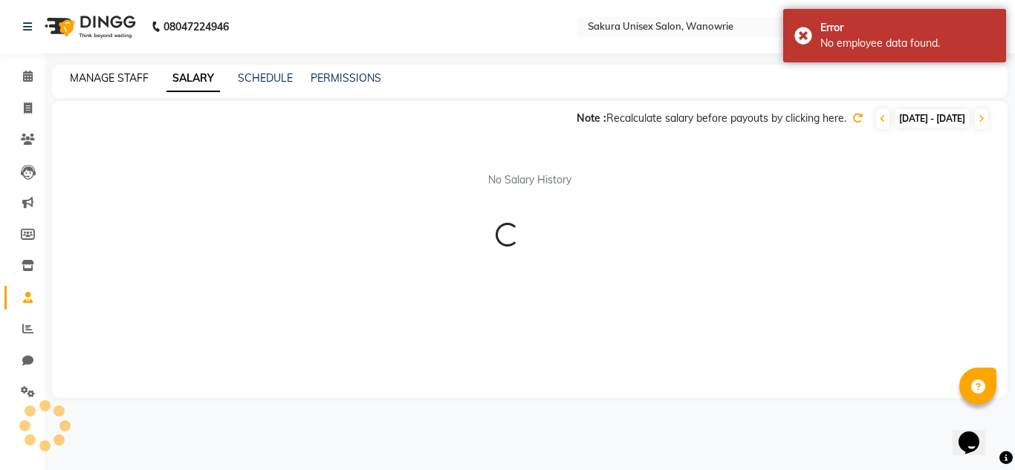
click at [123, 74] on link "MANAGE STAFF" at bounding box center [109, 77] width 79 height 13
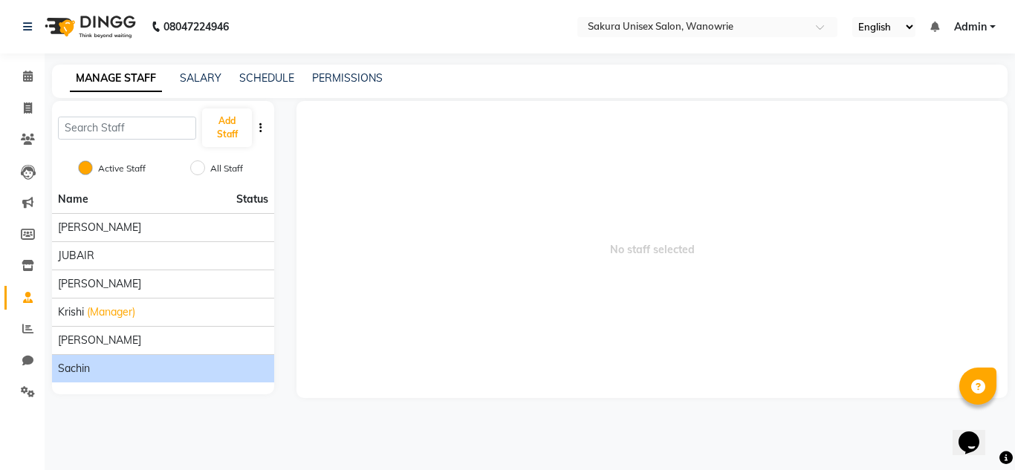
click at [211, 357] on li "sachin" at bounding box center [163, 368] width 222 height 28
click at [75, 365] on span "sachin" at bounding box center [74, 369] width 32 height 16
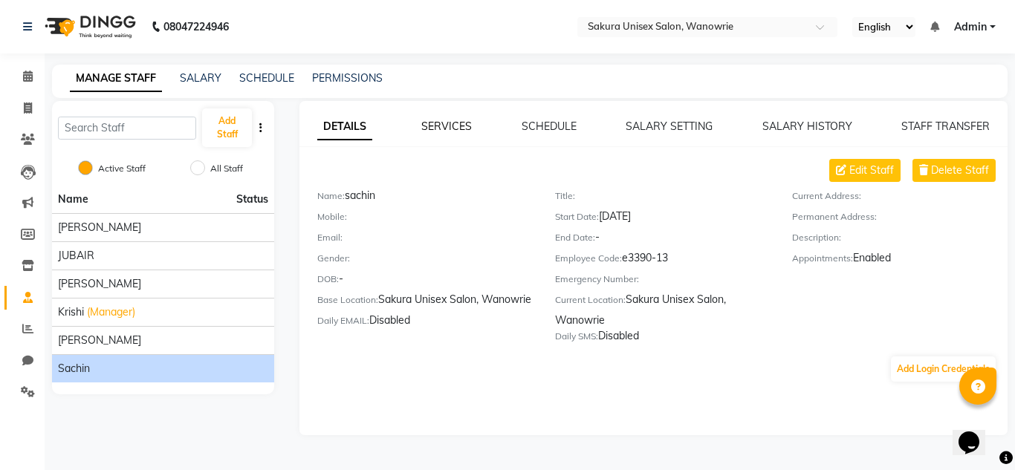
click at [458, 126] on link "SERVICES" at bounding box center [446, 126] width 51 height 13
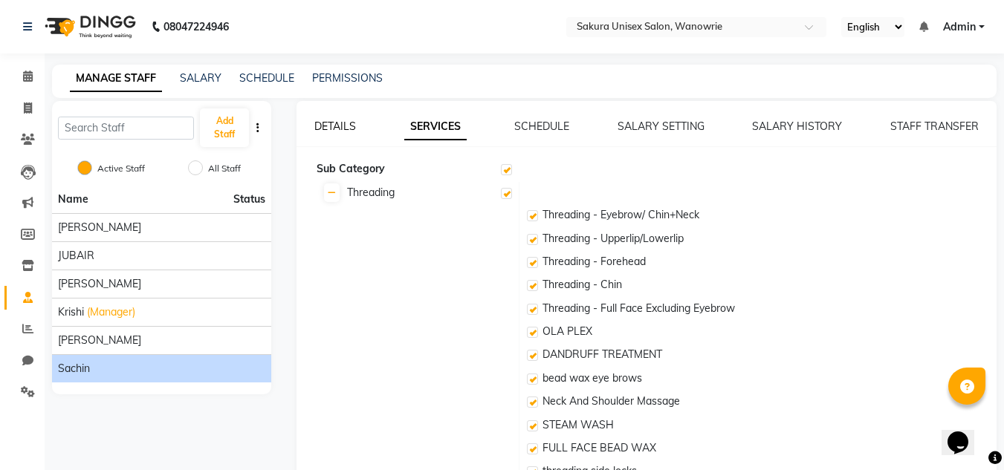
click at [340, 120] on link "DETAILS" at bounding box center [335, 126] width 42 height 13
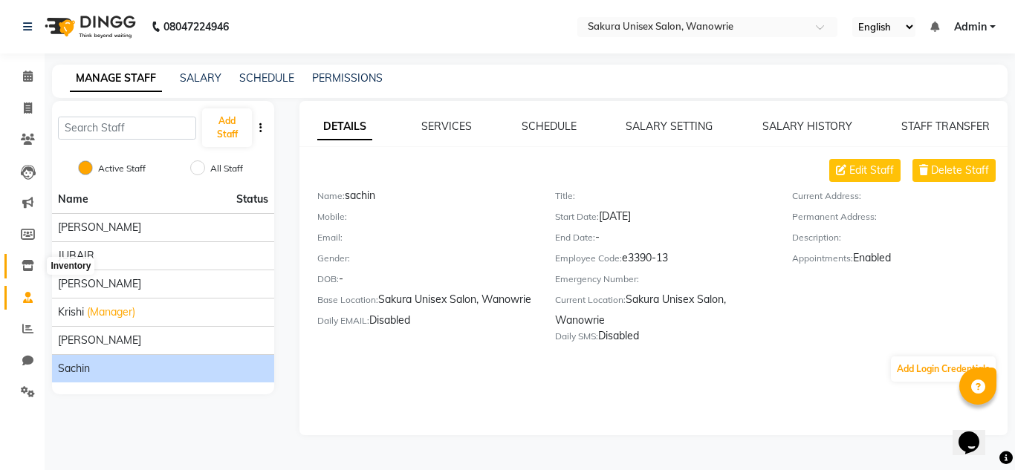
click at [27, 269] on icon at bounding box center [28, 265] width 13 height 11
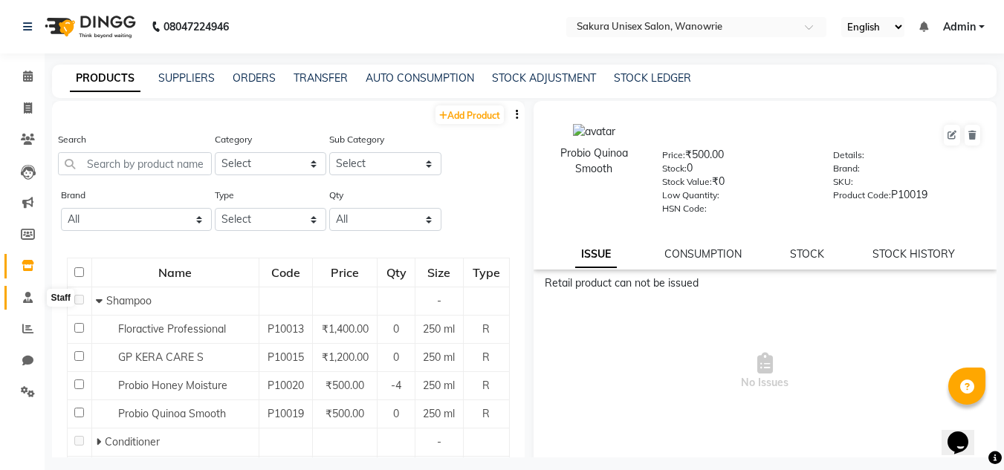
click at [21, 292] on span at bounding box center [28, 298] width 26 height 17
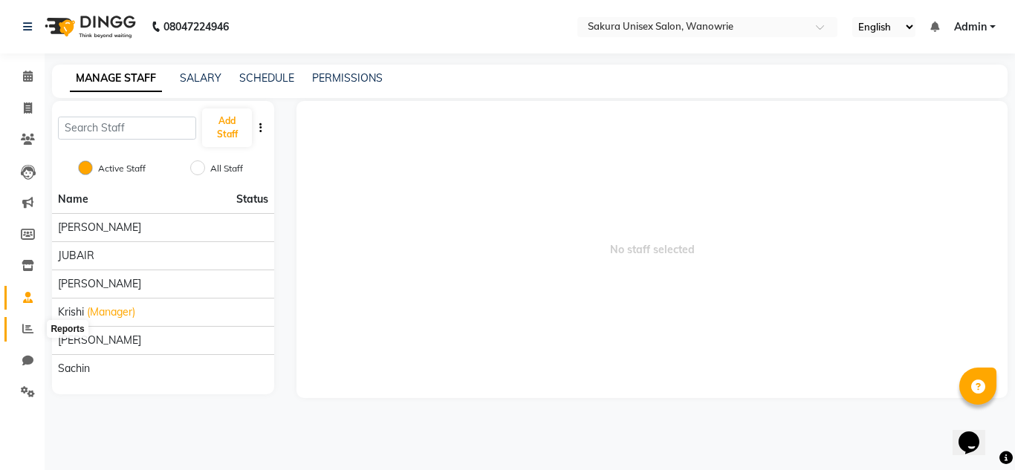
click at [33, 336] on span at bounding box center [28, 329] width 26 height 17
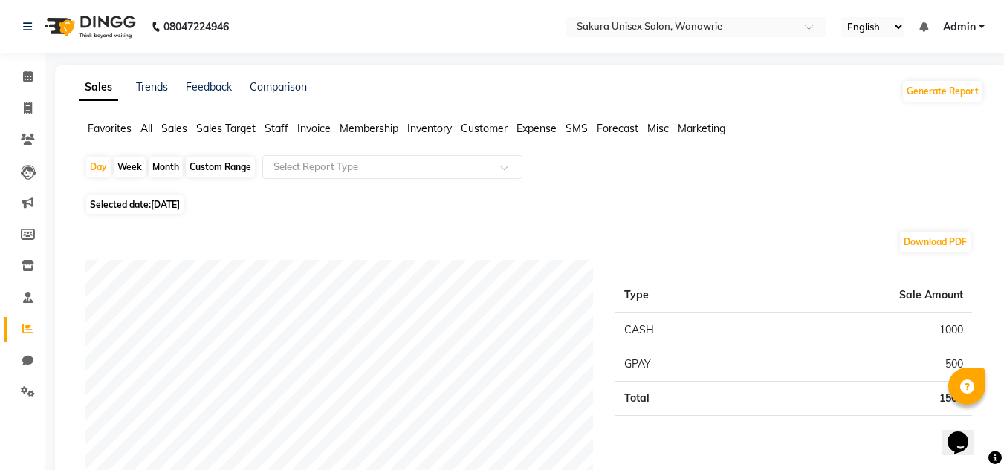
click at [278, 123] on span "Staff" at bounding box center [276, 128] width 24 height 13
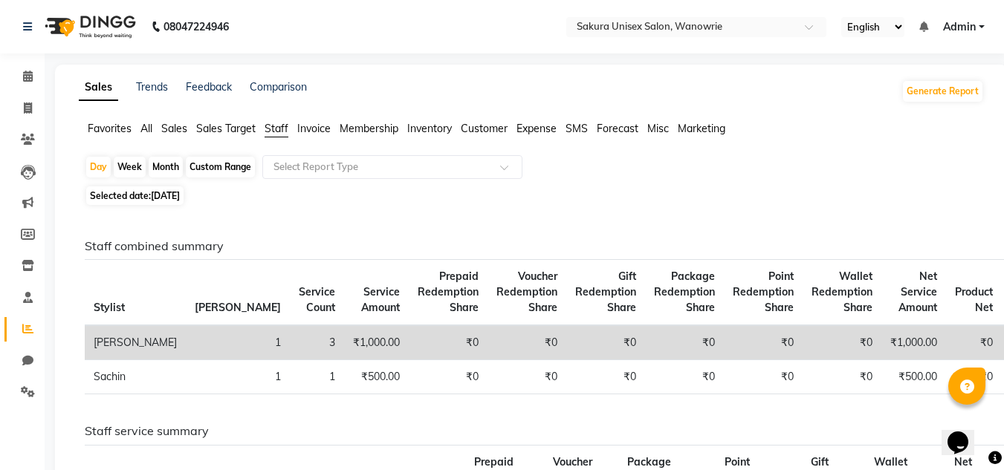
click at [171, 129] on span "Sales" at bounding box center [174, 128] width 26 height 13
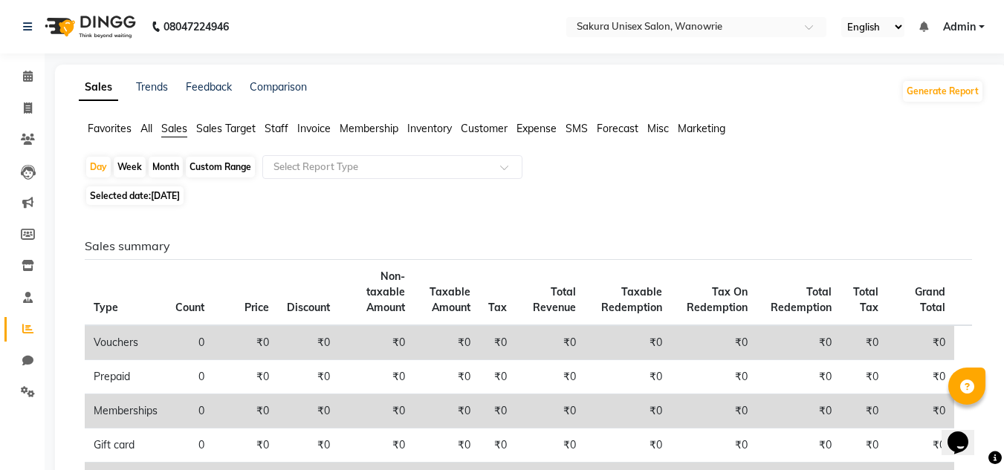
click at [274, 129] on span "Staff" at bounding box center [276, 128] width 24 height 13
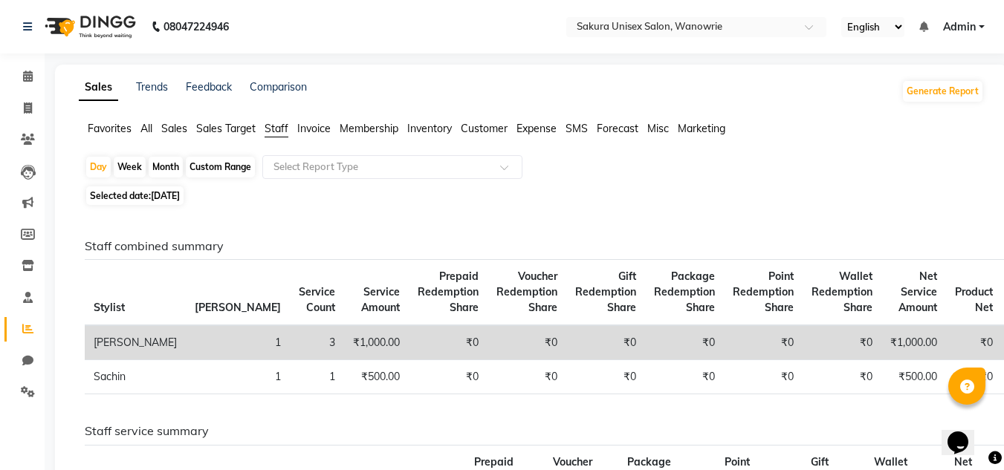
click at [182, 189] on span "Selected date: [DATE]" at bounding box center [134, 195] width 97 height 19
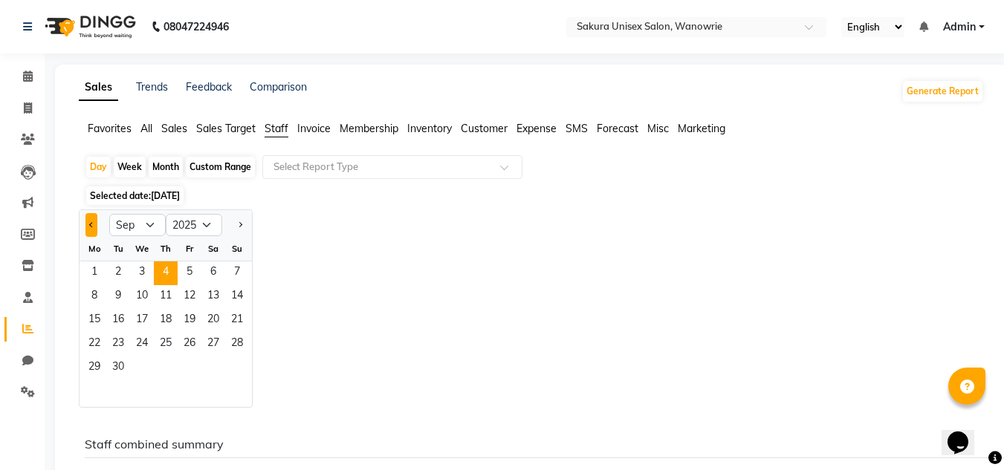
click at [88, 226] on button "Previous month" at bounding box center [91, 225] width 12 height 24
click at [237, 166] on div "Custom Range" at bounding box center [220, 167] width 69 height 21
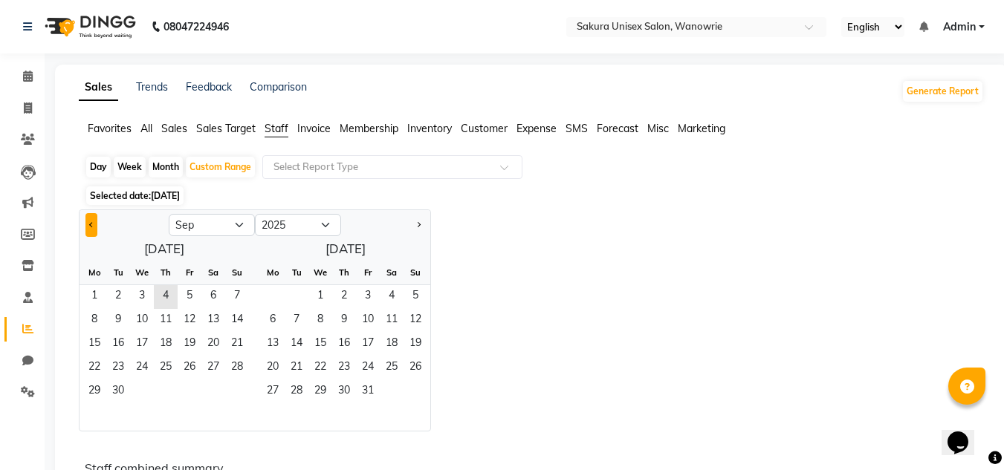
click at [94, 227] on button "Previous month" at bounding box center [91, 225] width 12 height 24
click at [189, 289] on span "1" at bounding box center [190, 297] width 24 height 24
click at [241, 386] on span "31" at bounding box center [237, 392] width 24 height 24
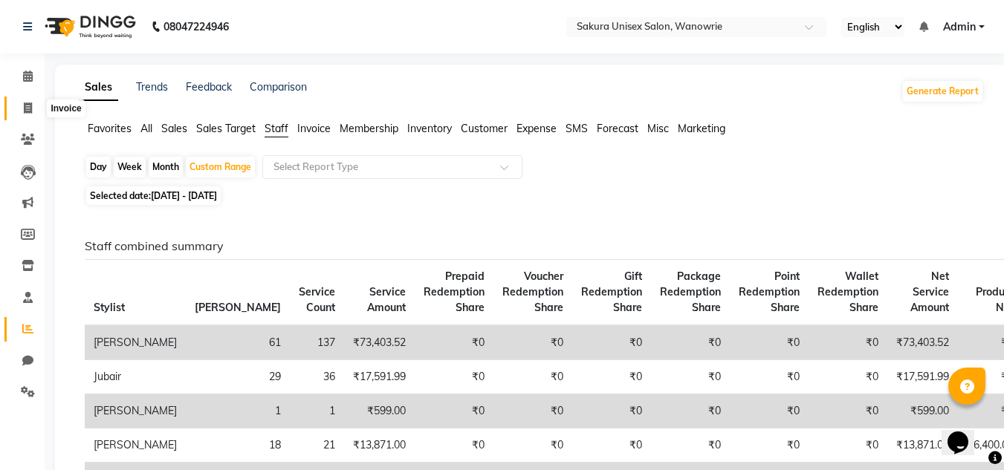
click at [27, 105] on icon at bounding box center [28, 108] width 8 height 11
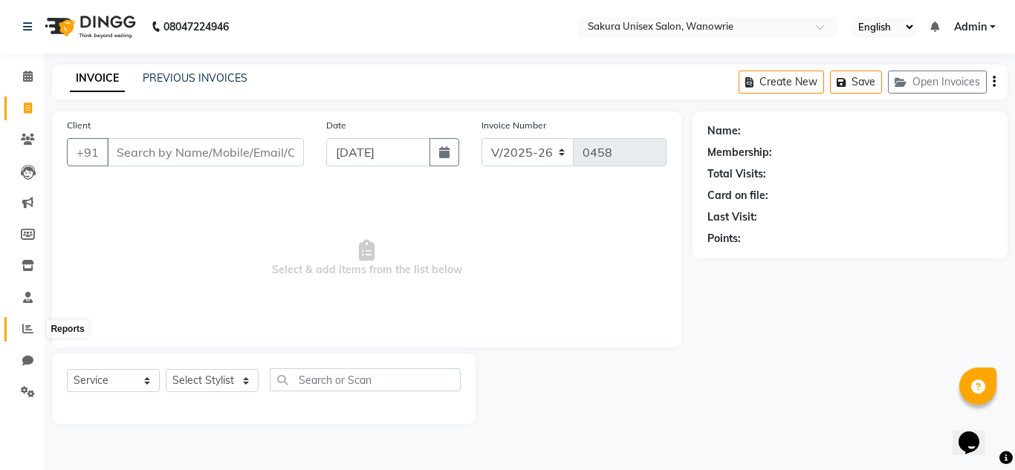
click at [22, 331] on icon at bounding box center [27, 328] width 11 height 11
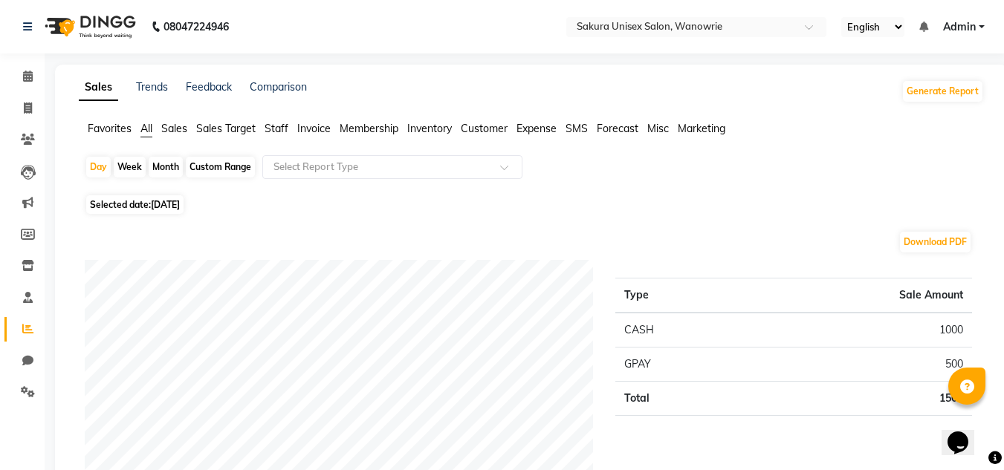
click at [287, 130] on span "Staff" at bounding box center [276, 128] width 24 height 13
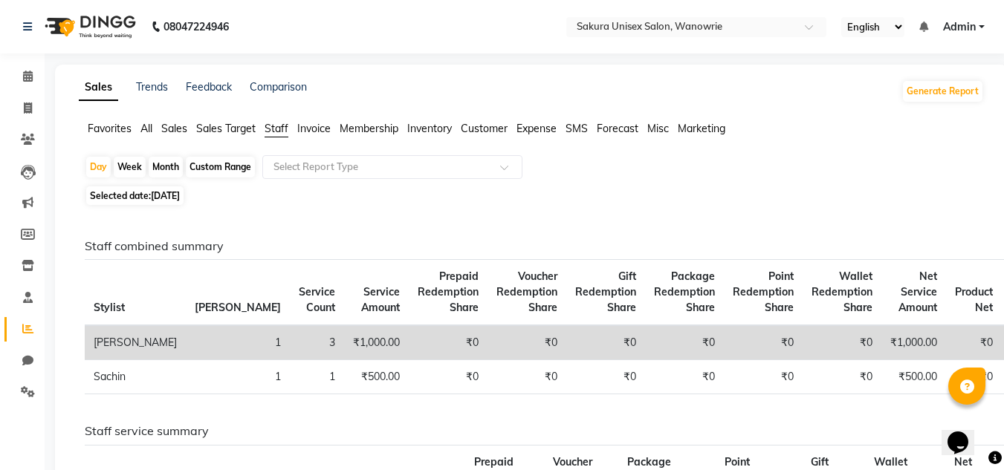
click at [180, 195] on span "[DATE]" at bounding box center [165, 195] width 29 height 11
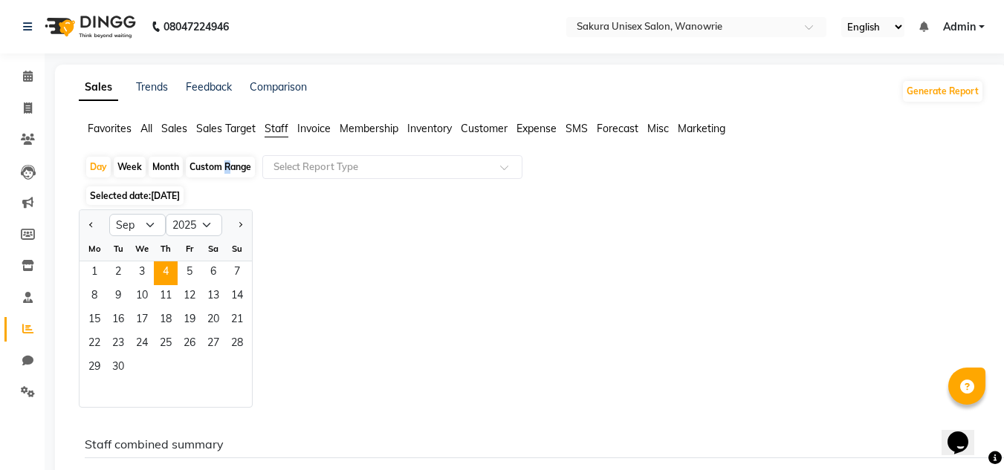
click at [224, 168] on div "Custom Range" at bounding box center [220, 167] width 69 height 21
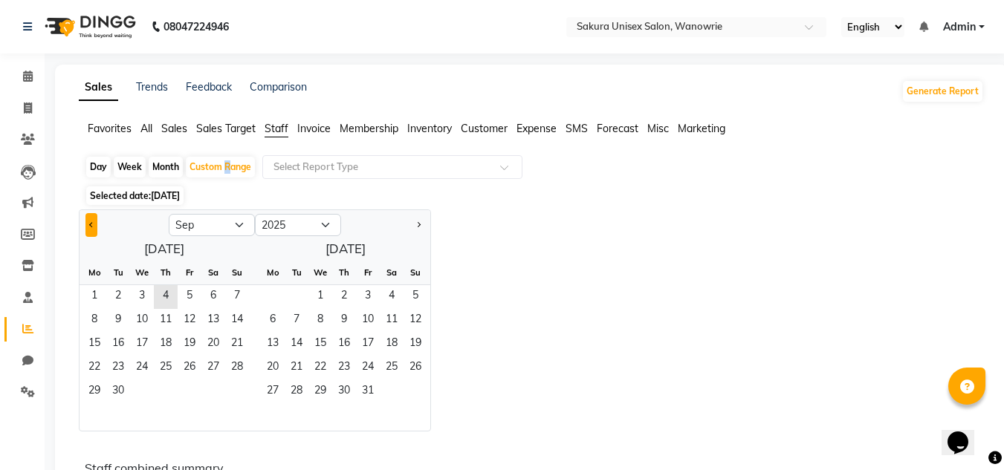
click at [89, 217] on button "Previous month" at bounding box center [91, 225] width 12 height 24
click at [185, 293] on span "1" at bounding box center [190, 297] width 24 height 24
click at [235, 391] on span "31" at bounding box center [237, 392] width 24 height 24
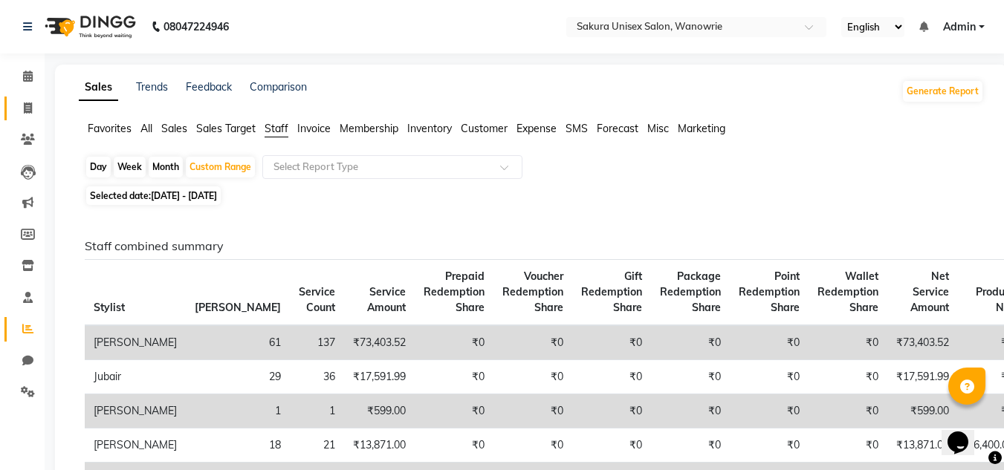
click at [33, 99] on link "Invoice" at bounding box center [22, 109] width 36 height 25
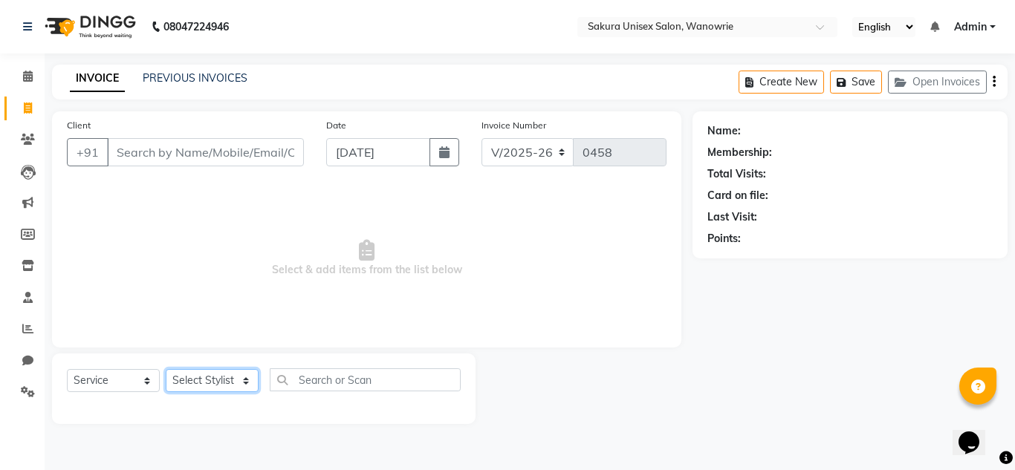
click at [244, 382] on select "Select Stylist [PERSON_NAME] [PERSON_NAME] krishi [PERSON_NAME] sachin" at bounding box center [212, 380] width 93 height 23
click at [166, 369] on select "Select Stylist [PERSON_NAME] [PERSON_NAME] krishi [PERSON_NAME] sachin" at bounding box center [212, 380] width 93 height 23
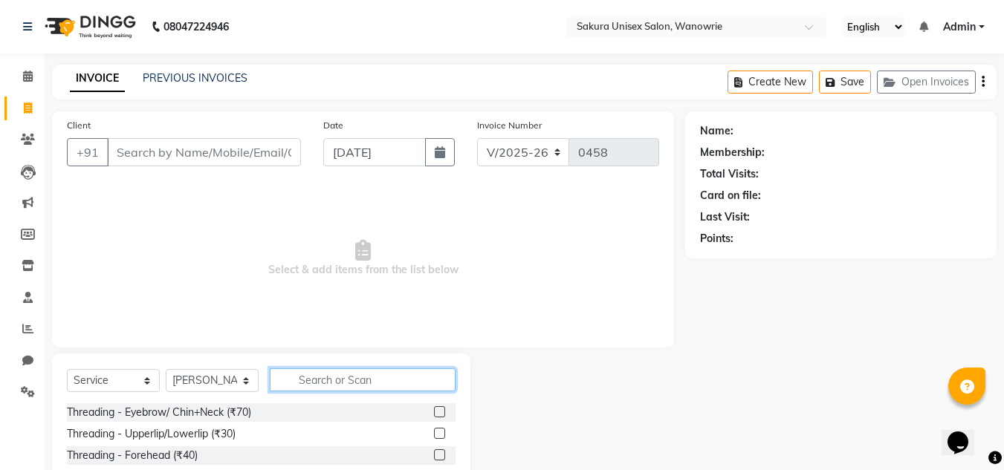
click at [296, 383] on input "text" at bounding box center [363, 379] width 186 height 23
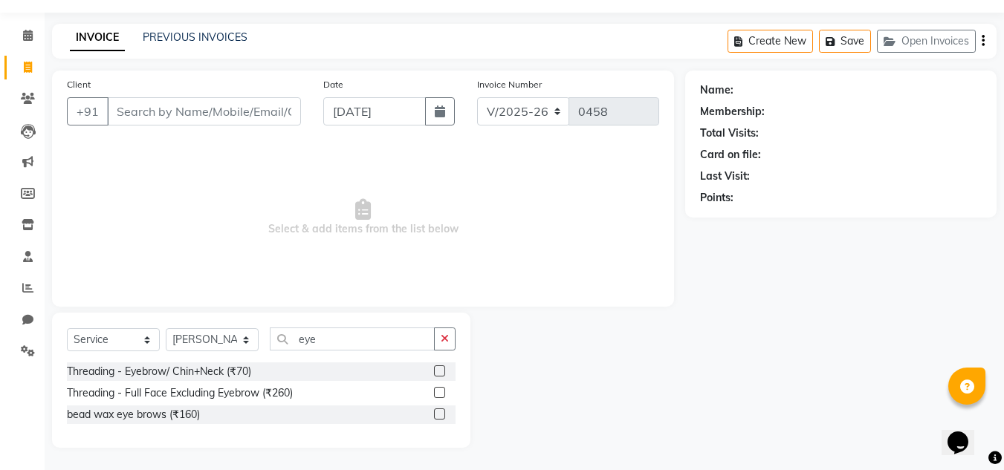
click at [440, 371] on label at bounding box center [439, 370] width 11 height 11
click at [440, 371] on input "checkbox" at bounding box center [439, 372] width 10 height 10
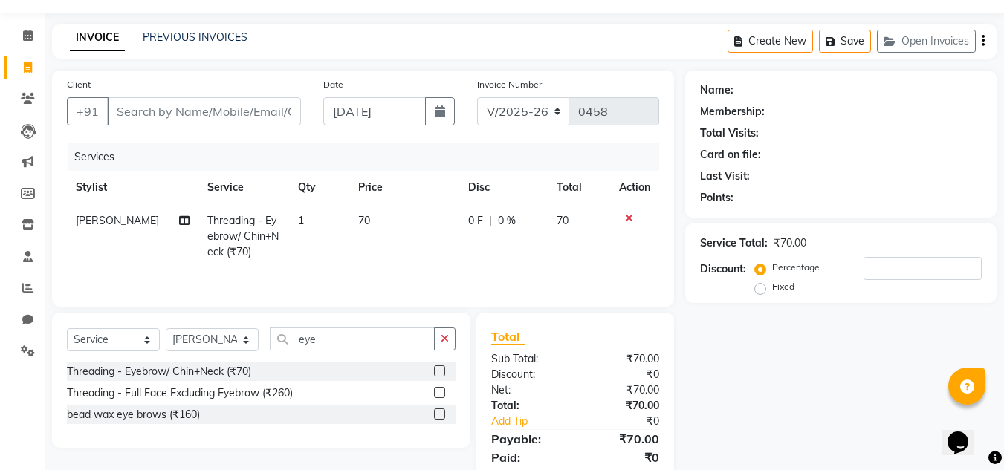
drag, startPoint x: 140, startPoint y: 269, endPoint x: 90, endPoint y: 260, distance: 50.6
click at [90, 260] on td "[PERSON_NAME]" at bounding box center [132, 236] width 131 height 65
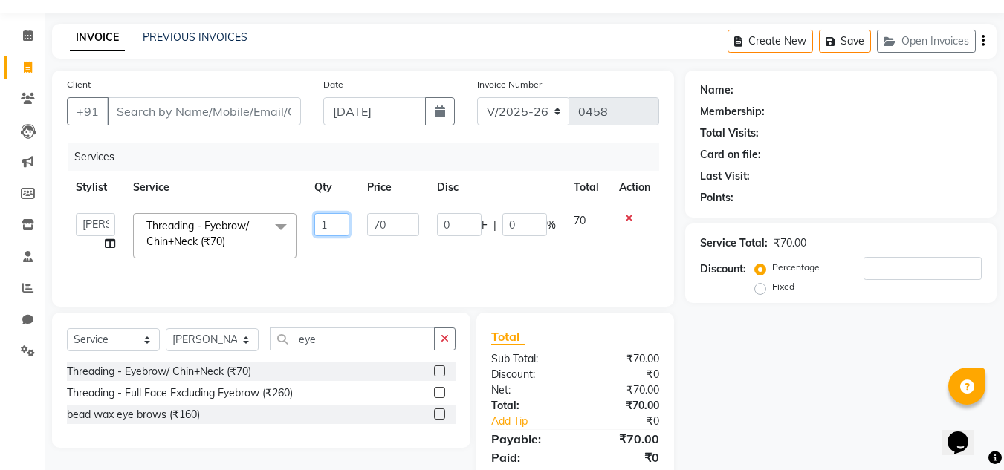
click at [330, 225] on input "1" at bounding box center [332, 224] width 36 height 23
click at [446, 293] on div "Client +91 Date [DATE] Invoice Number V/2025 V/[PHONE_NUMBER] Services Stylist …" at bounding box center [363, 189] width 622 height 236
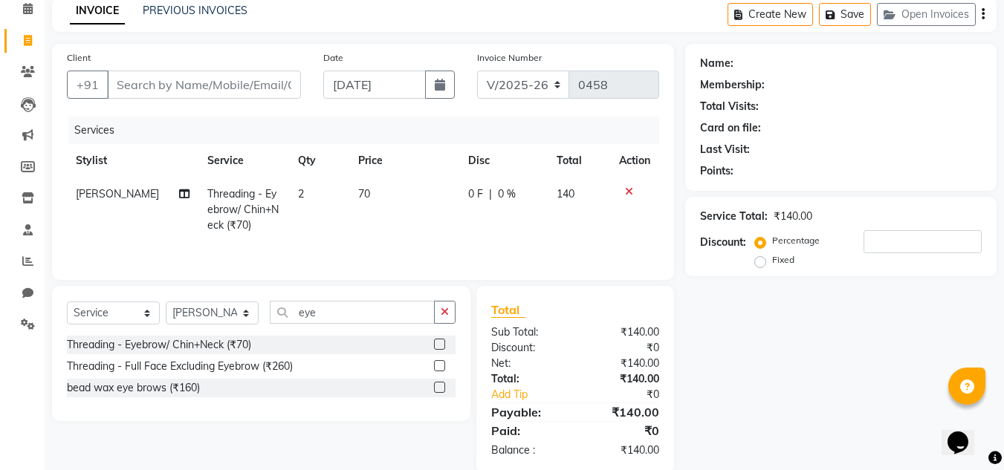
scroll to position [93, 0]
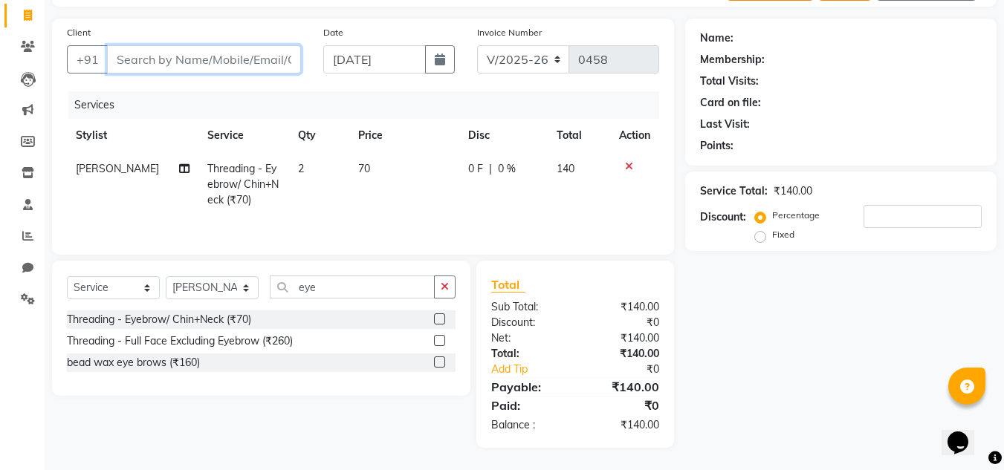
click at [193, 65] on input "Client" at bounding box center [204, 59] width 194 height 28
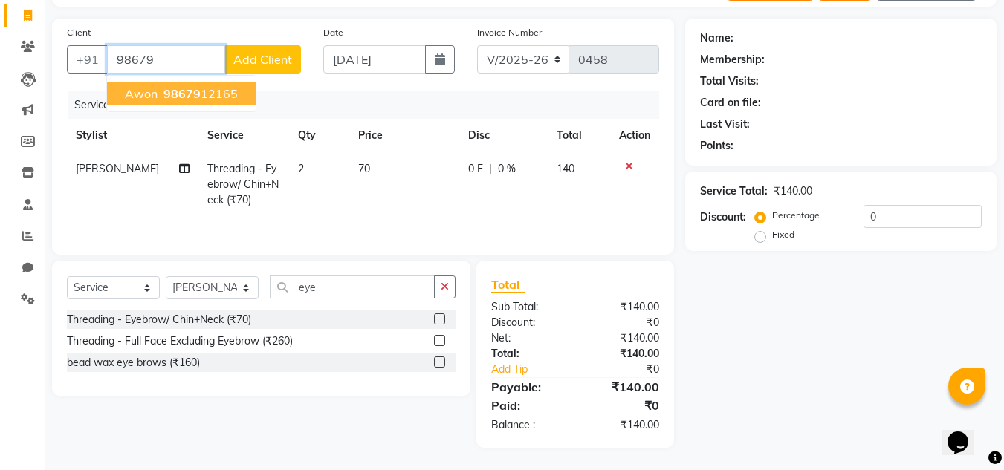
click at [182, 94] on span "98679" at bounding box center [181, 93] width 37 height 15
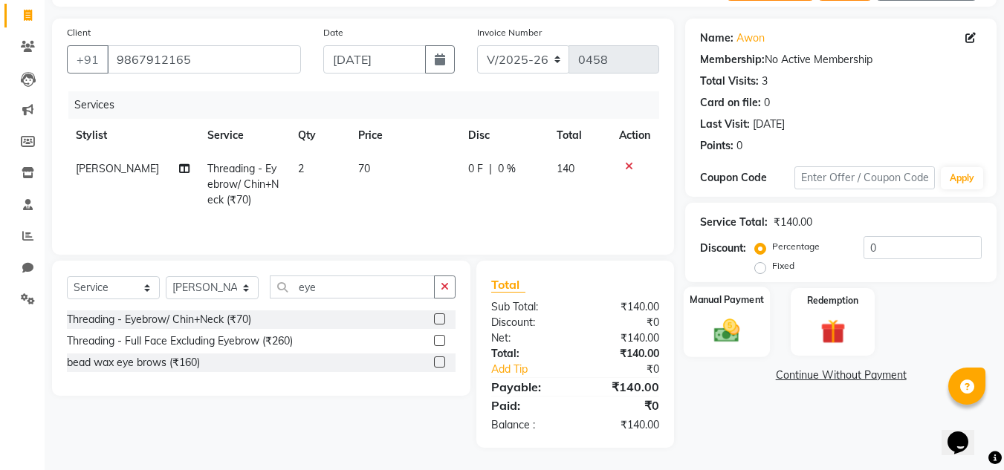
click at [694, 332] on div "Manual Payment" at bounding box center [726, 322] width 87 height 71
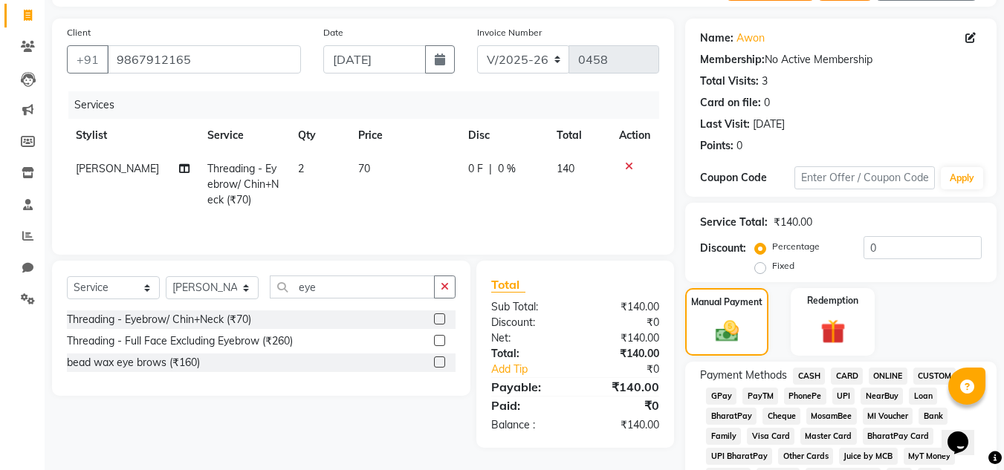
click at [710, 396] on span "GPay" at bounding box center [721, 396] width 30 height 17
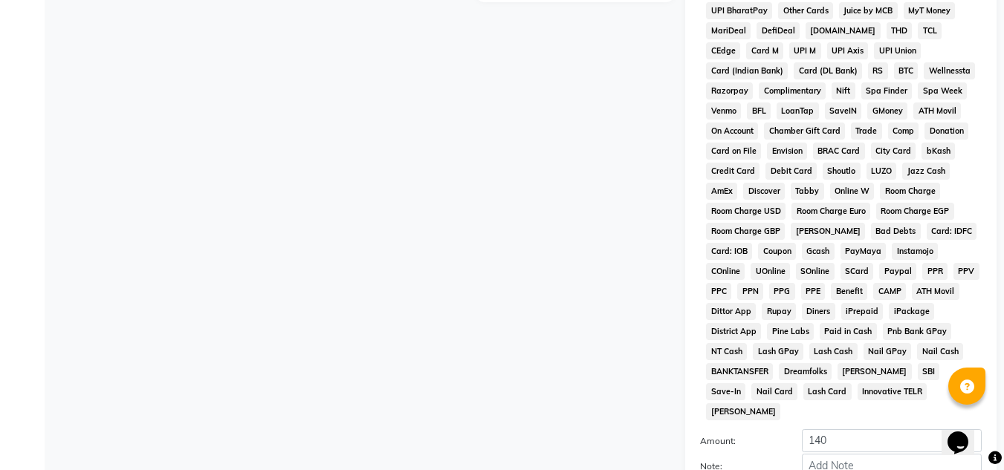
scroll to position [666, 0]
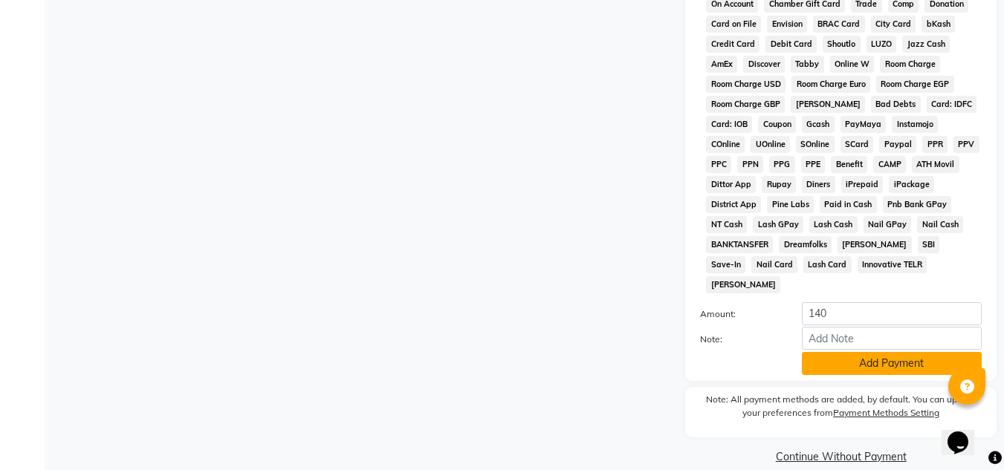
click at [883, 352] on button "Add Payment" at bounding box center [891, 363] width 180 height 23
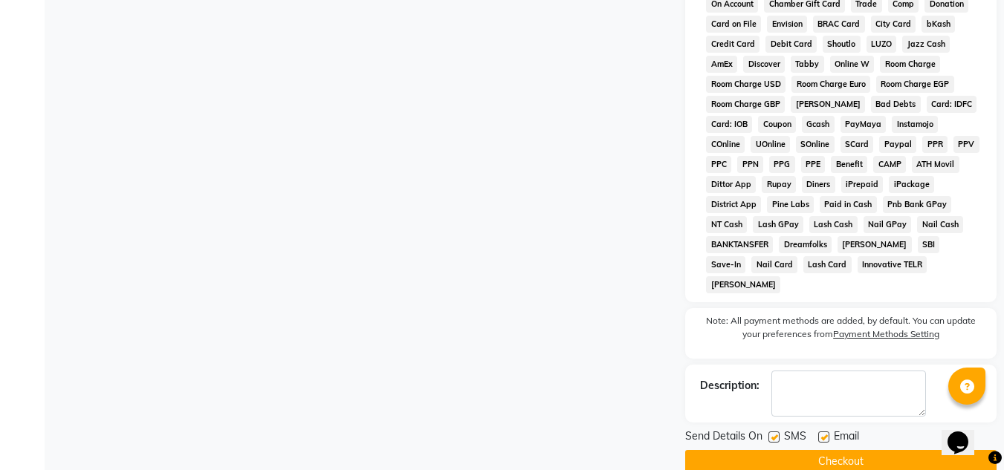
click at [858, 450] on button "Checkout" at bounding box center [840, 461] width 311 height 23
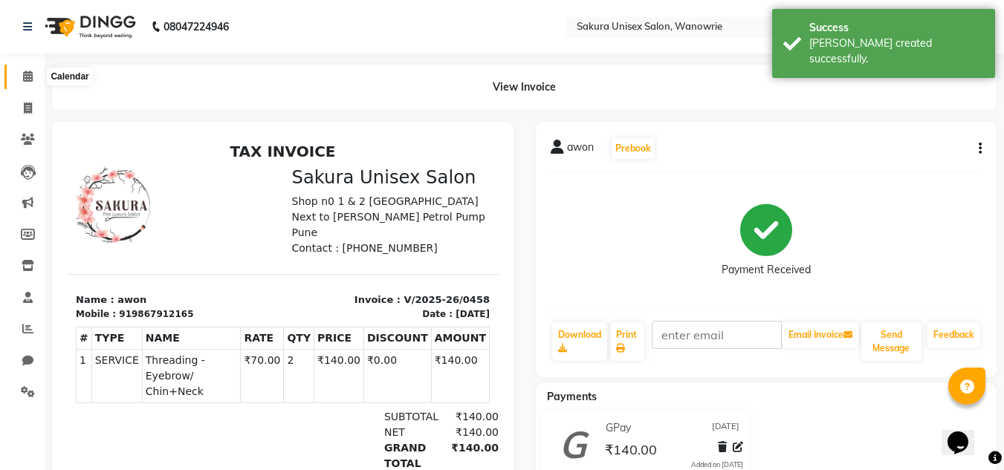
click at [31, 78] on icon at bounding box center [28, 76] width 10 height 11
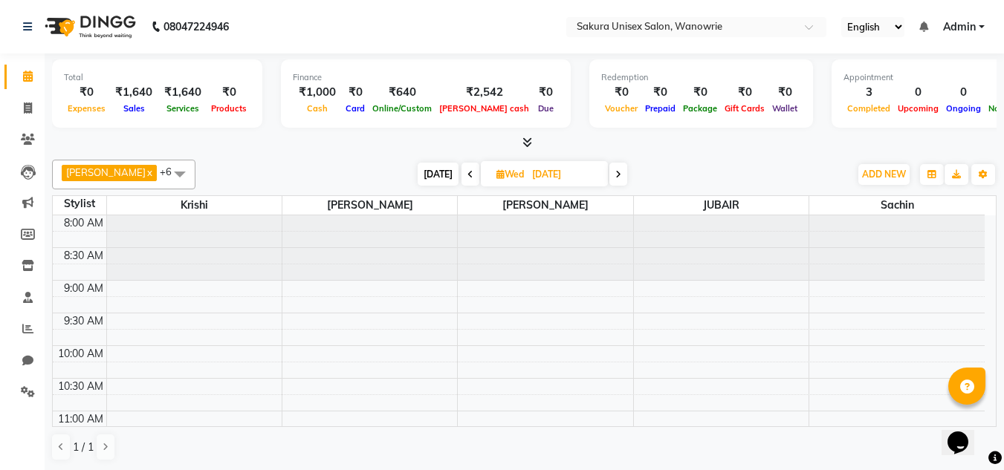
click at [71, 137] on div at bounding box center [524, 143] width 944 height 16
click at [35, 332] on span at bounding box center [28, 329] width 26 height 17
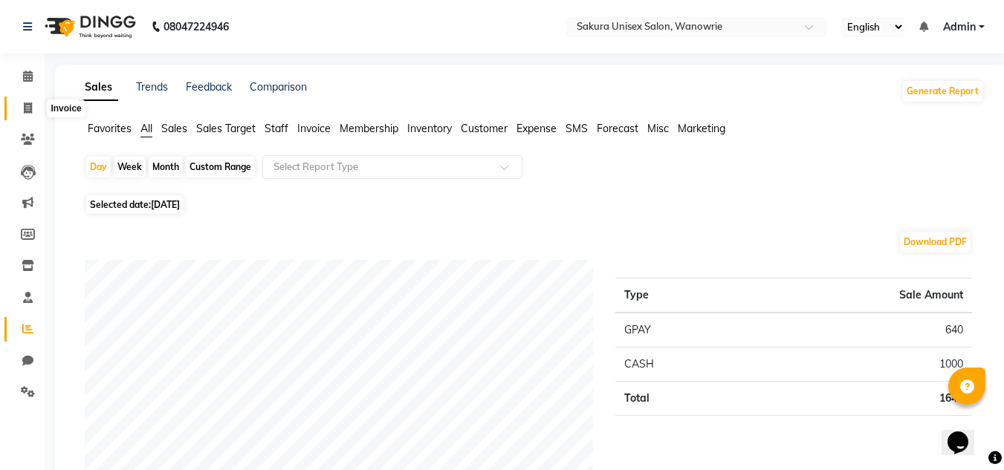
click at [21, 108] on span at bounding box center [28, 108] width 26 height 17
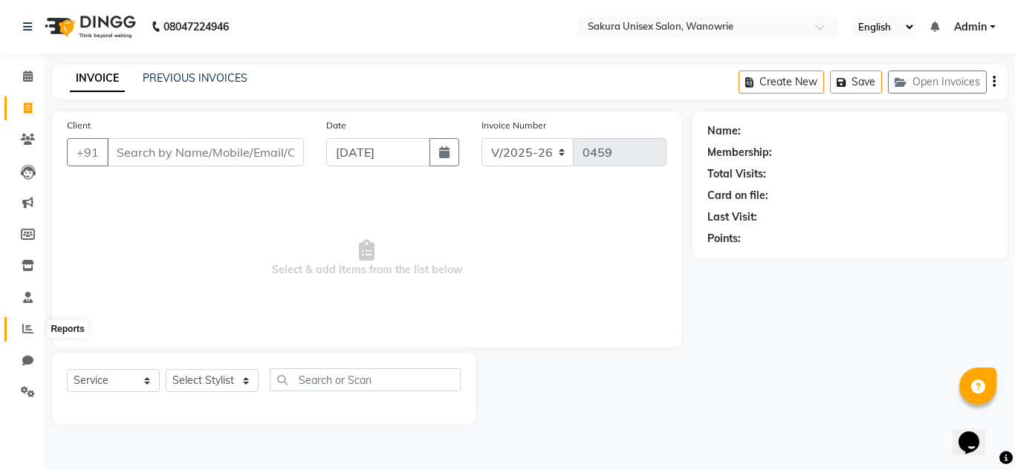
click at [26, 322] on span at bounding box center [28, 329] width 26 height 17
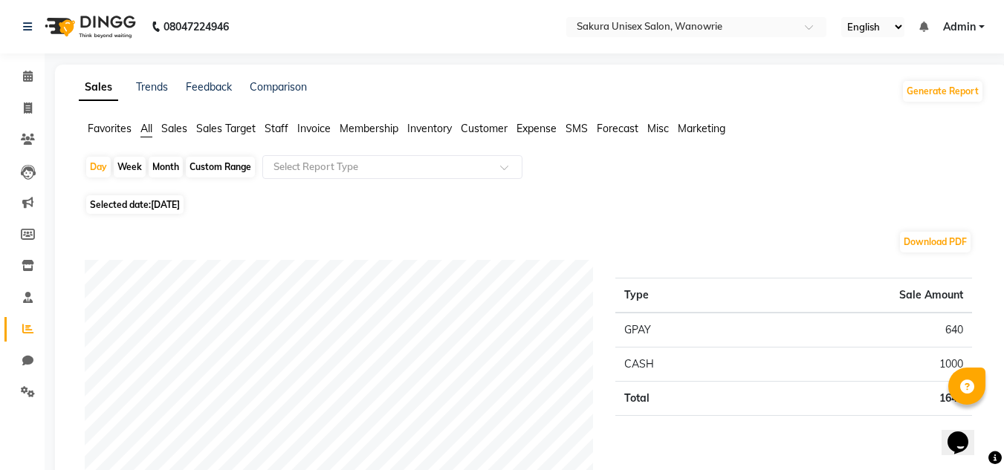
click at [271, 128] on span "Staff" at bounding box center [276, 128] width 24 height 13
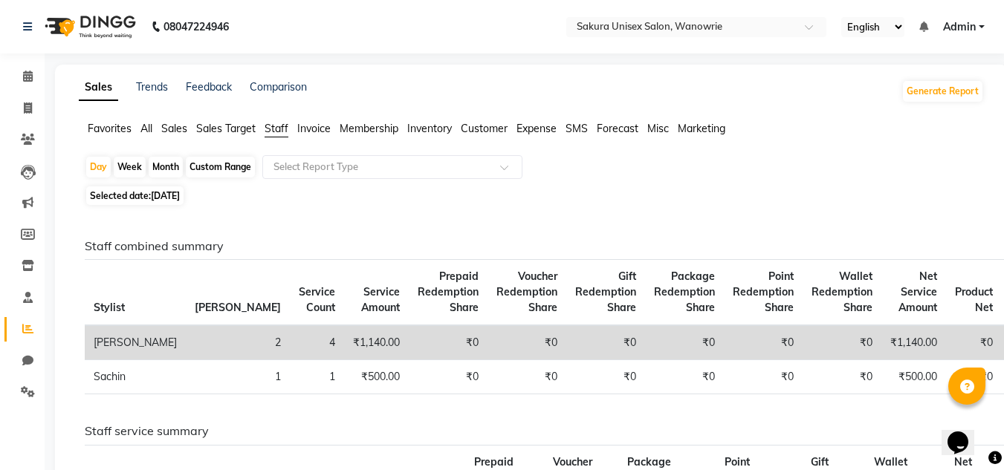
click at [205, 170] on div "Custom Range" at bounding box center [220, 167] width 69 height 21
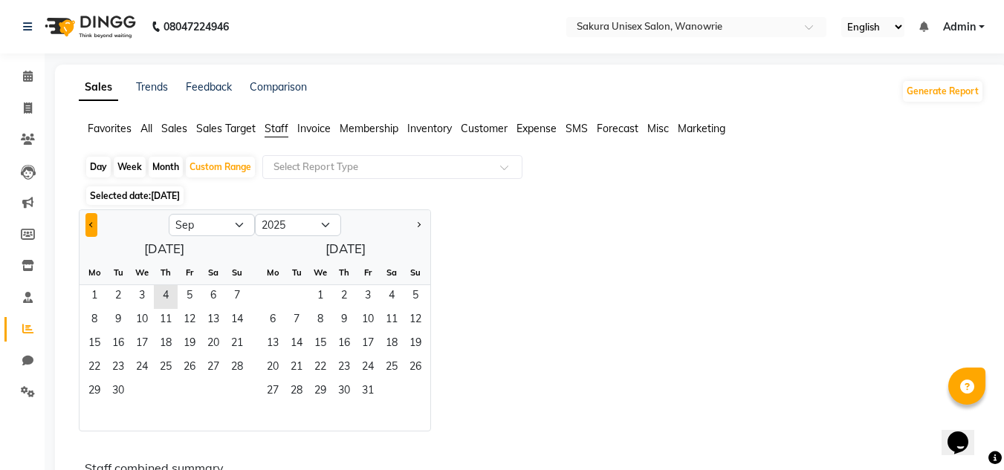
click at [89, 224] on span "Previous month" at bounding box center [91, 224] width 5 height 5
click at [185, 300] on span "1" at bounding box center [190, 297] width 24 height 24
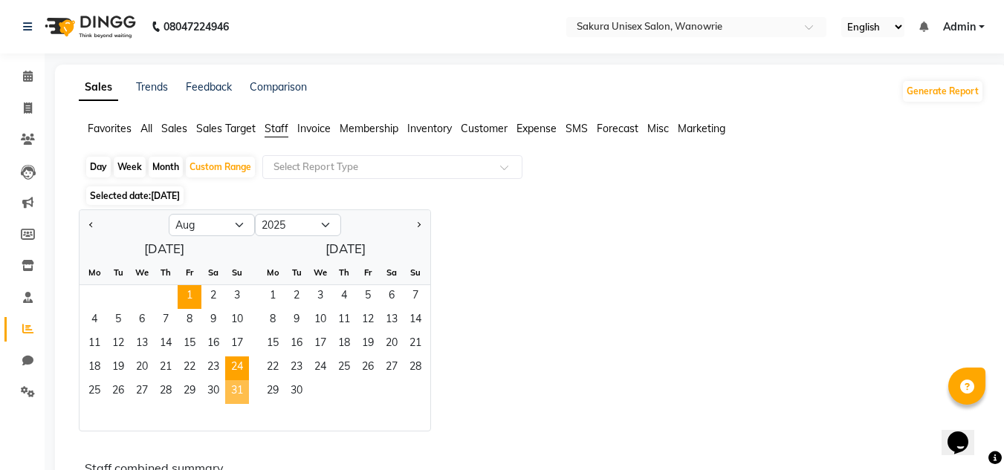
drag, startPoint x: 238, startPoint y: 393, endPoint x: 226, endPoint y: 358, distance: 36.9
click at [238, 392] on span "31" at bounding box center [237, 392] width 24 height 24
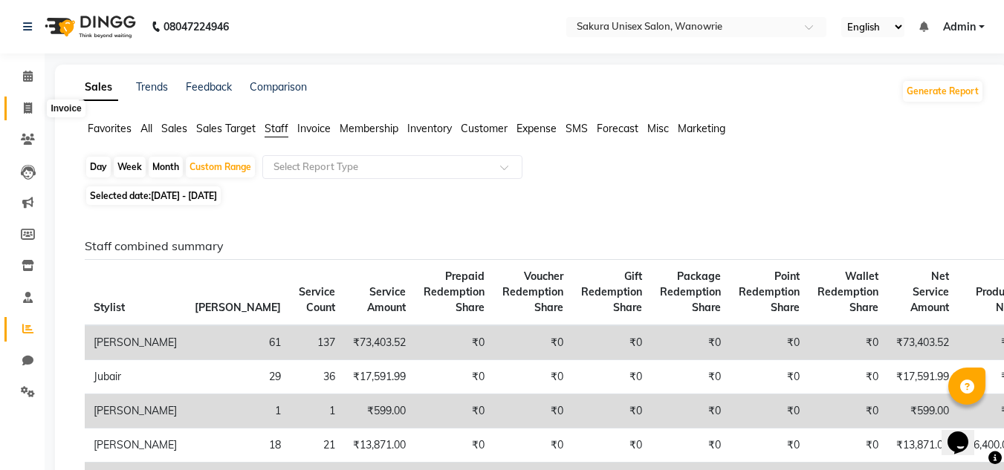
click at [26, 108] on icon at bounding box center [28, 108] width 8 height 11
